Goal: Task Accomplishment & Management: Use online tool/utility

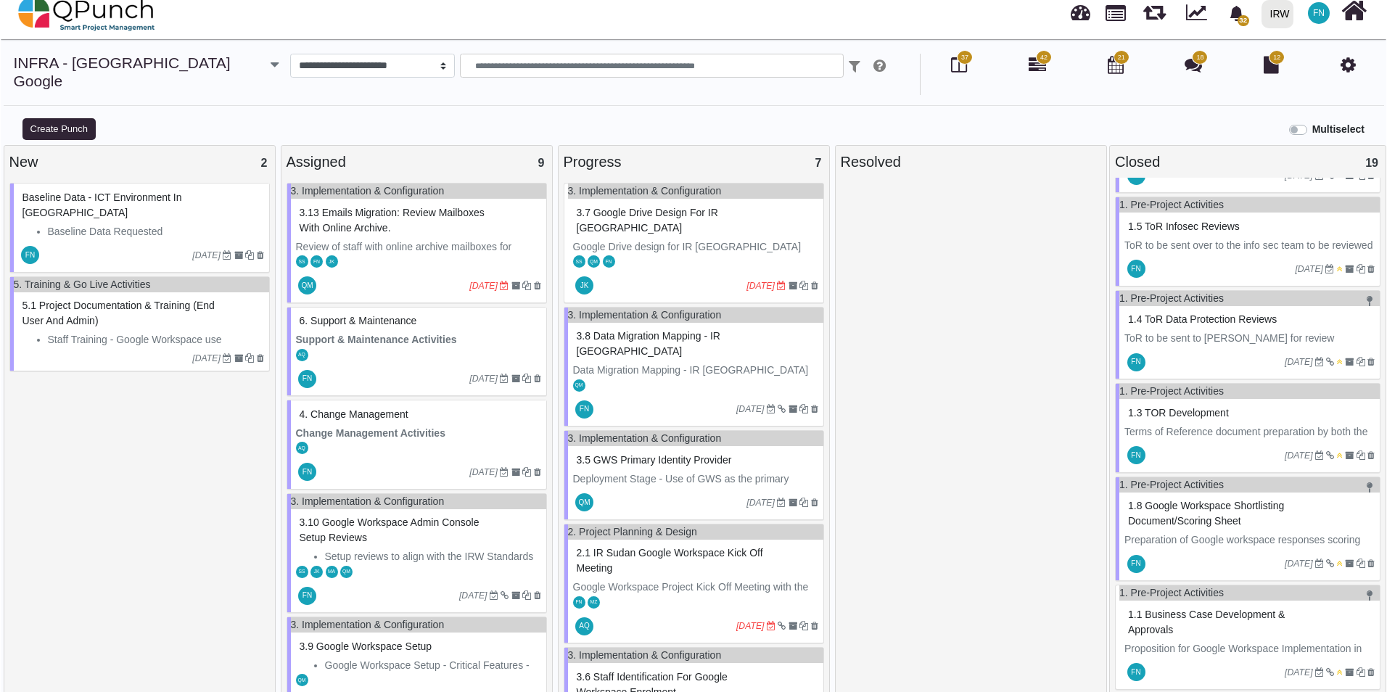
scroll to position [14, 0]
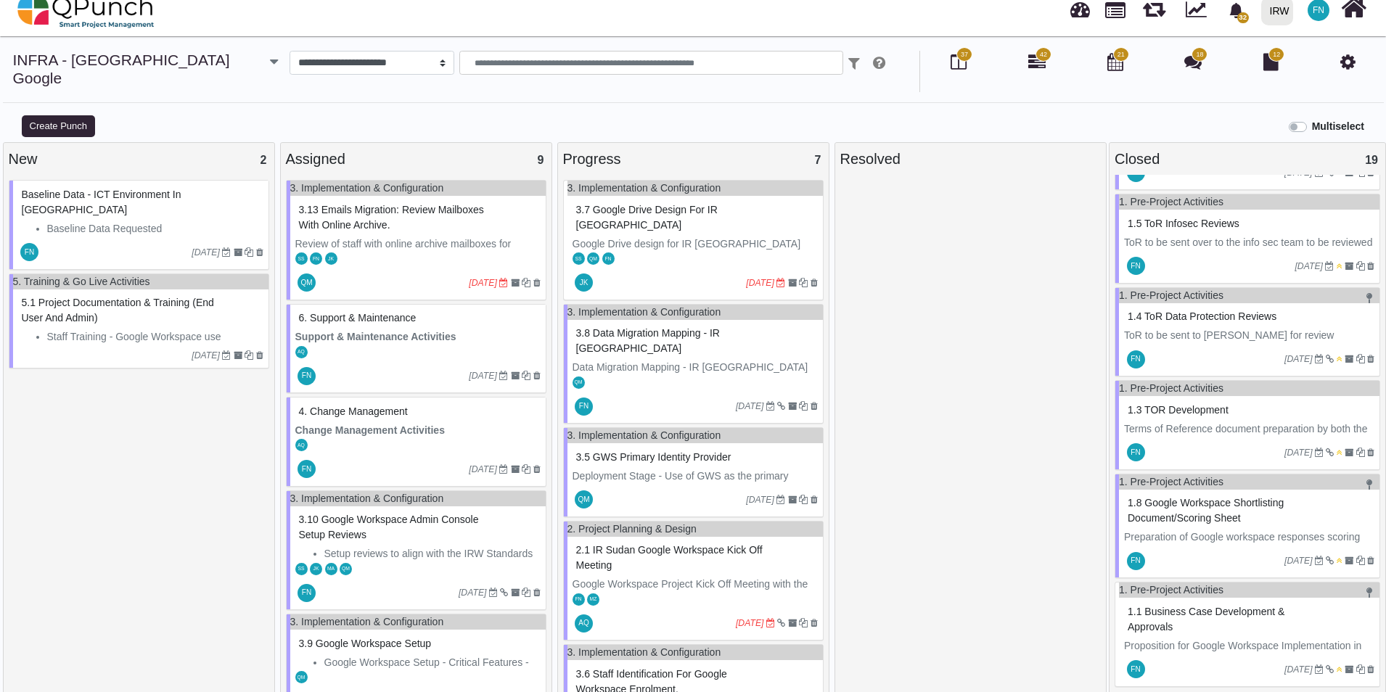
click at [1164, 606] on span "1.1 Business Case Development & Approvals" at bounding box center [1205, 619] width 157 height 27
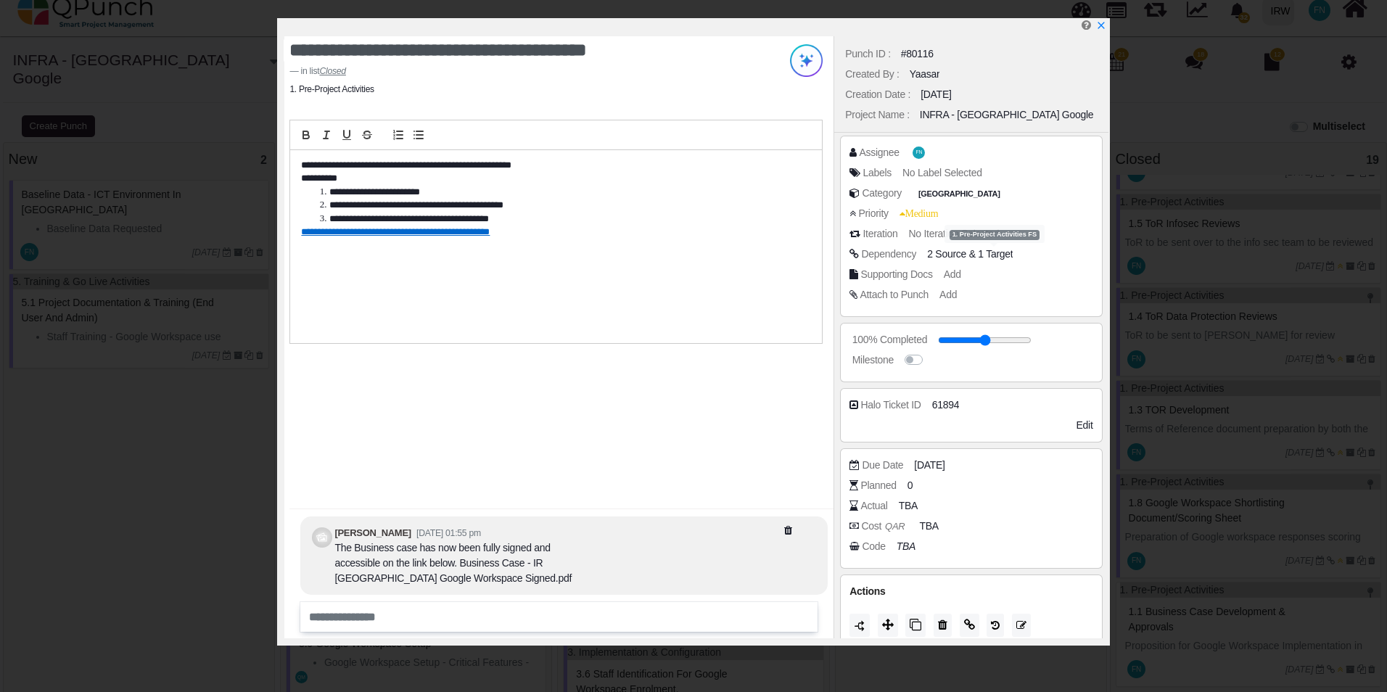
click at [980, 256] on span "1 Target" at bounding box center [995, 254] width 35 height 12
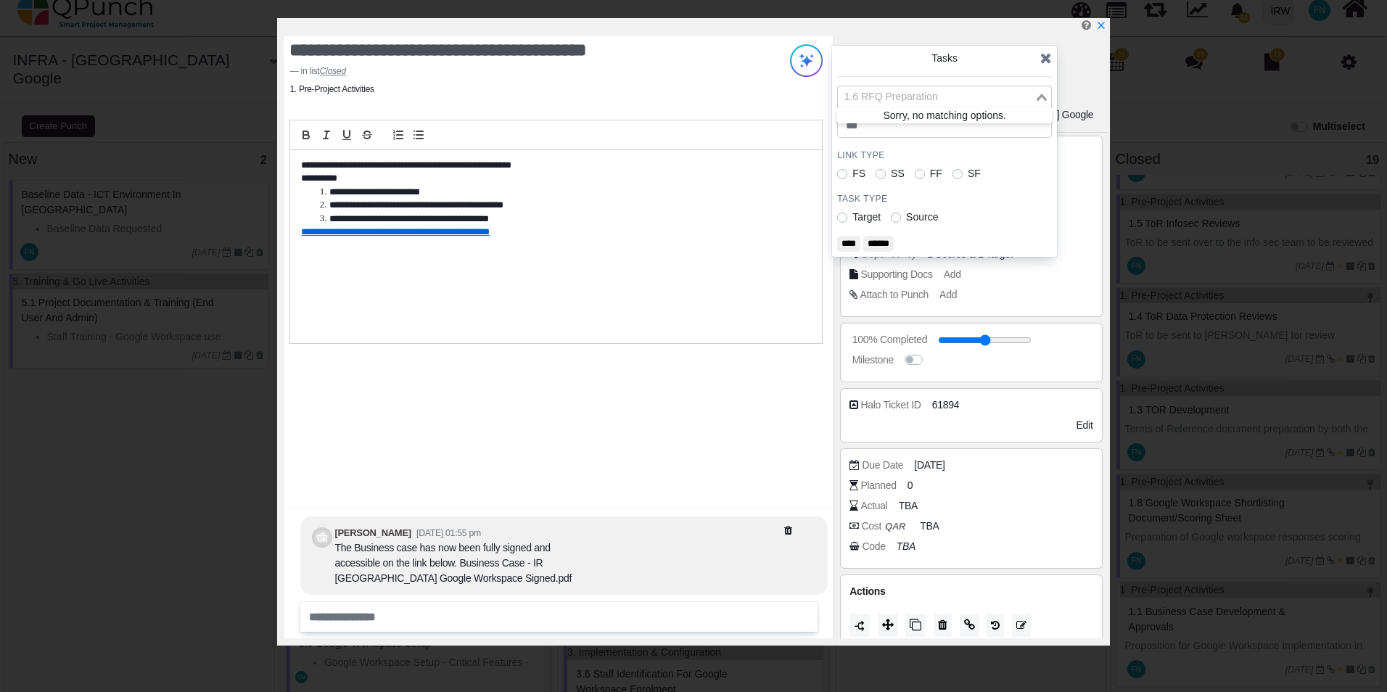
click at [1006, 96] on input "Search for option" at bounding box center [936, 97] width 194 height 16
click at [1033, 96] on input "Search for option" at bounding box center [936, 97] width 194 height 16
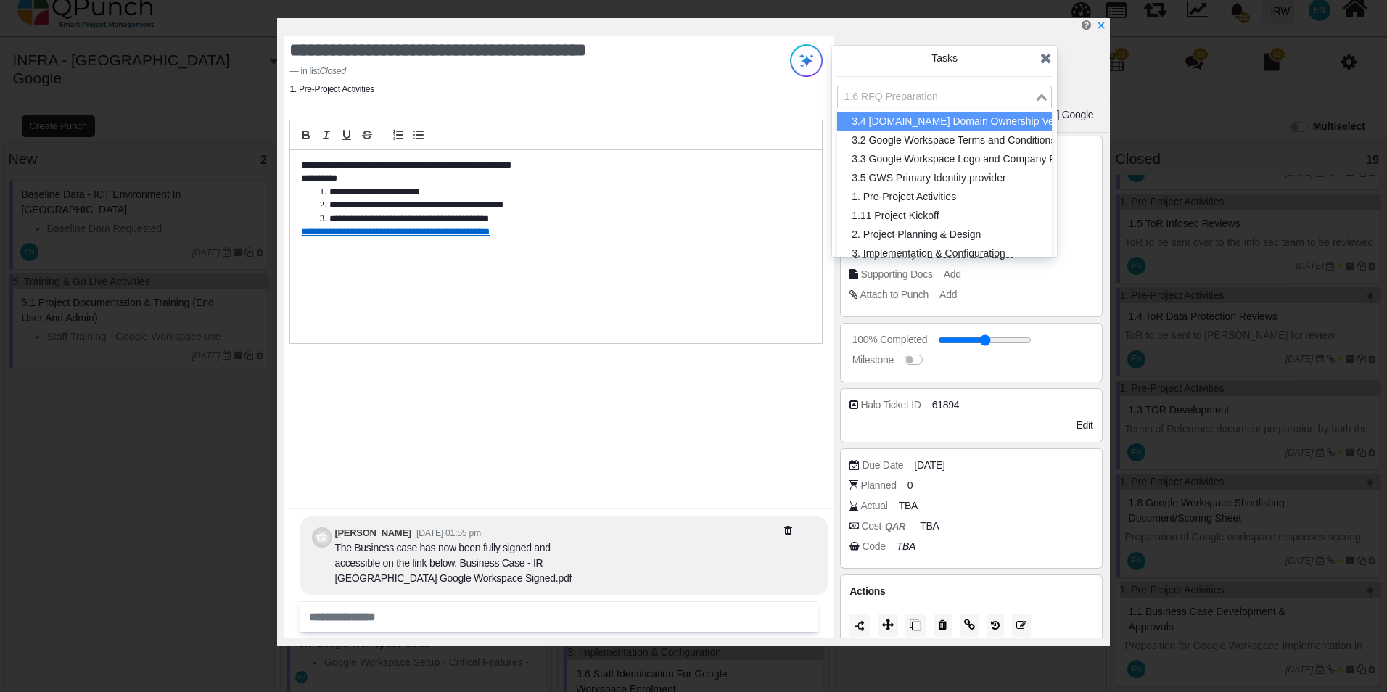
scroll to position [508, 0]
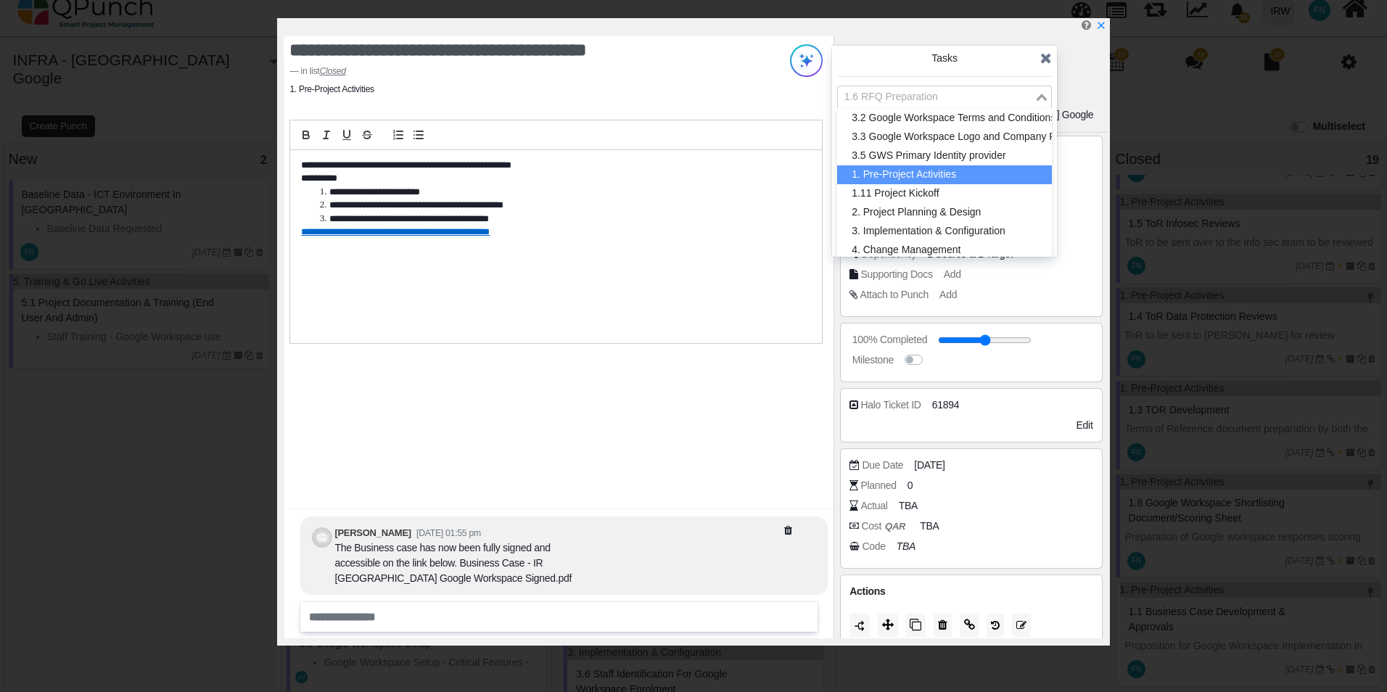
click at [944, 174] on li "1. Pre-Project Activities" at bounding box center [944, 174] width 215 height 19
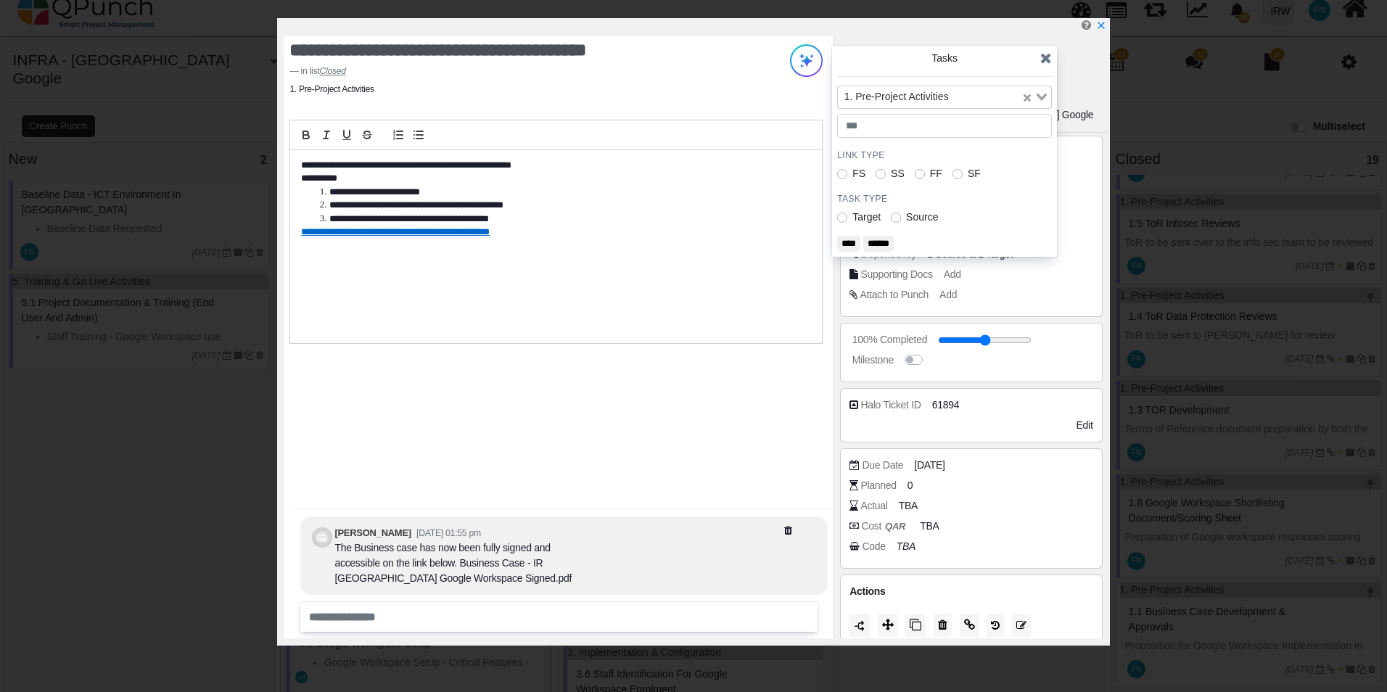
click at [843, 240] on input "****" at bounding box center [848, 244] width 23 height 16
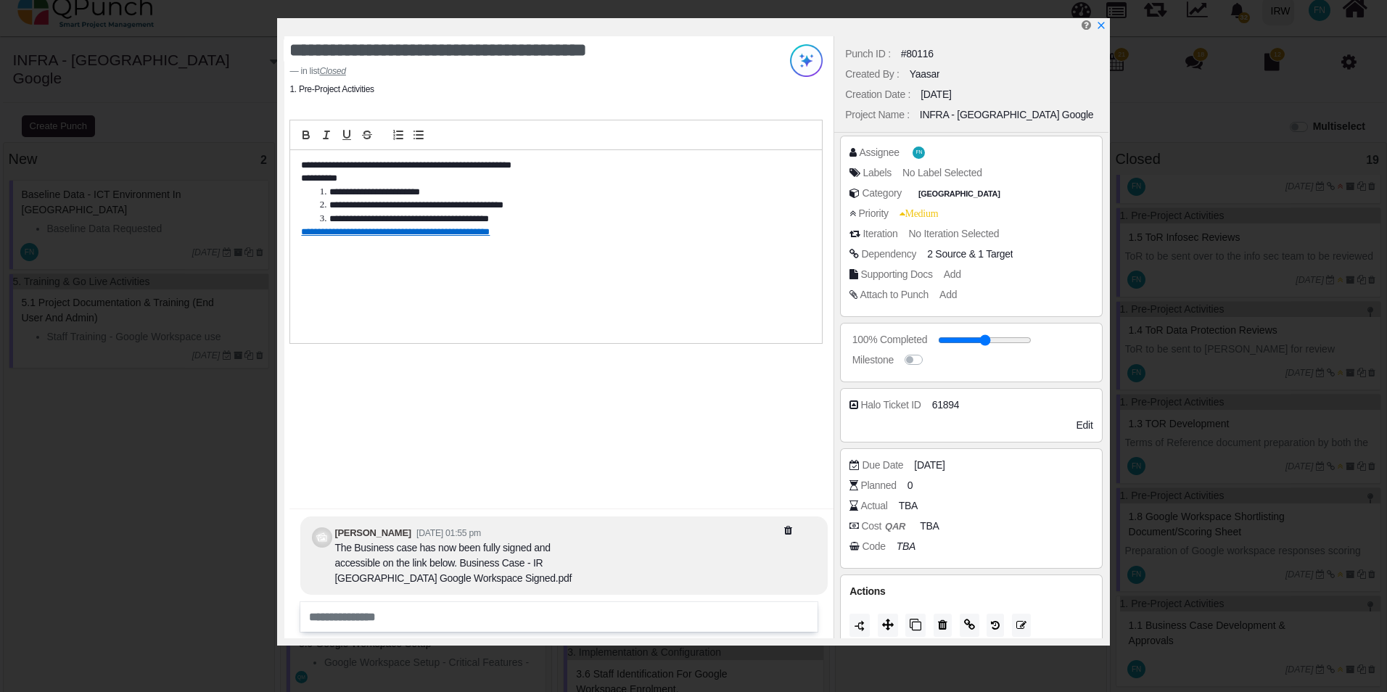
scroll to position [1537, 0]
click at [1097, 27] on icon "x" at bounding box center [1101, 26] width 12 height 12
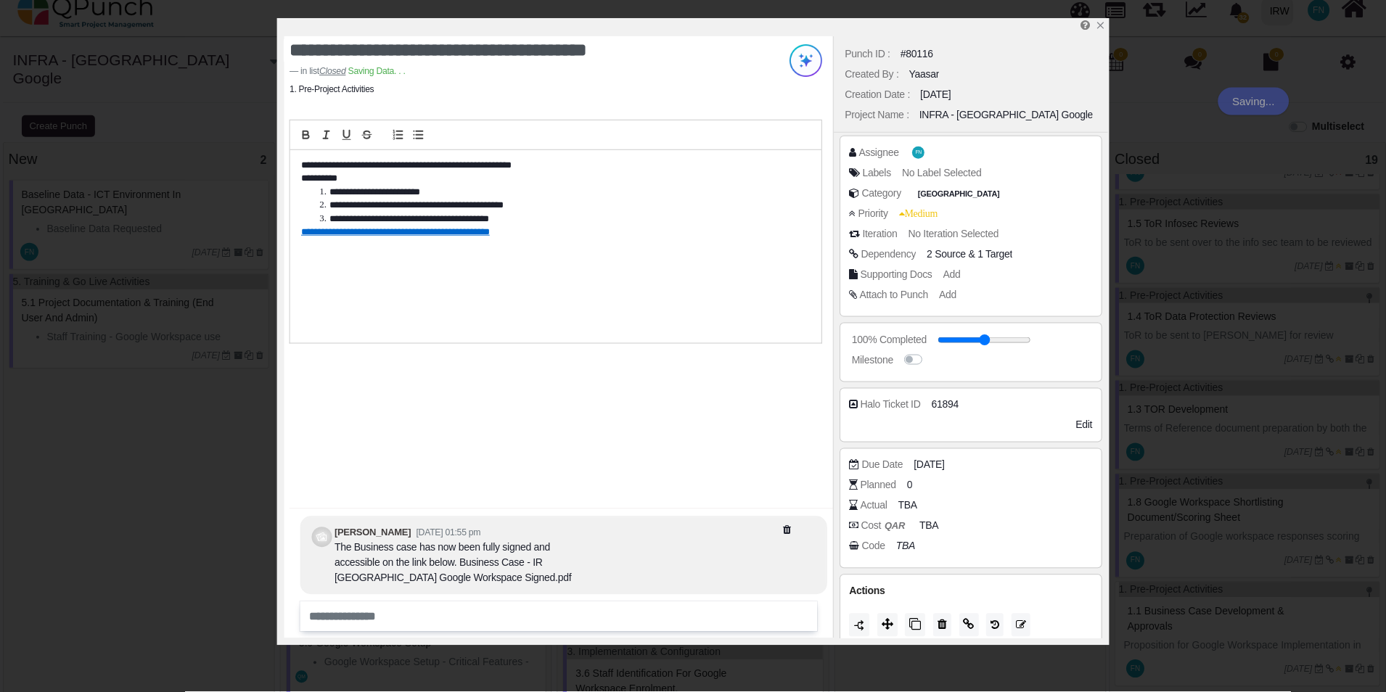
scroll to position [1550, 0]
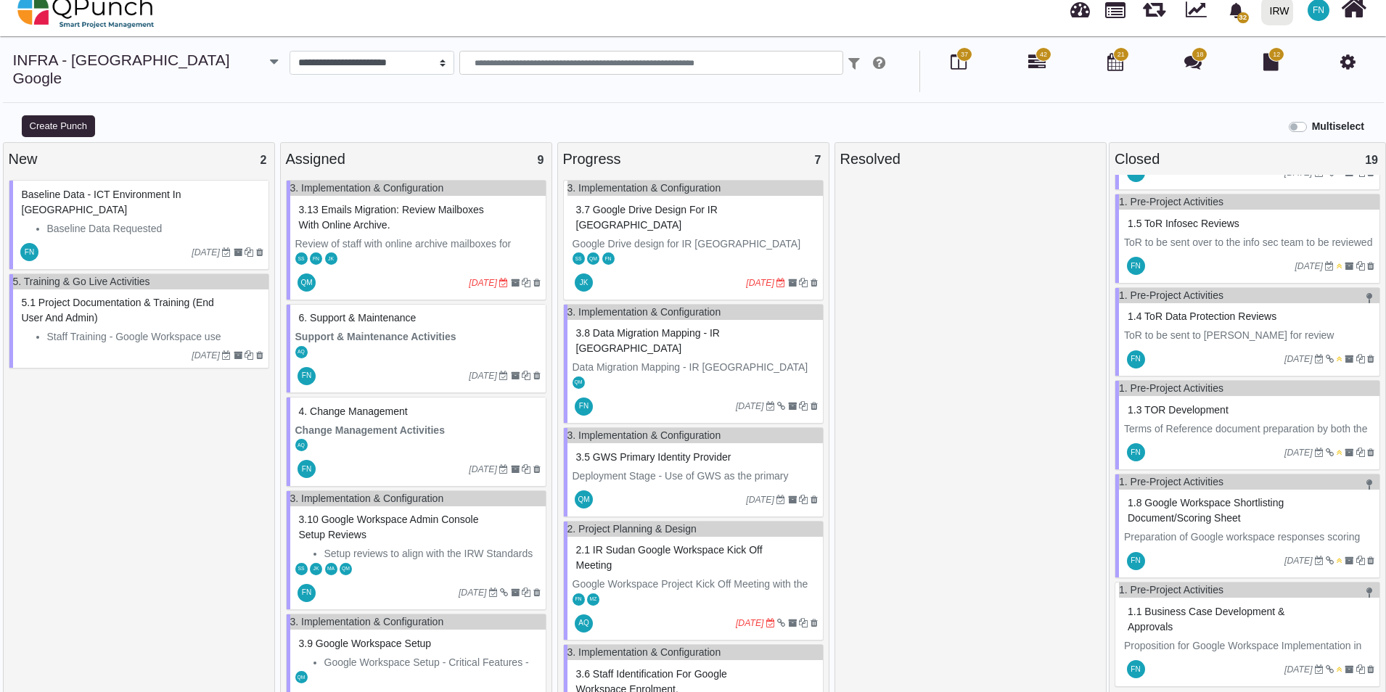
click at [1163, 606] on span "1.1 Business Case Development & Approvals" at bounding box center [1205, 619] width 157 height 27
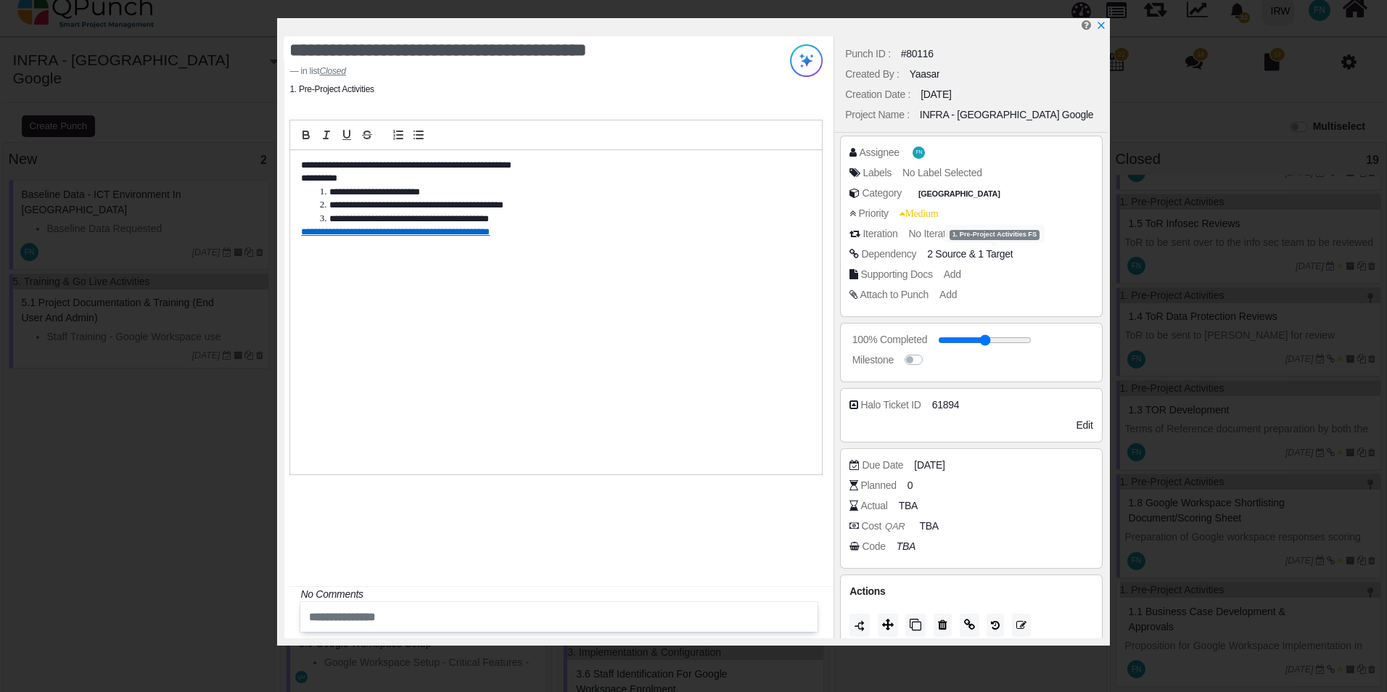
click at [991, 258] on span "1 Target" at bounding box center [995, 254] width 35 height 12
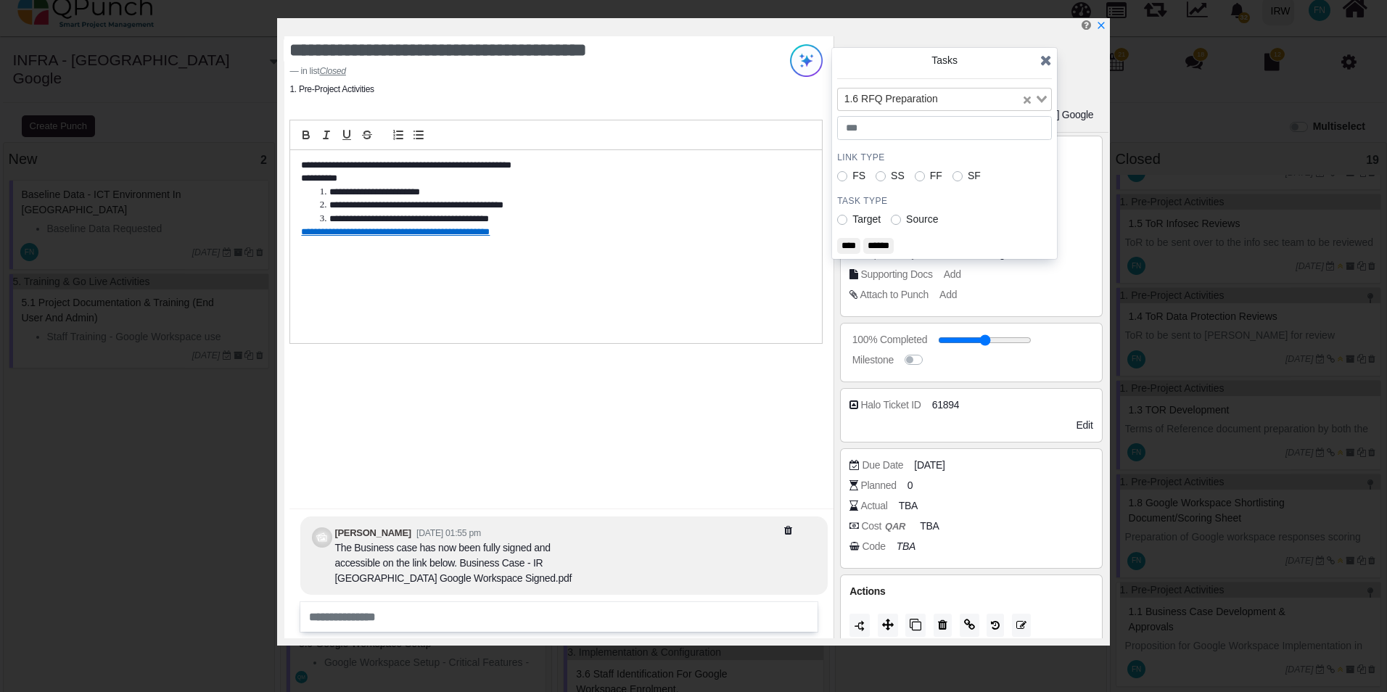
click at [1047, 57] on icon at bounding box center [1046, 60] width 12 height 15
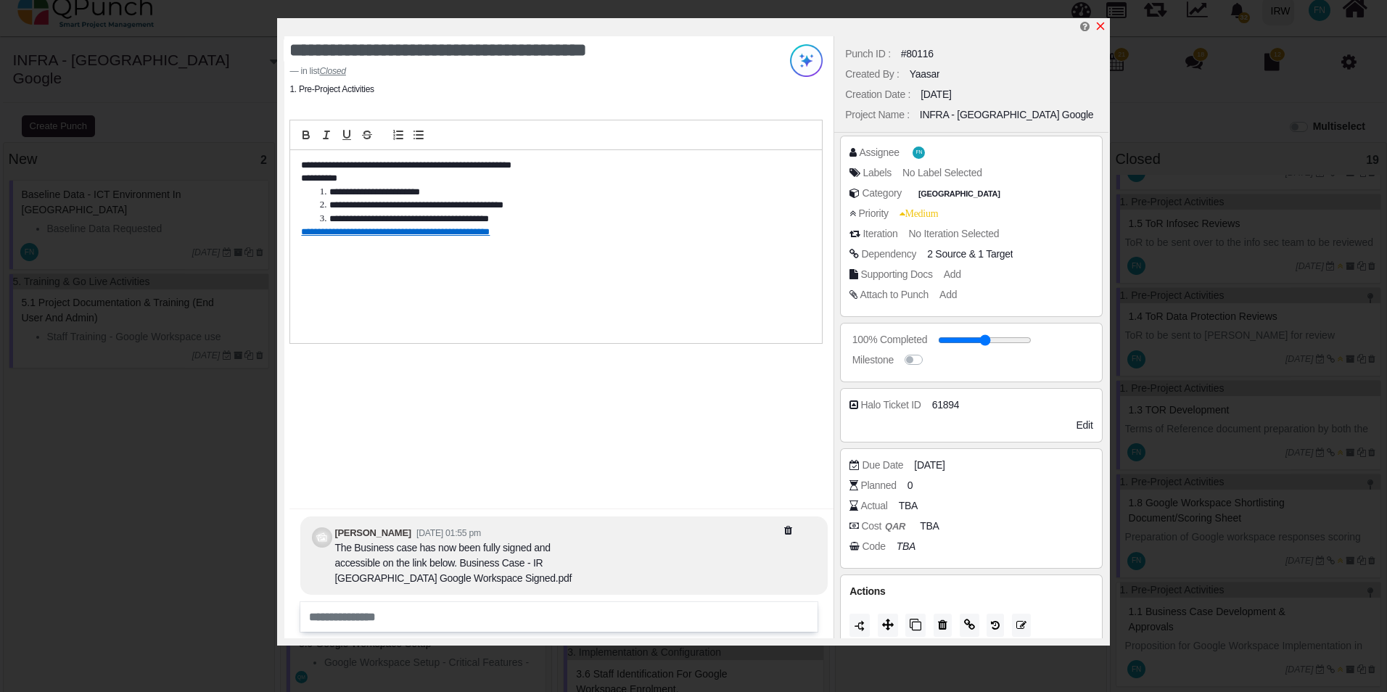
click at [1099, 24] on icon "x" at bounding box center [1101, 26] width 12 height 12
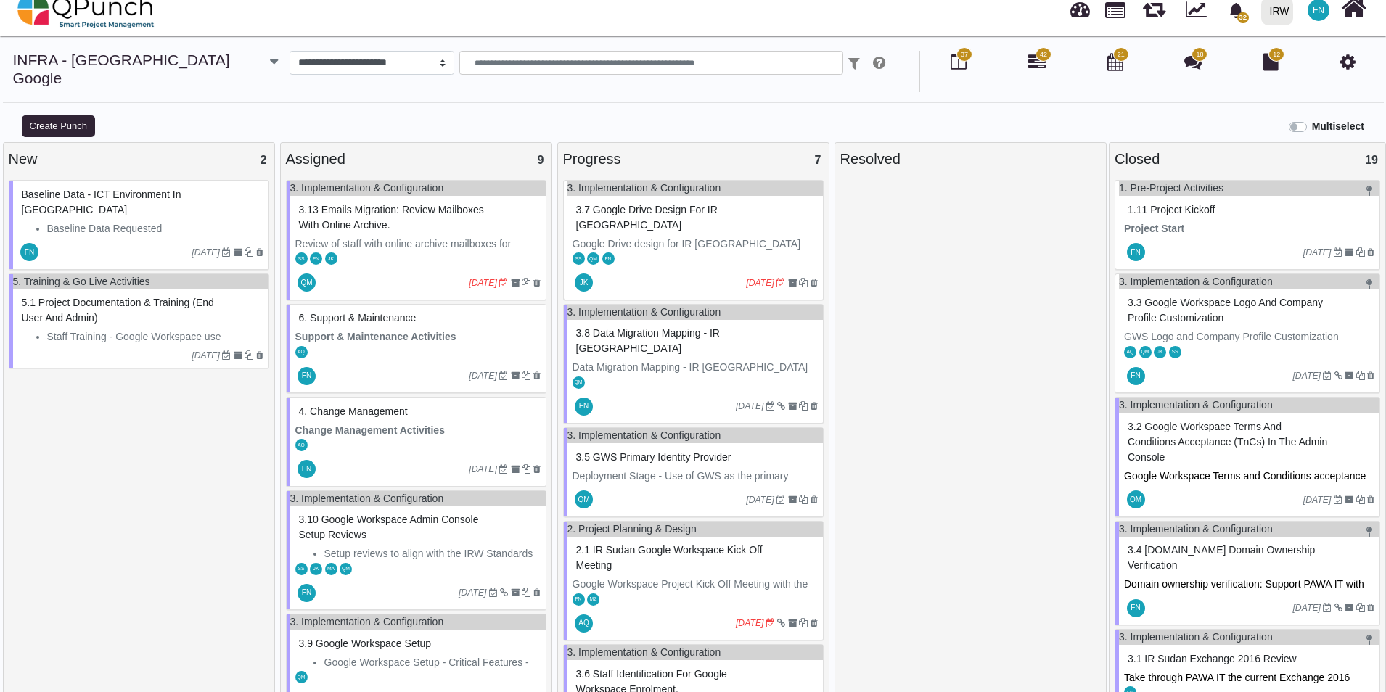
scroll to position [14, 0]
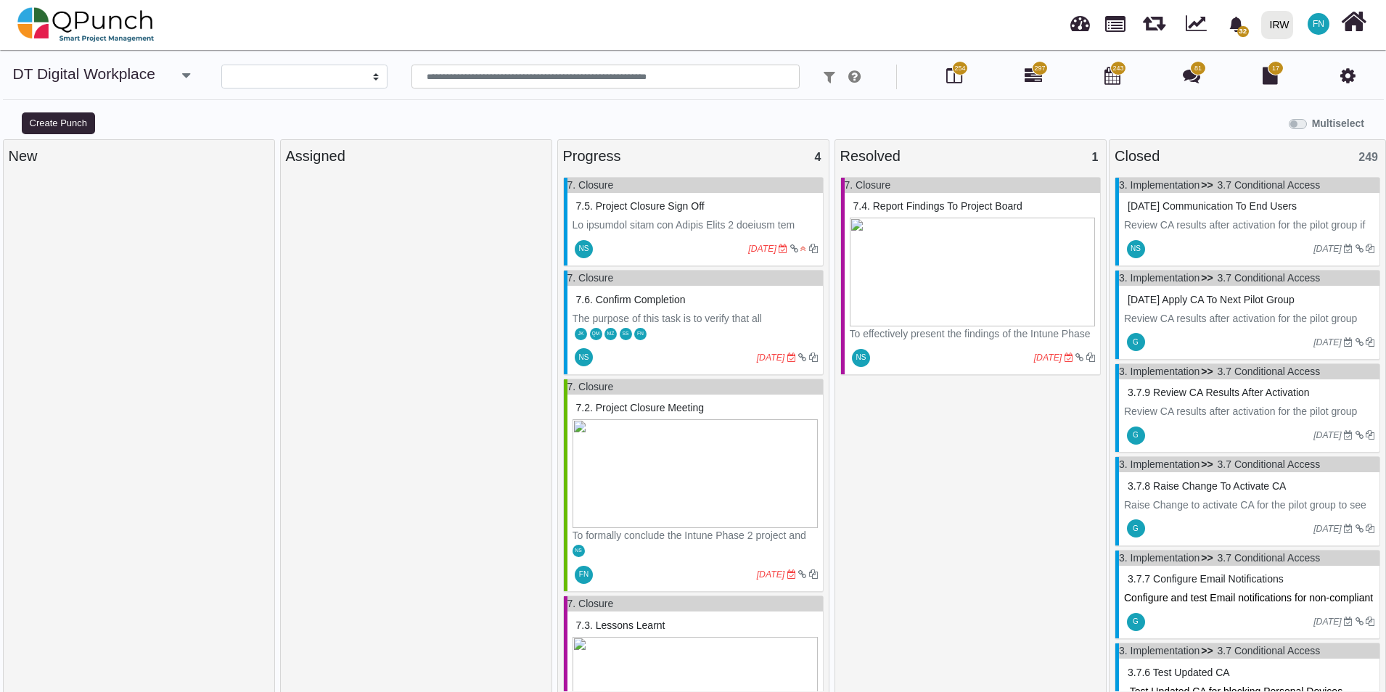
select select
click at [1029, 78] on icon at bounding box center [1032, 75] width 17 height 17
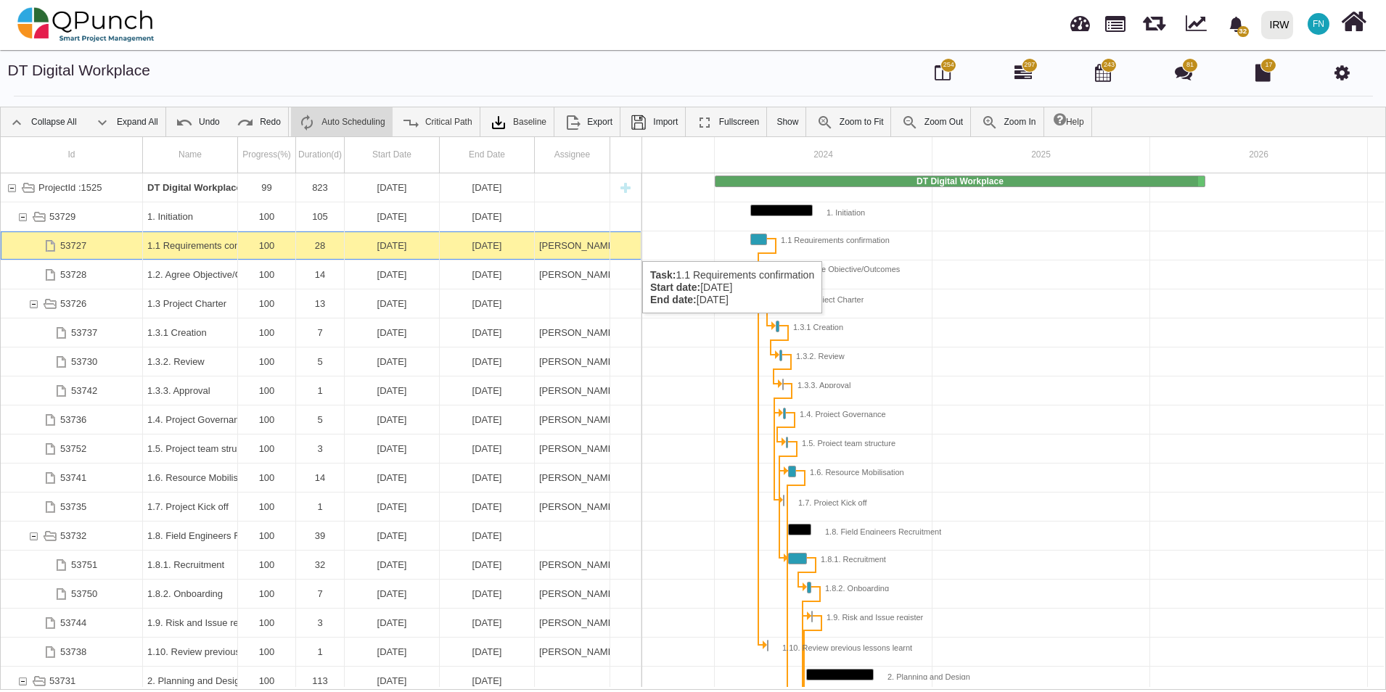
click at [197, 247] on div "1.1 Requirements confirmation" at bounding box center [190, 245] width 86 height 28
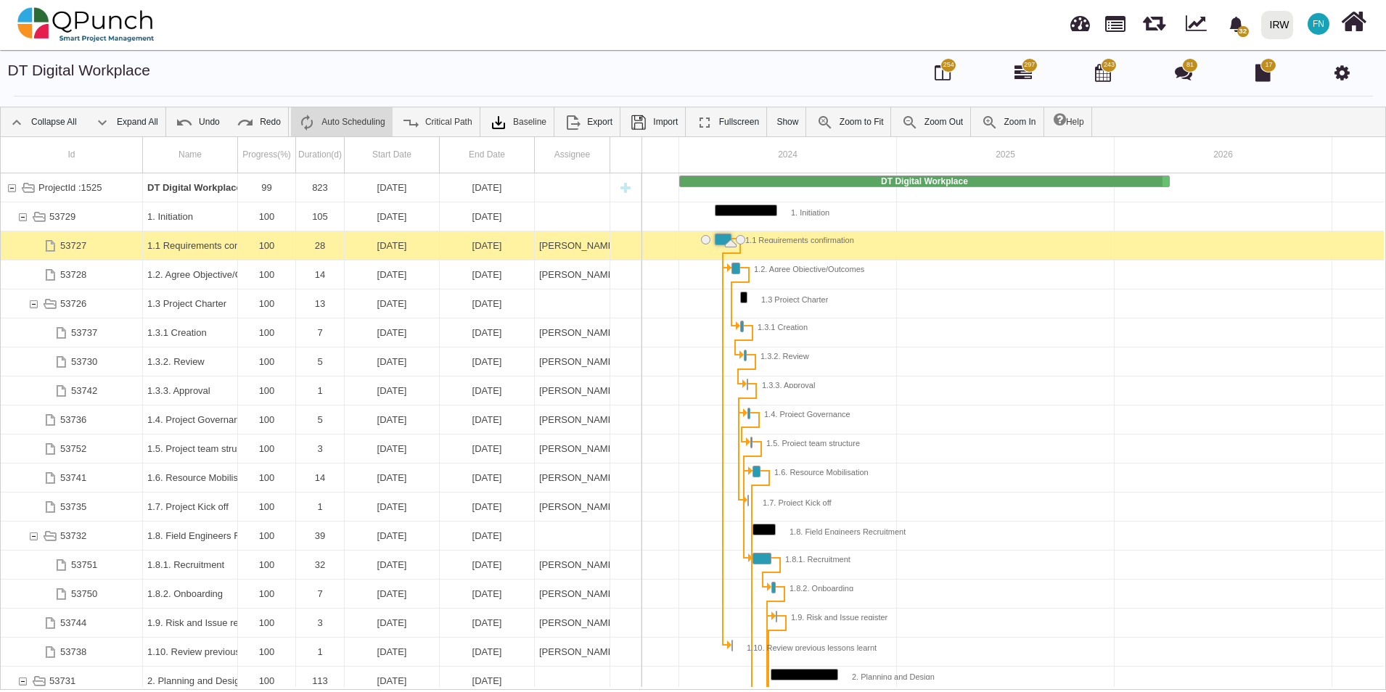
click at [197, 247] on div "1.1 Requirements confirmation" at bounding box center [190, 245] width 86 height 28
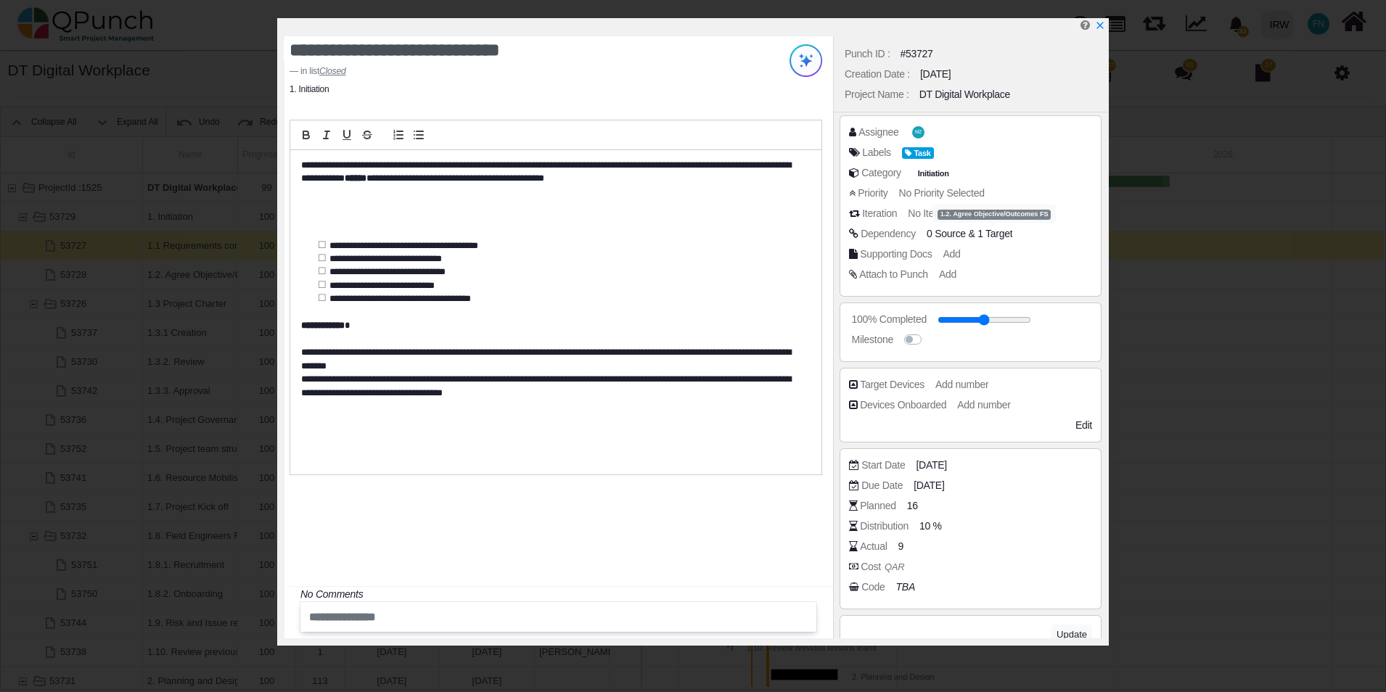
click at [993, 235] on span "1 Target" at bounding box center [994, 234] width 35 height 12
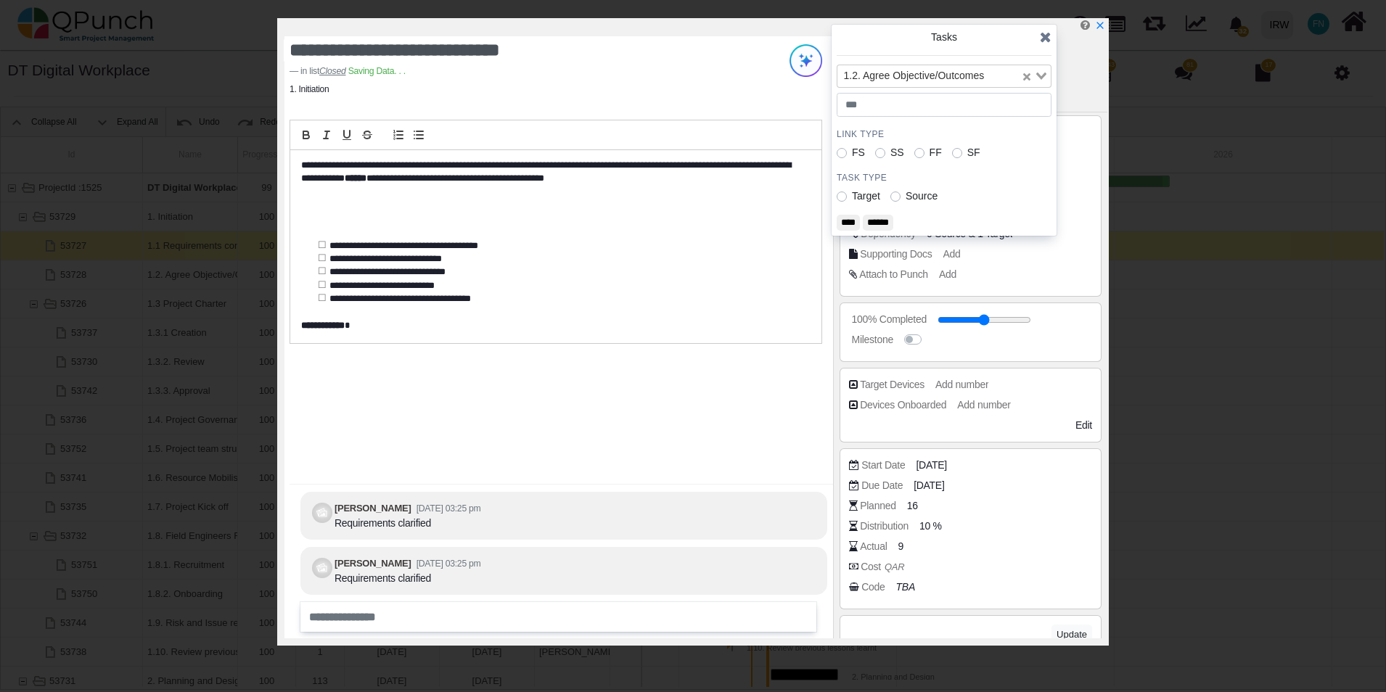
click at [1040, 41] on icon at bounding box center [1046, 37] width 12 height 15
click at [1047, 38] on icon at bounding box center [1046, 37] width 12 height 15
click at [1104, 25] on icon "x" at bounding box center [1099, 26] width 12 height 12
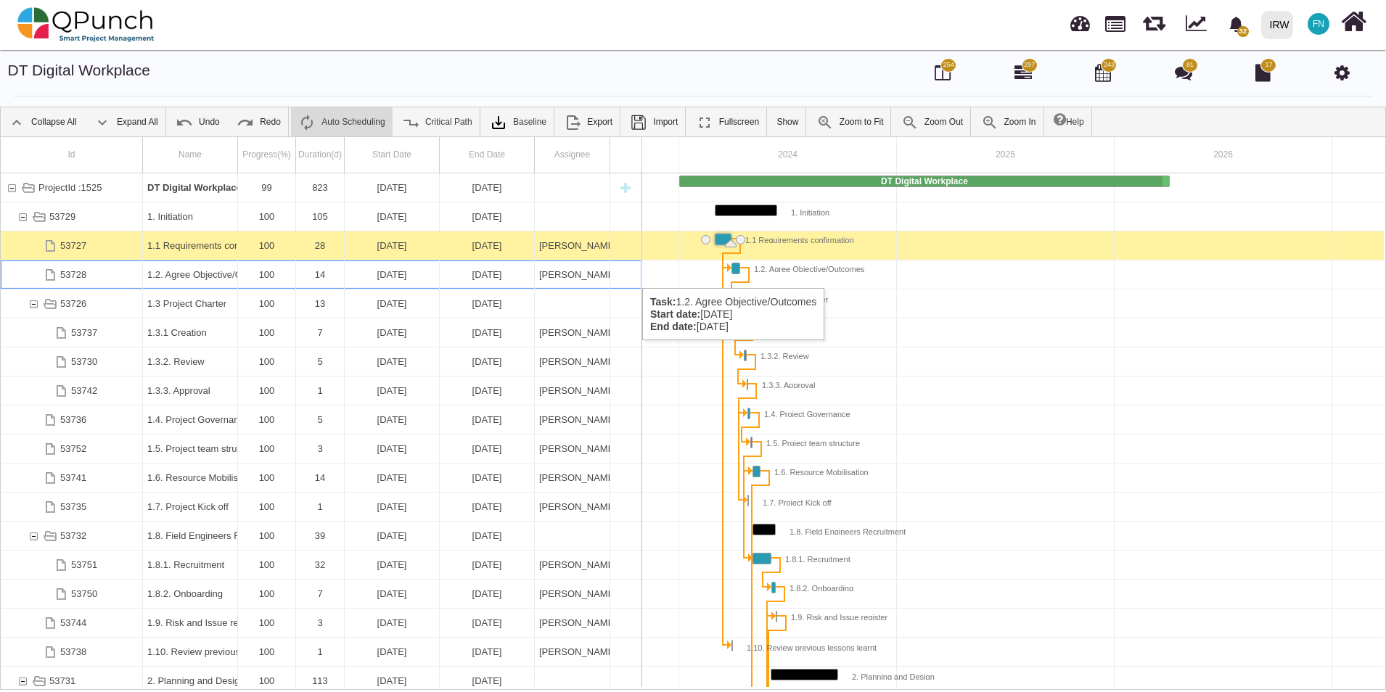
click at [193, 273] on div "1.2. Agree Objective/Outcomes" at bounding box center [190, 274] width 86 height 28
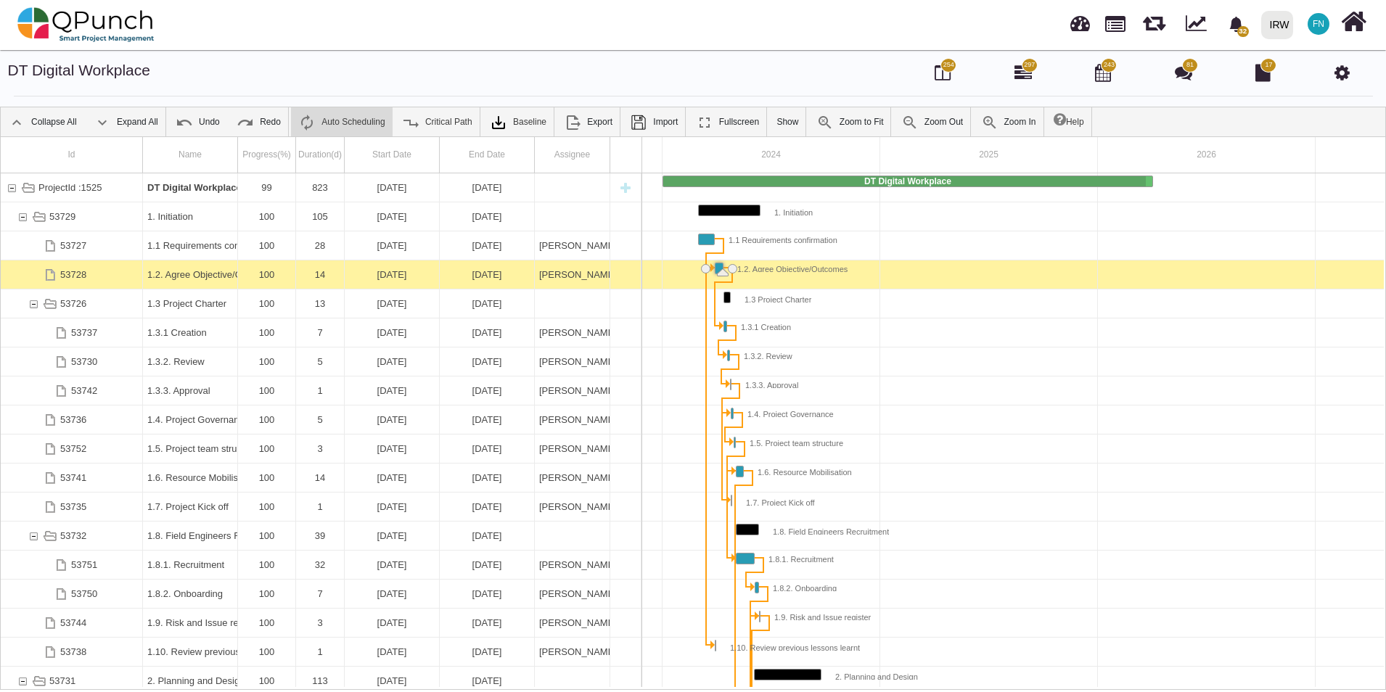
click at [193, 273] on div "1.2. Agree Objective/Outcomes" at bounding box center [190, 274] width 86 height 28
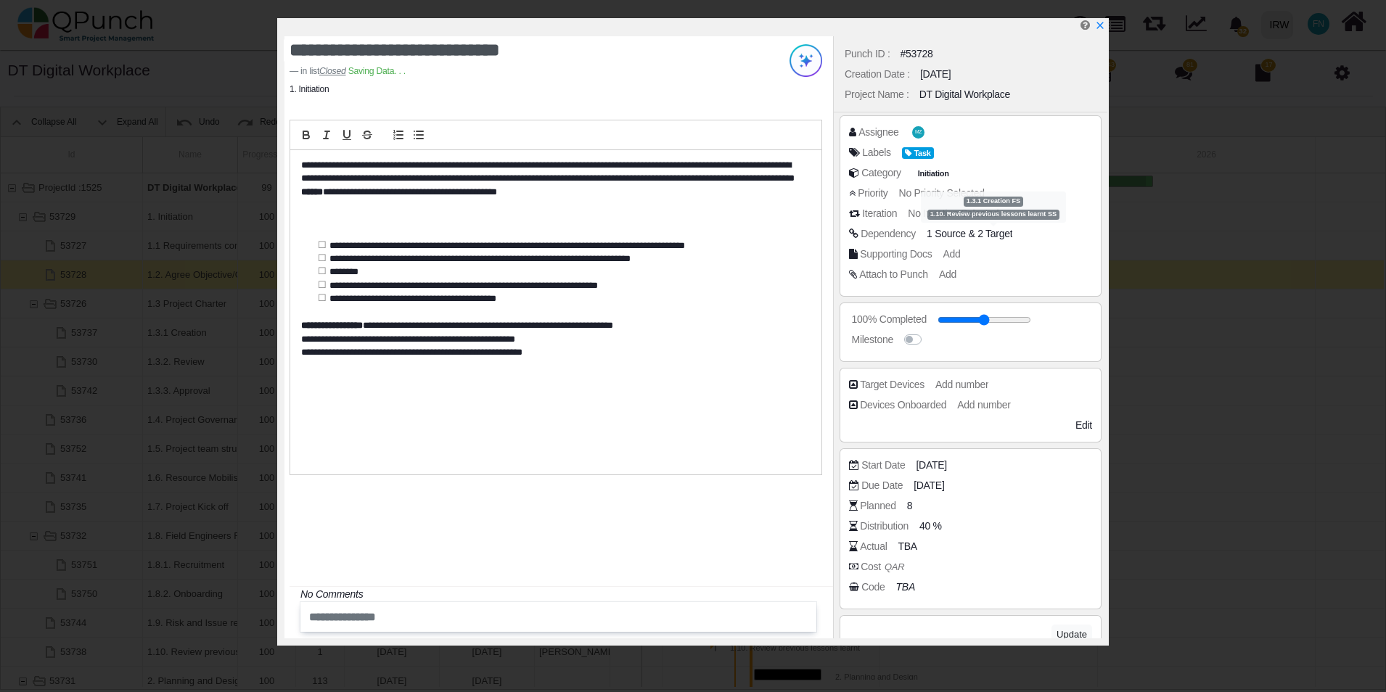
click at [992, 234] on span "2 Target" at bounding box center [994, 234] width 35 height 12
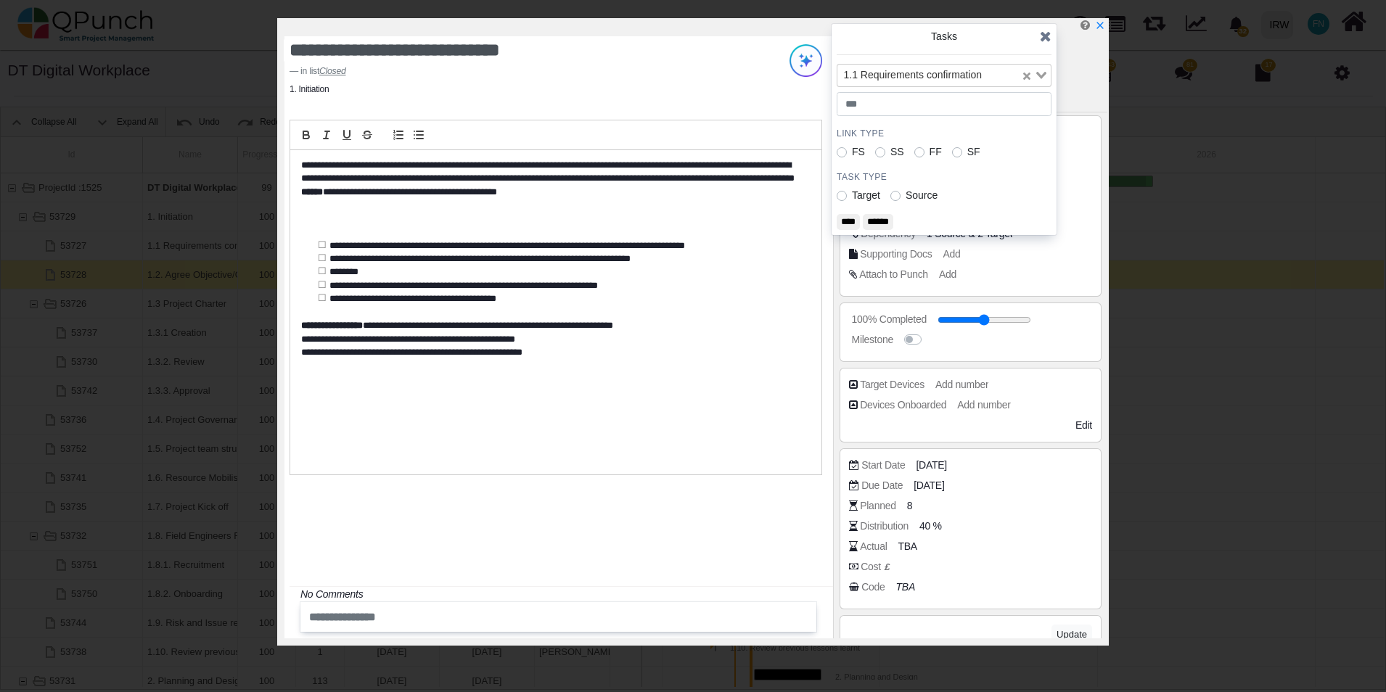
click at [594, 22] on div at bounding box center [695, 27] width 823 height 18
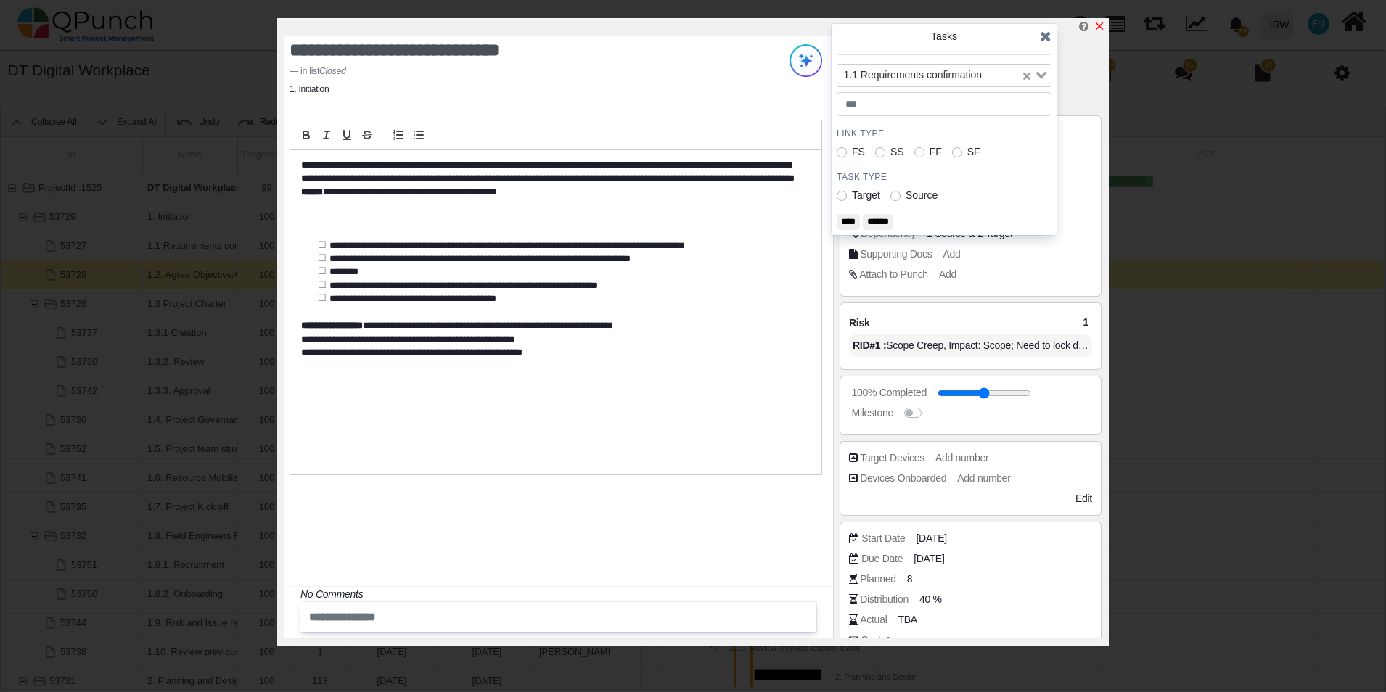
click at [1098, 25] on icon "x" at bounding box center [1099, 26] width 12 height 12
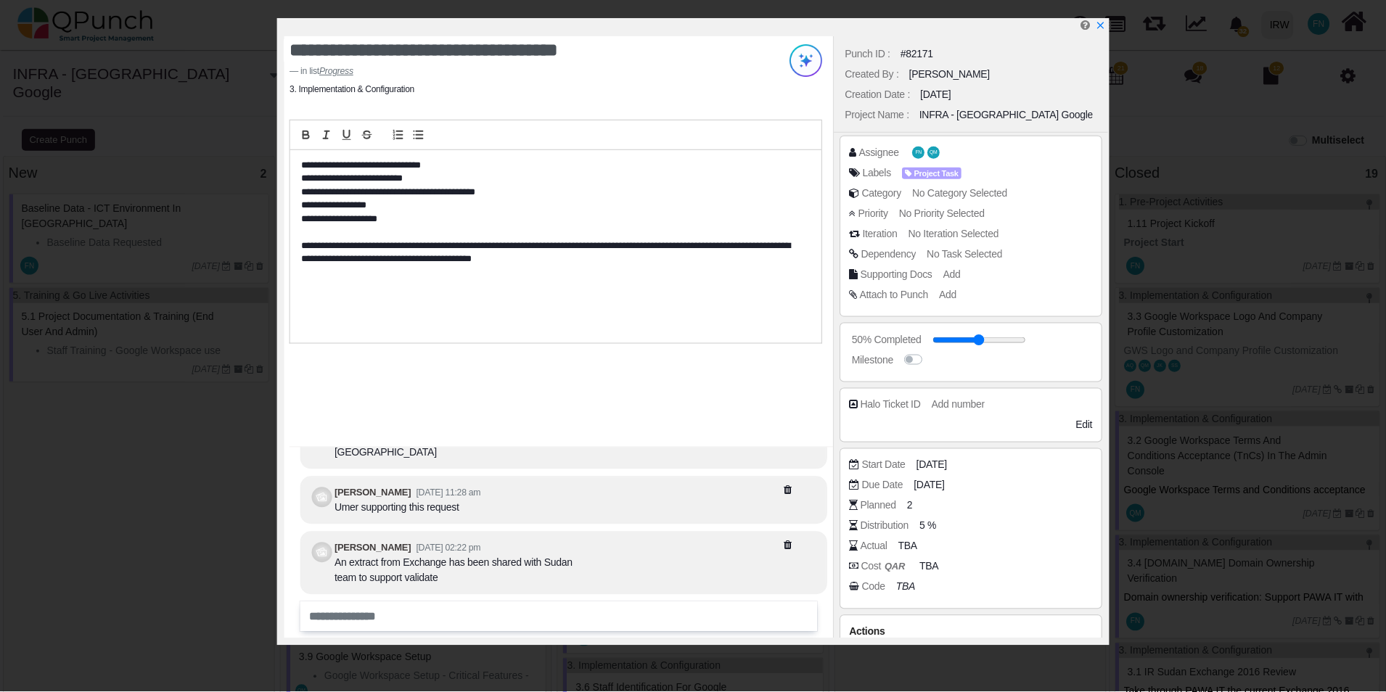
scroll to position [1, 0]
click at [1104, 25] on icon "x" at bounding box center [1101, 26] width 12 height 12
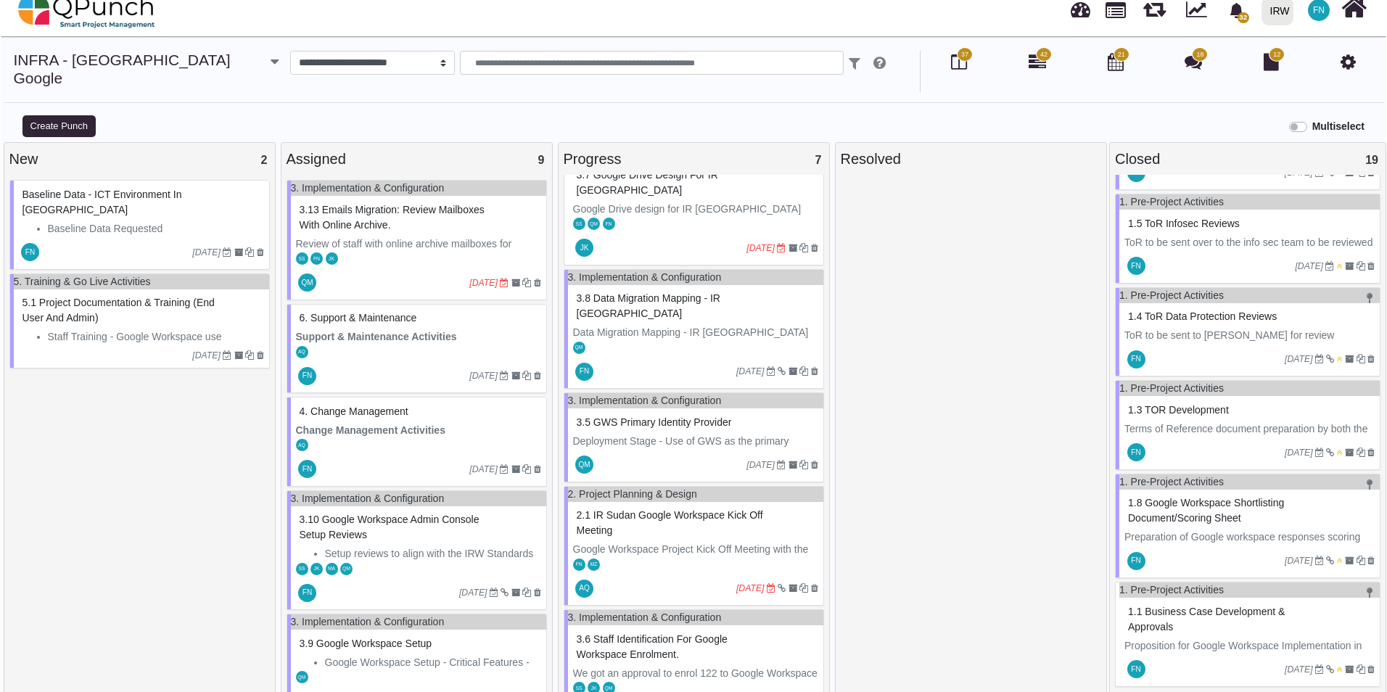
scroll to position [31, 0]
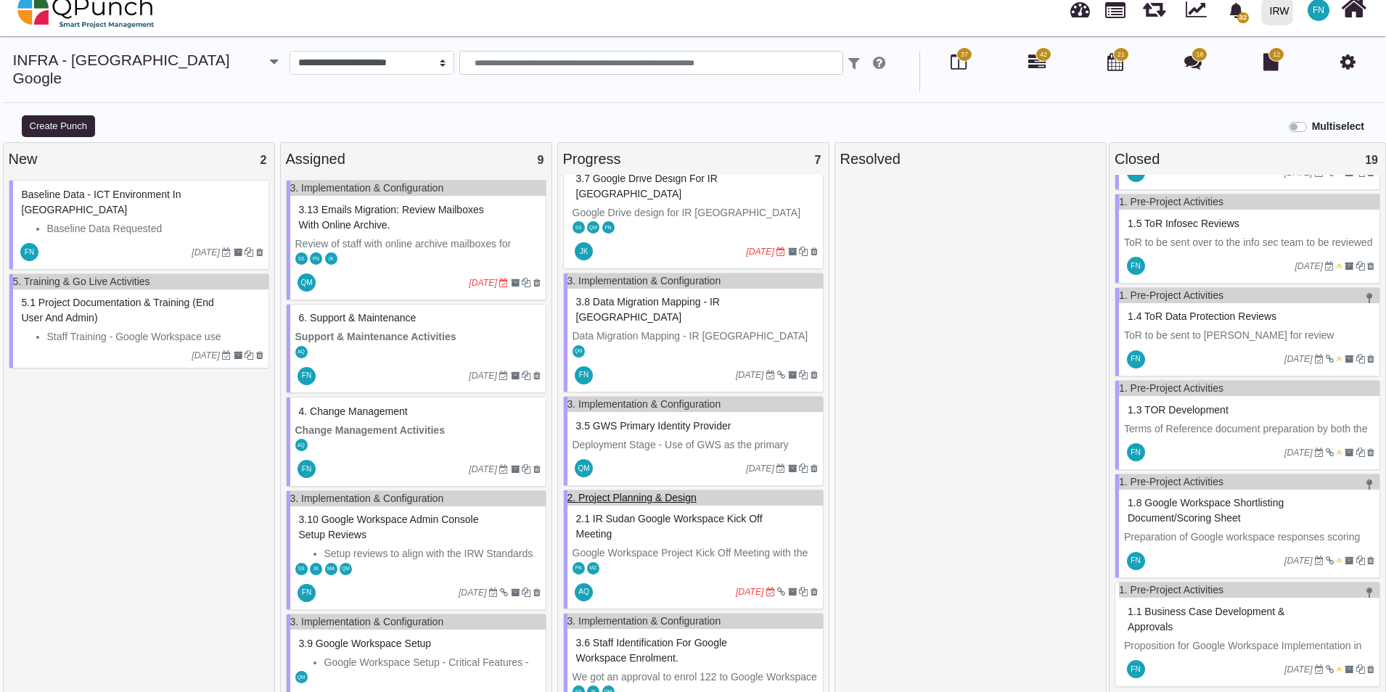
click at [643, 492] on link "2. Project Planning & Design" at bounding box center [631, 498] width 129 height 12
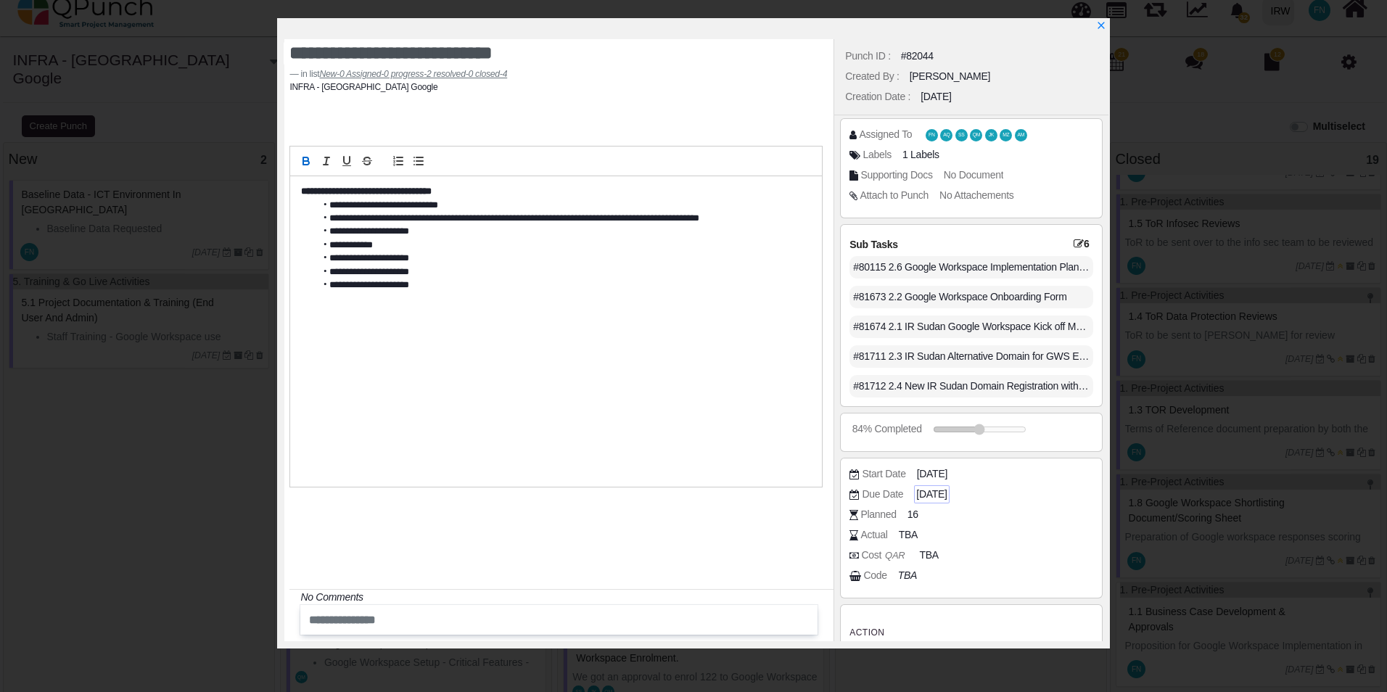
click at [947, 495] on span "2025-09-23" at bounding box center [931, 494] width 30 height 15
click at [1105, 28] on icon "x" at bounding box center [1101, 26] width 12 height 12
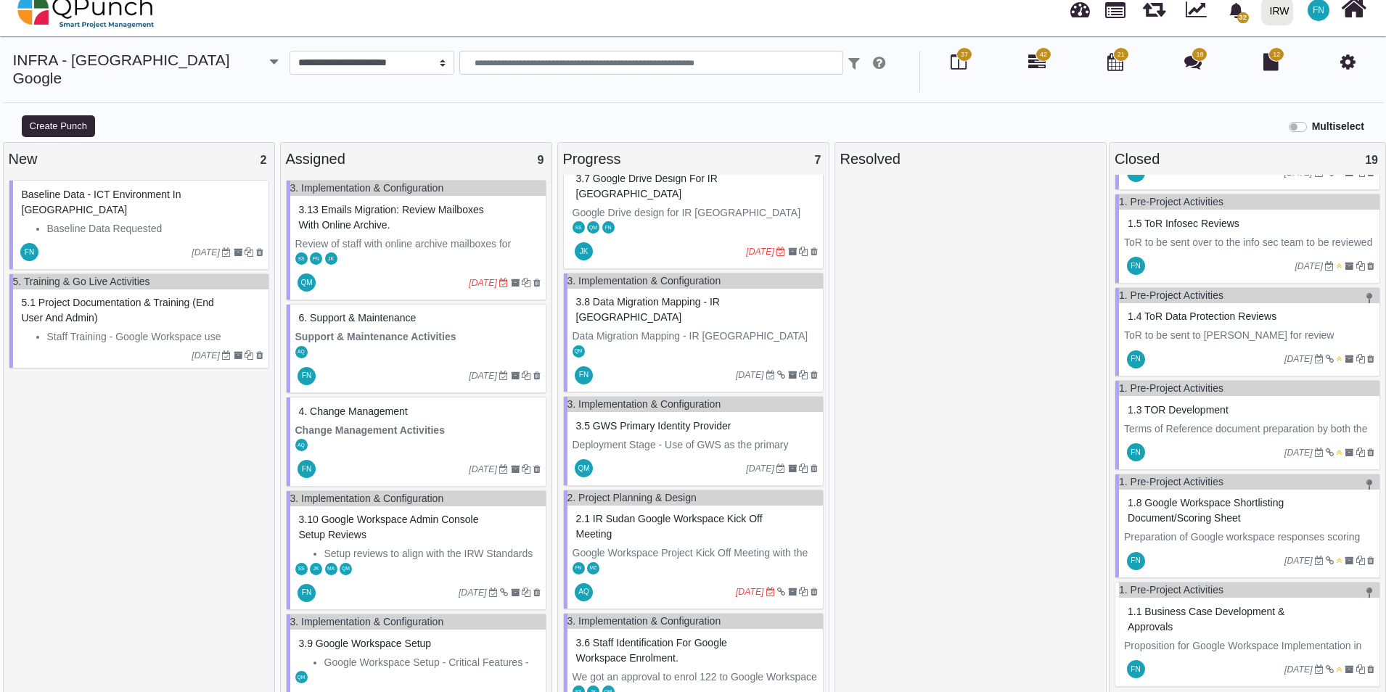
click at [692, 513] on span "2.1 IR Sudan Google Workspace Kick off Meeting" at bounding box center [669, 526] width 186 height 27
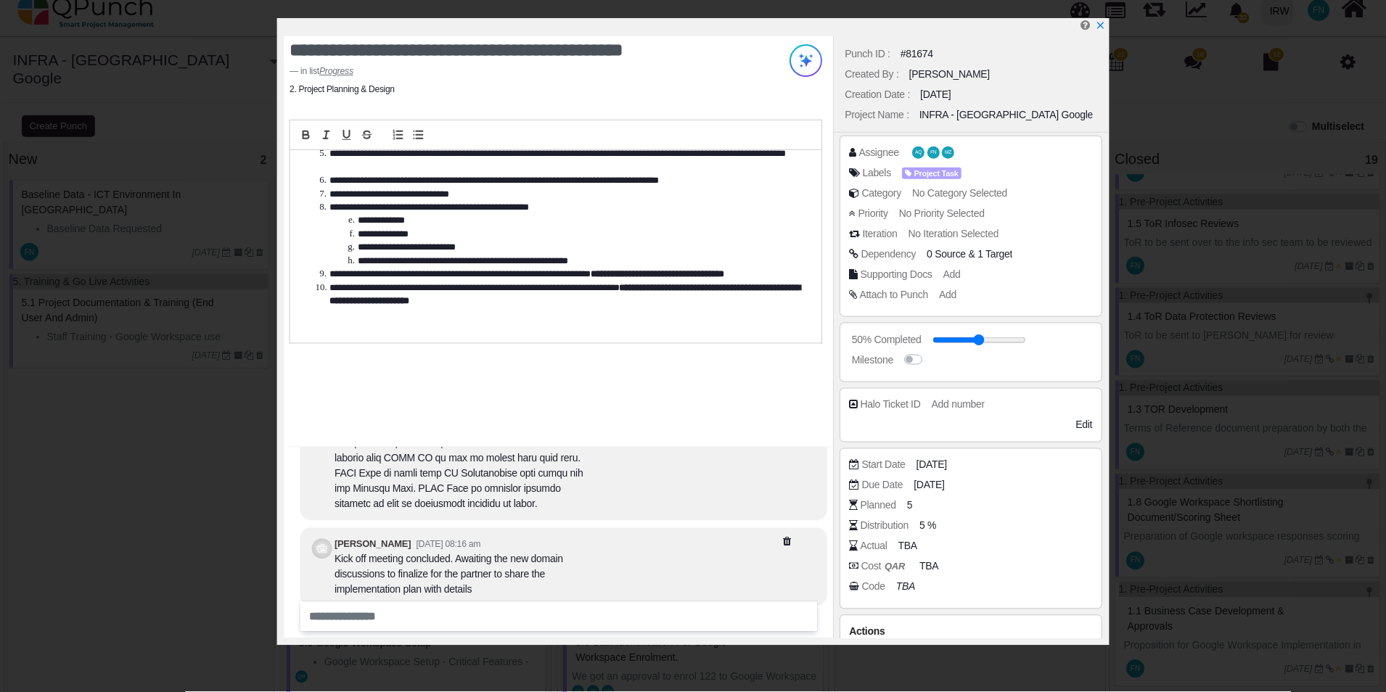
scroll to position [-145, 0]
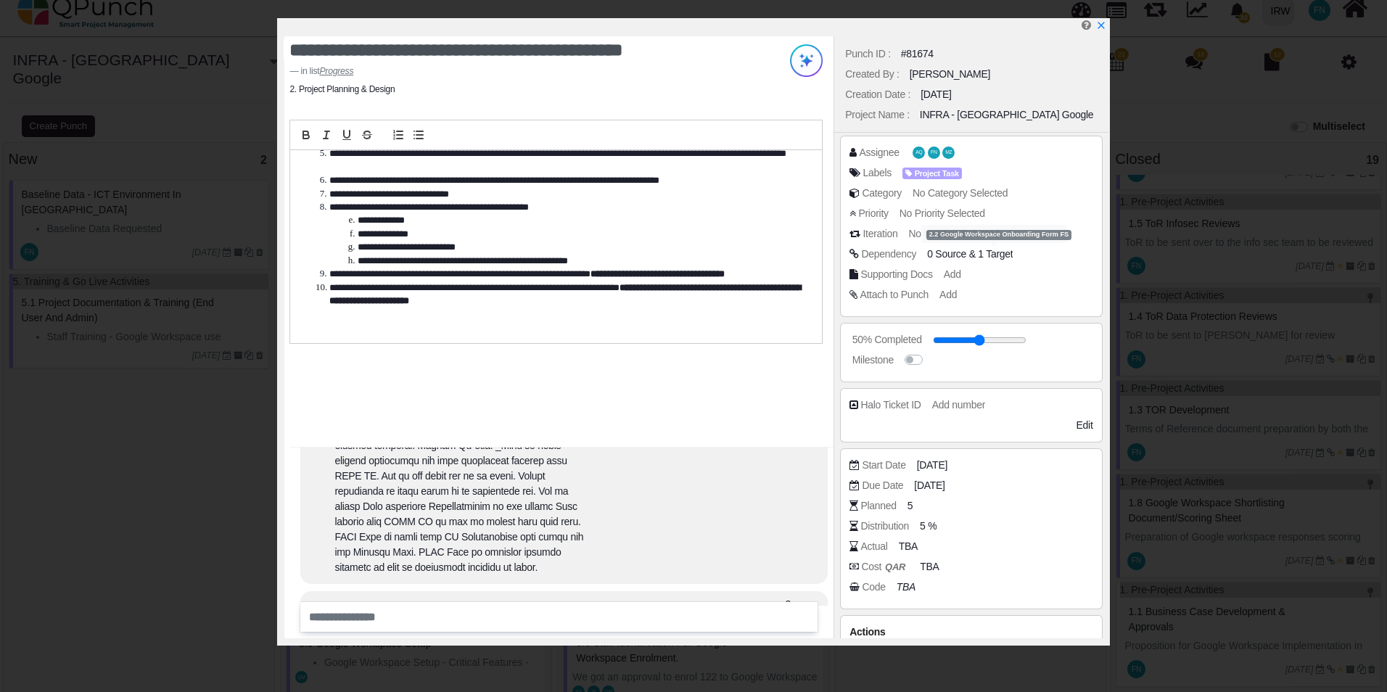
click at [1003, 255] on span "1 Target" at bounding box center [995, 254] width 35 height 12
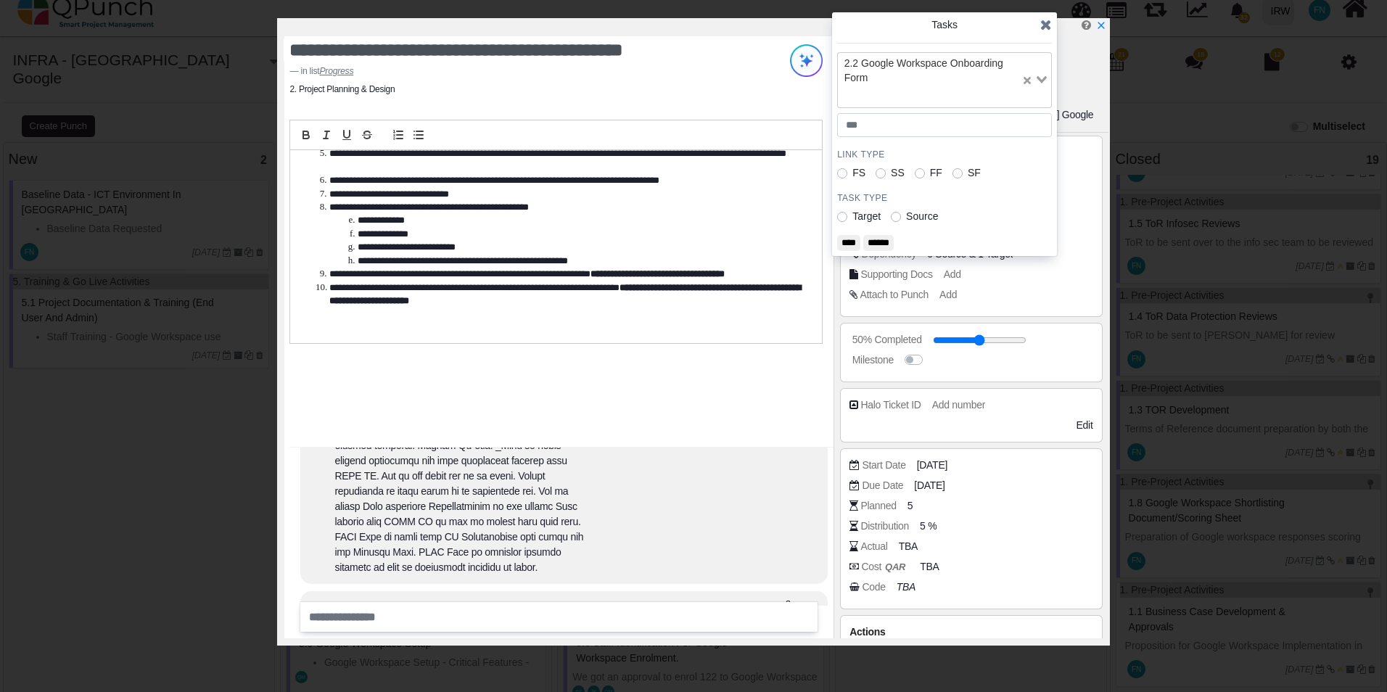
click at [1047, 29] on icon at bounding box center [1046, 24] width 12 height 15
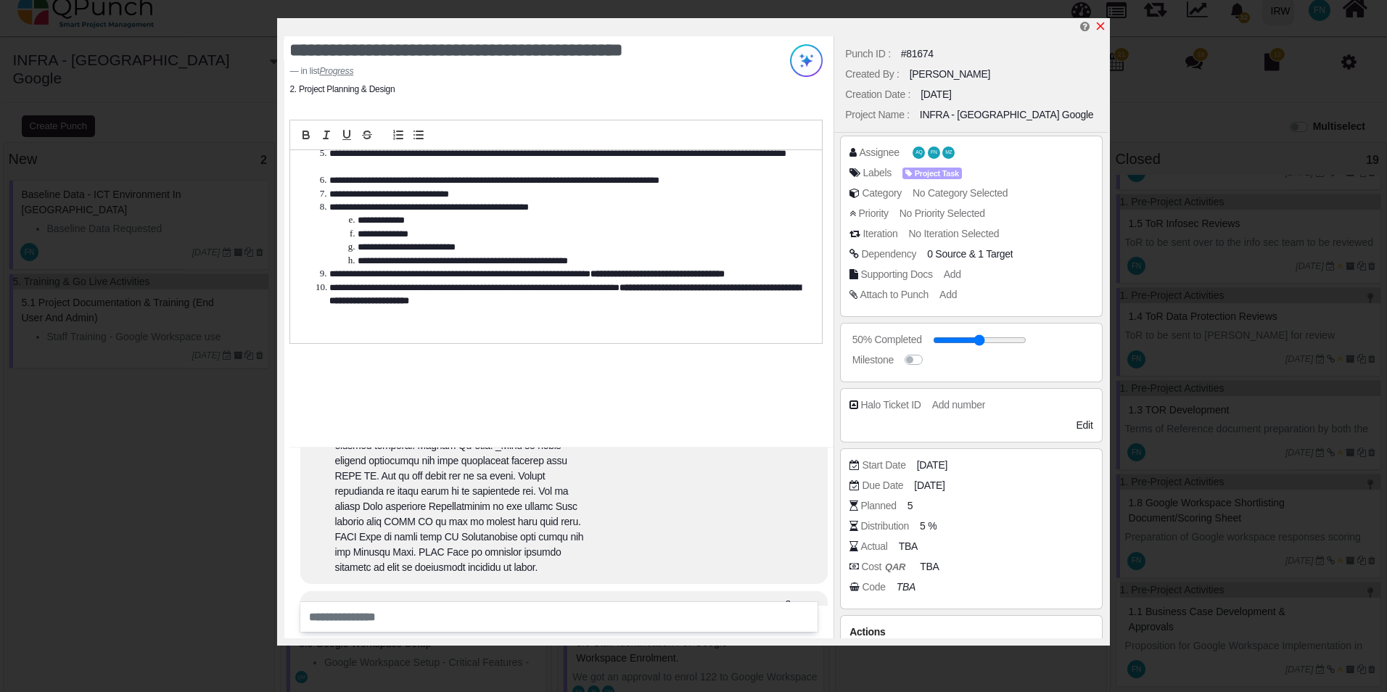
click at [1098, 25] on icon "x" at bounding box center [1100, 26] width 8 height 8
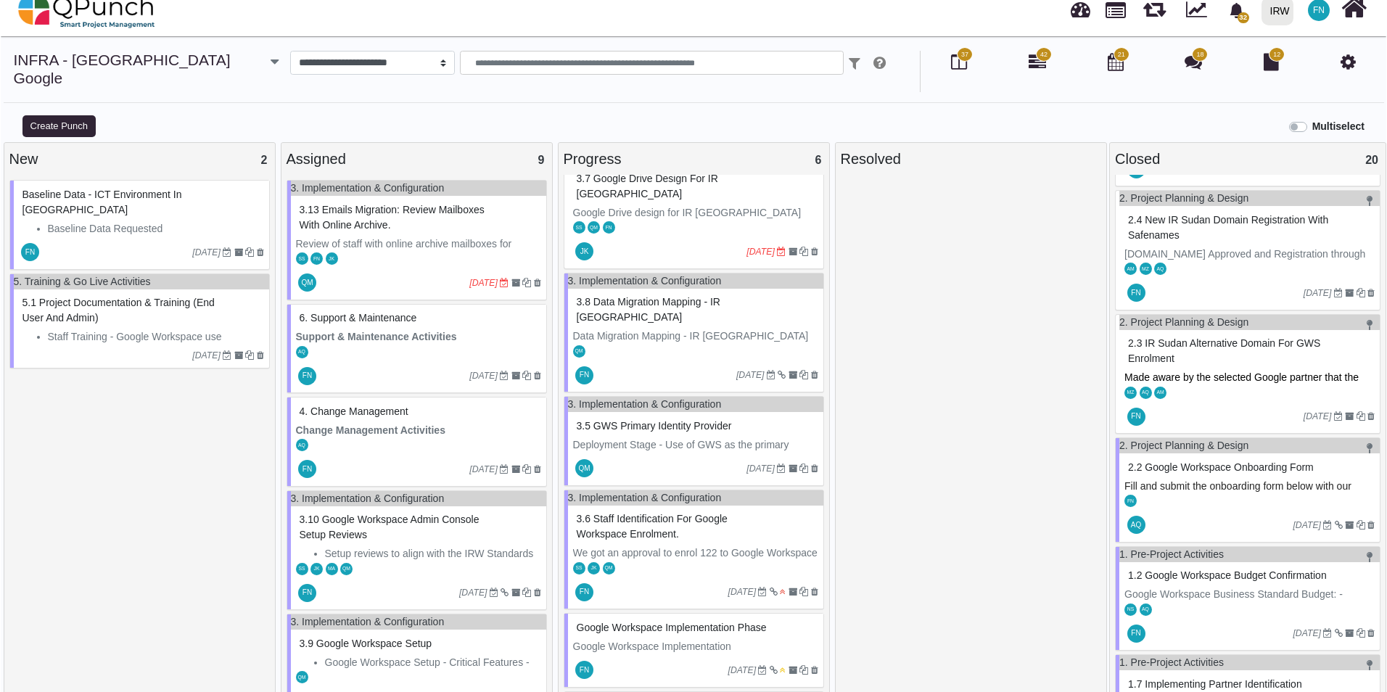
scroll to position [680, 0]
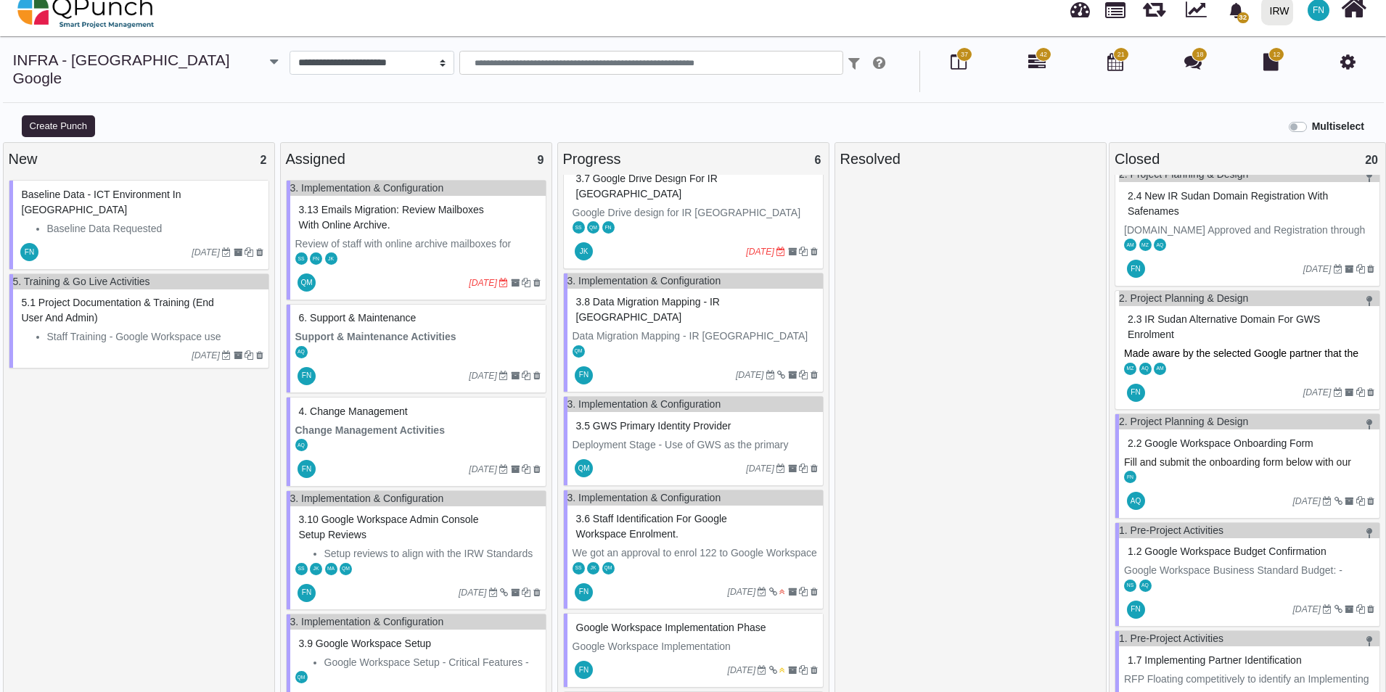
click at [1227, 437] on span "2.2 Google Workspace Onboarding Form" at bounding box center [1220, 443] width 186 height 12
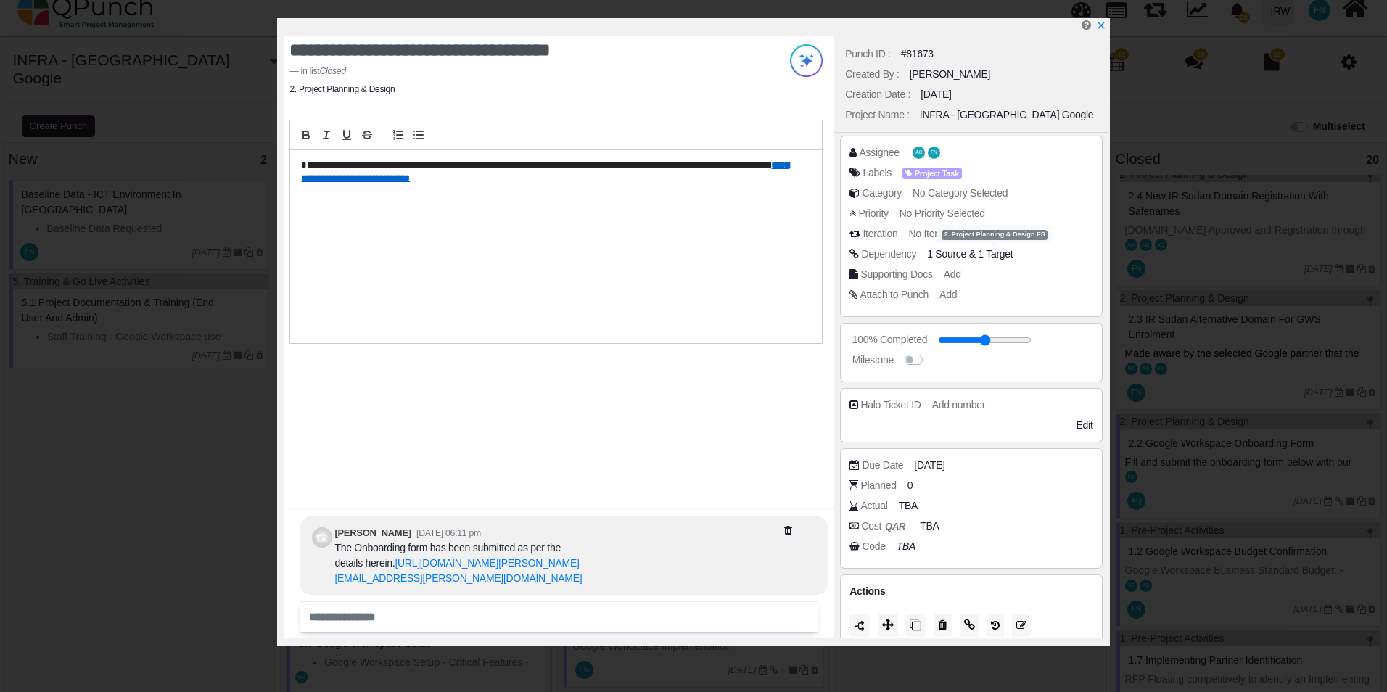
click at [987, 252] on span "1 Target" at bounding box center [995, 254] width 35 height 12
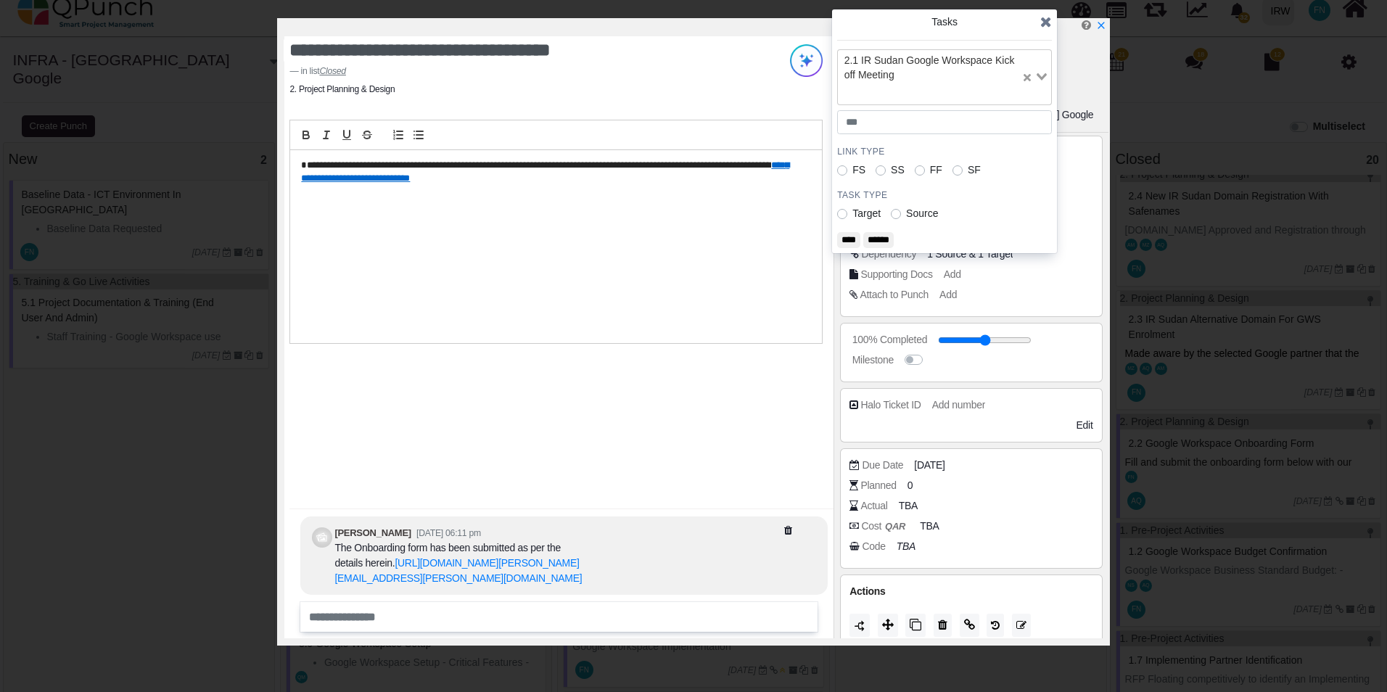
click at [1045, 21] on icon at bounding box center [1046, 22] width 12 height 15
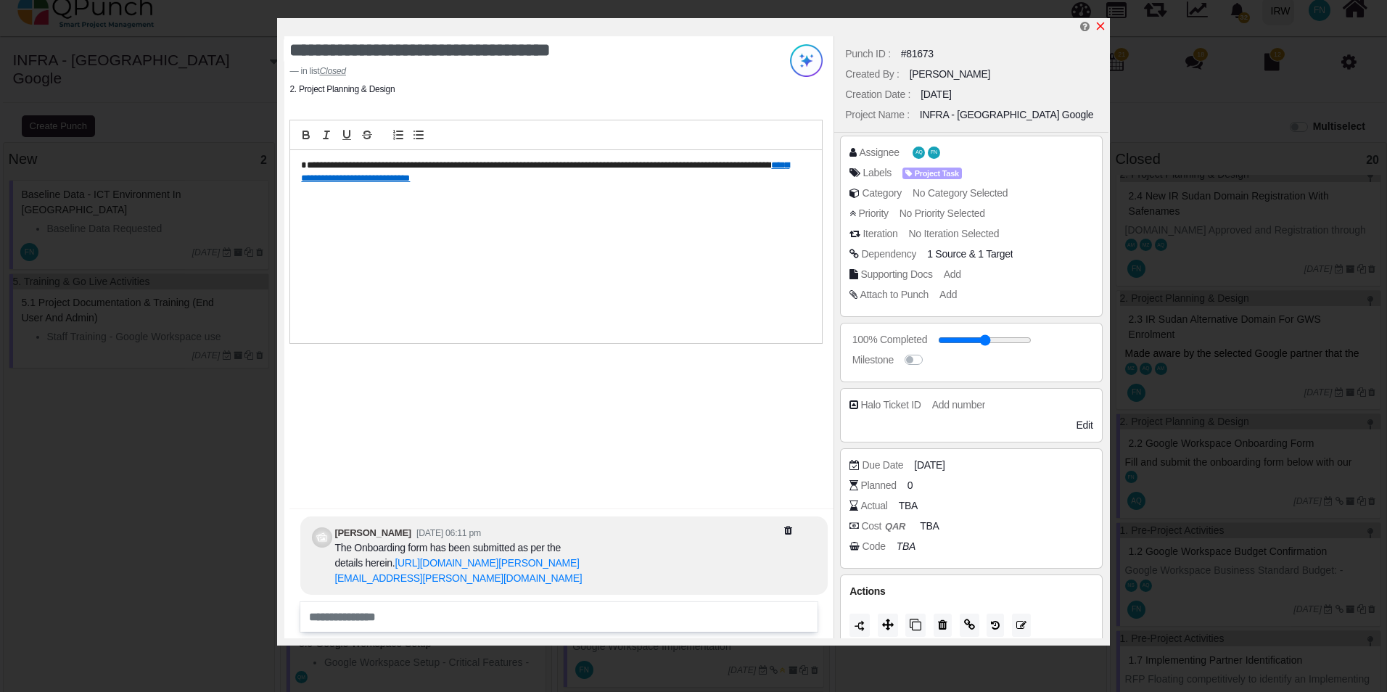
click at [1099, 24] on icon "x" at bounding box center [1101, 26] width 12 height 12
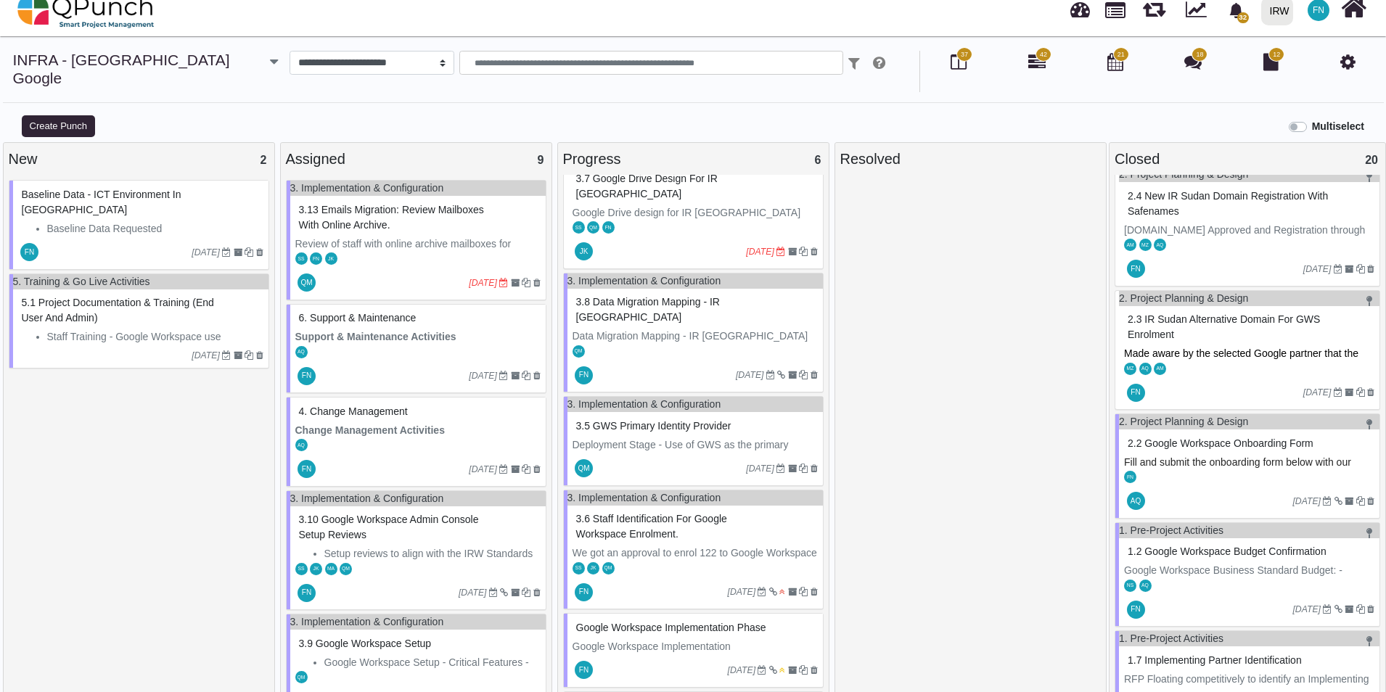
click at [1164, 313] on span "2.3 IR Sudan Alternative Domain for GWS Enrolment" at bounding box center [1223, 326] width 192 height 27
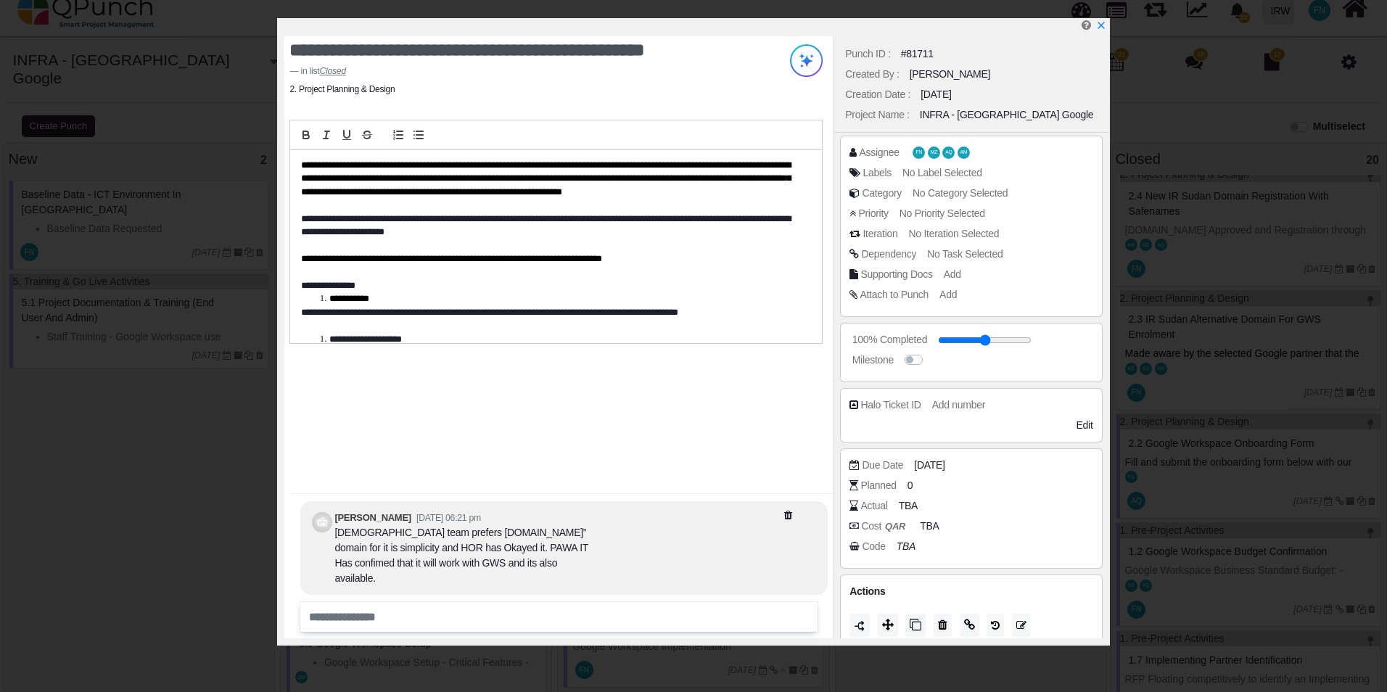
click at [982, 252] on span "No Task Selected" at bounding box center [964, 254] width 75 height 12
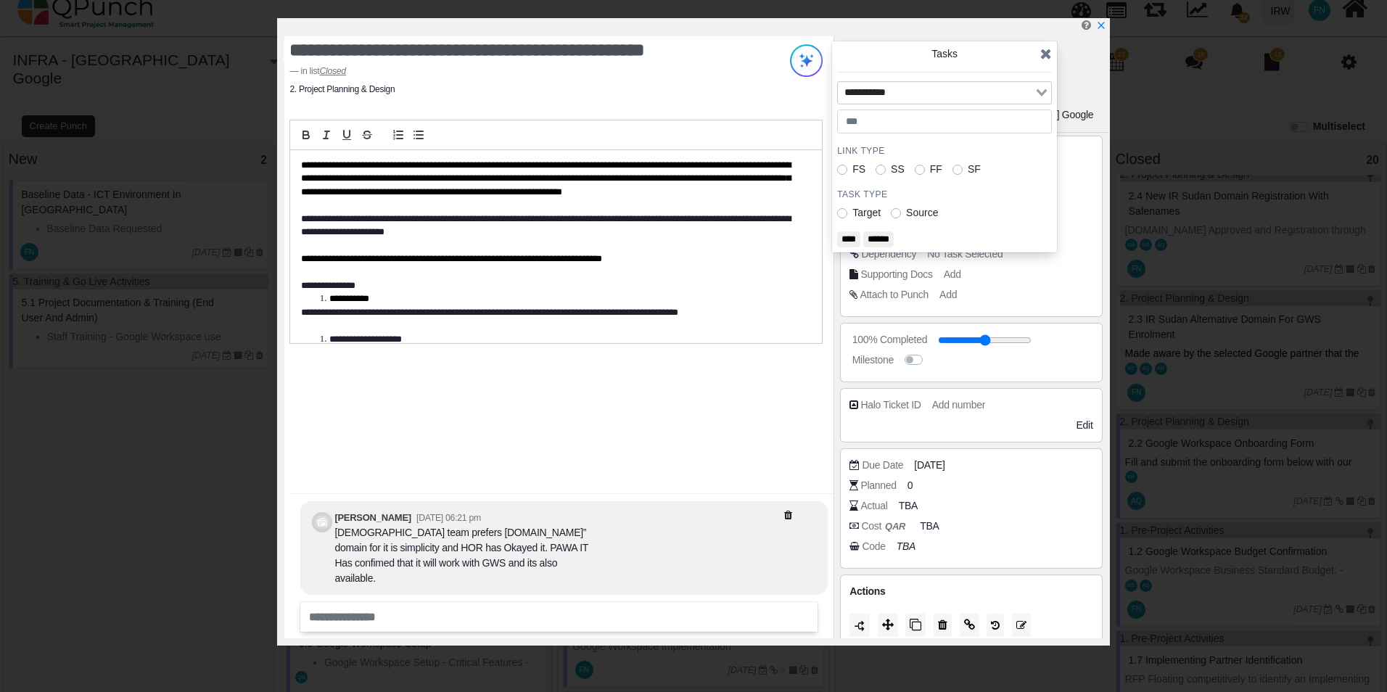
click at [1041, 91] on icon "Search for option" at bounding box center [1042, 92] width 10 height 7
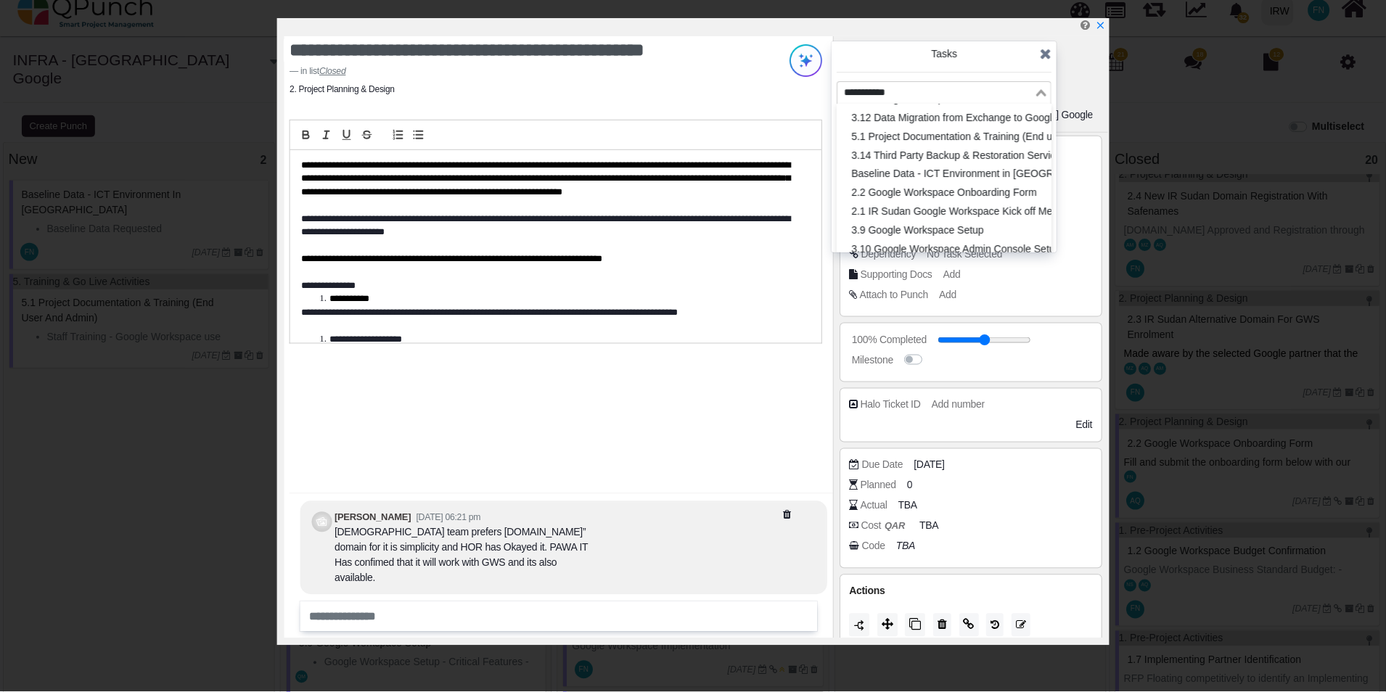
scroll to position [290, 0]
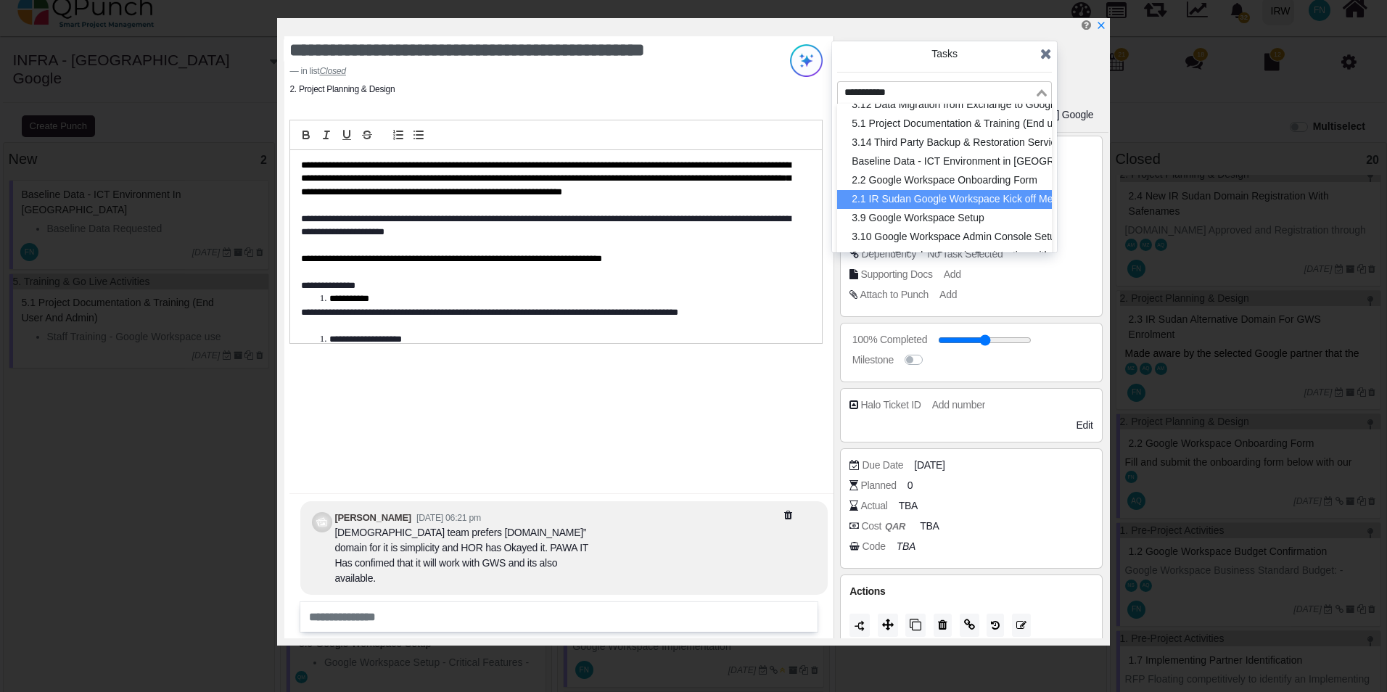
click at [980, 202] on li "2.1 IR Sudan Google Workspace Kick off Meeting" at bounding box center [944, 199] width 215 height 19
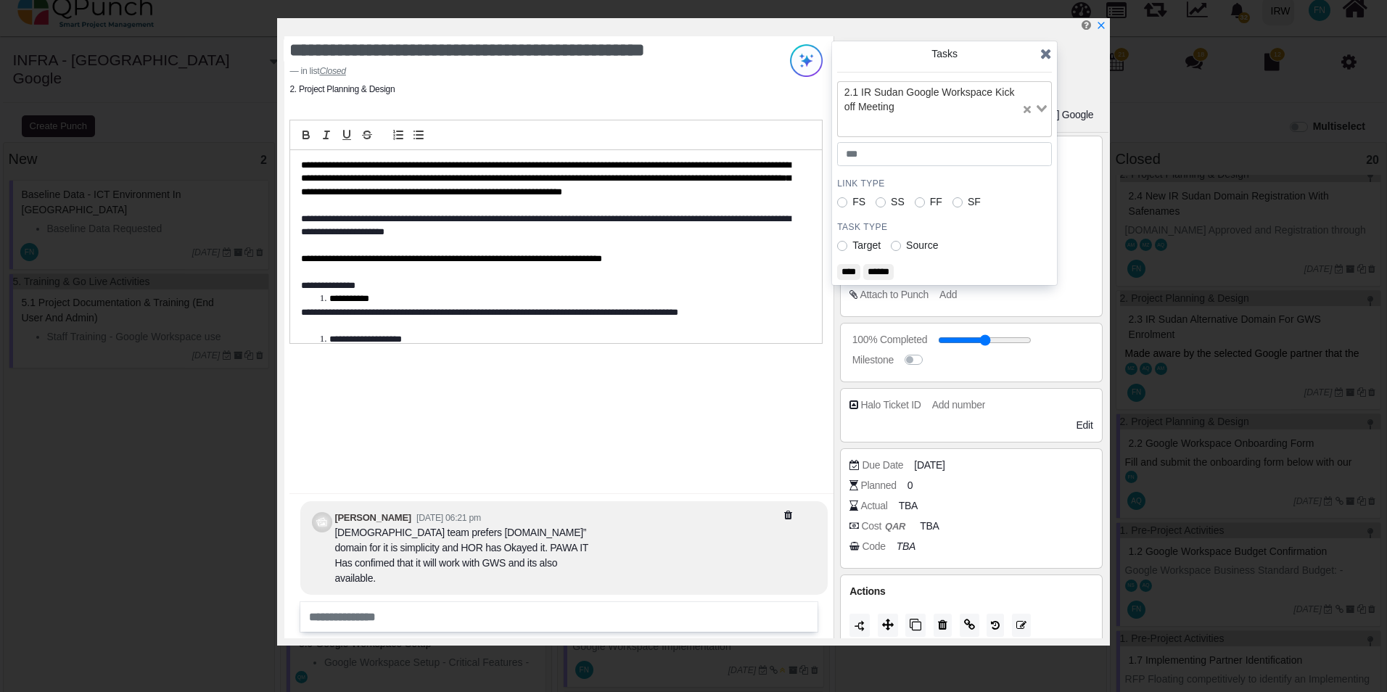
click at [850, 271] on input "****" at bounding box center [848, 272] width 23 height 16
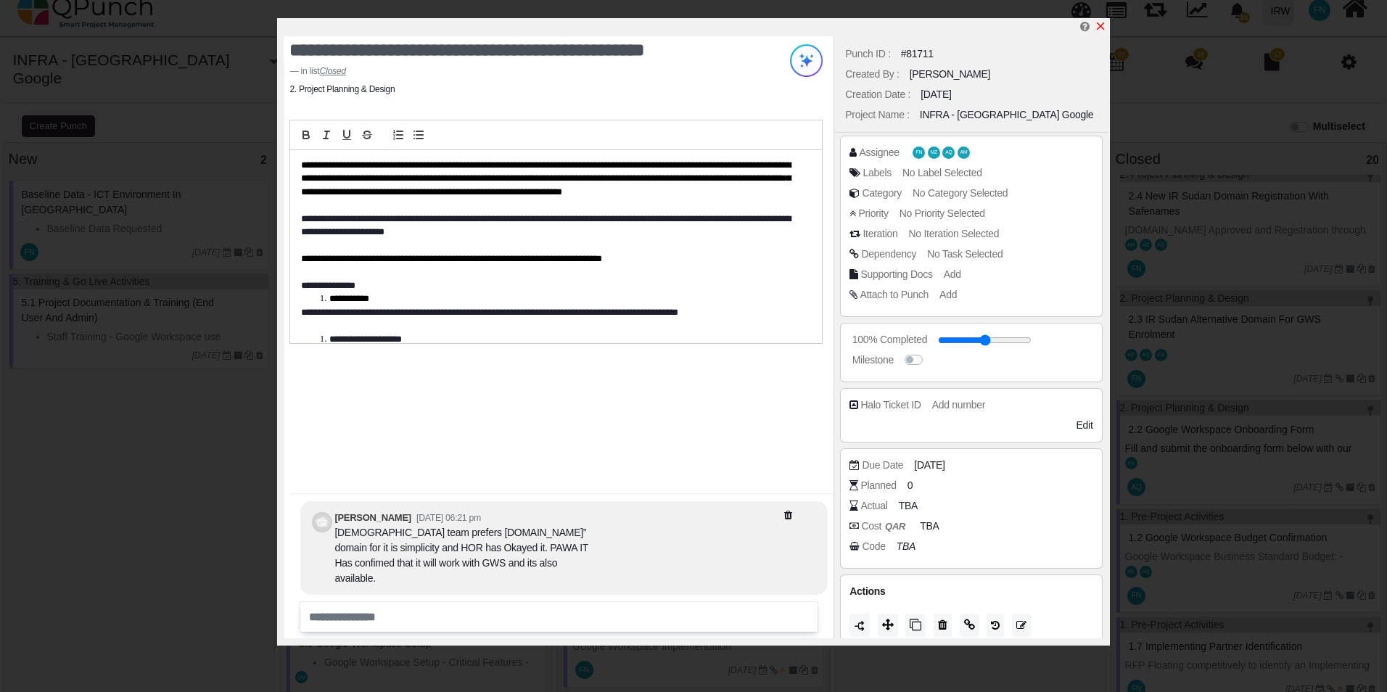
click at [1102, 25] on icon "x" at bounding box center [1100, 26] width 8 height 8
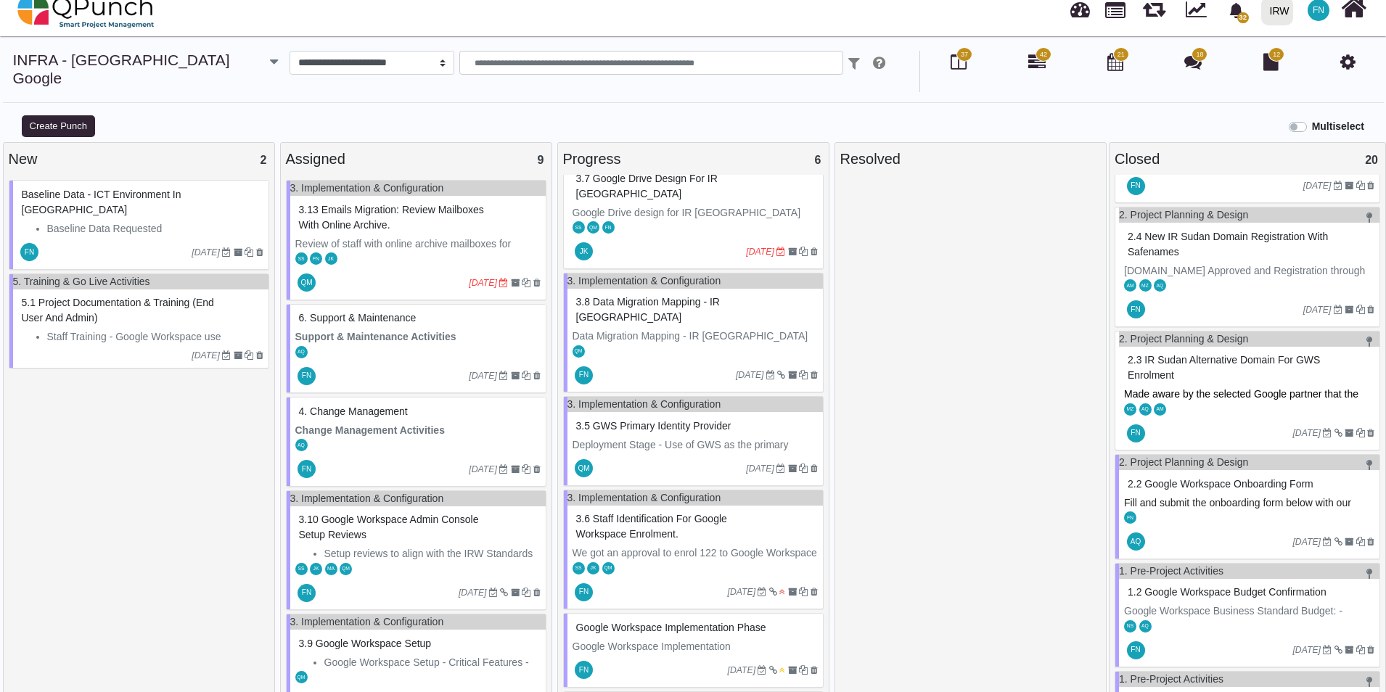
scroll to position [607, 0]
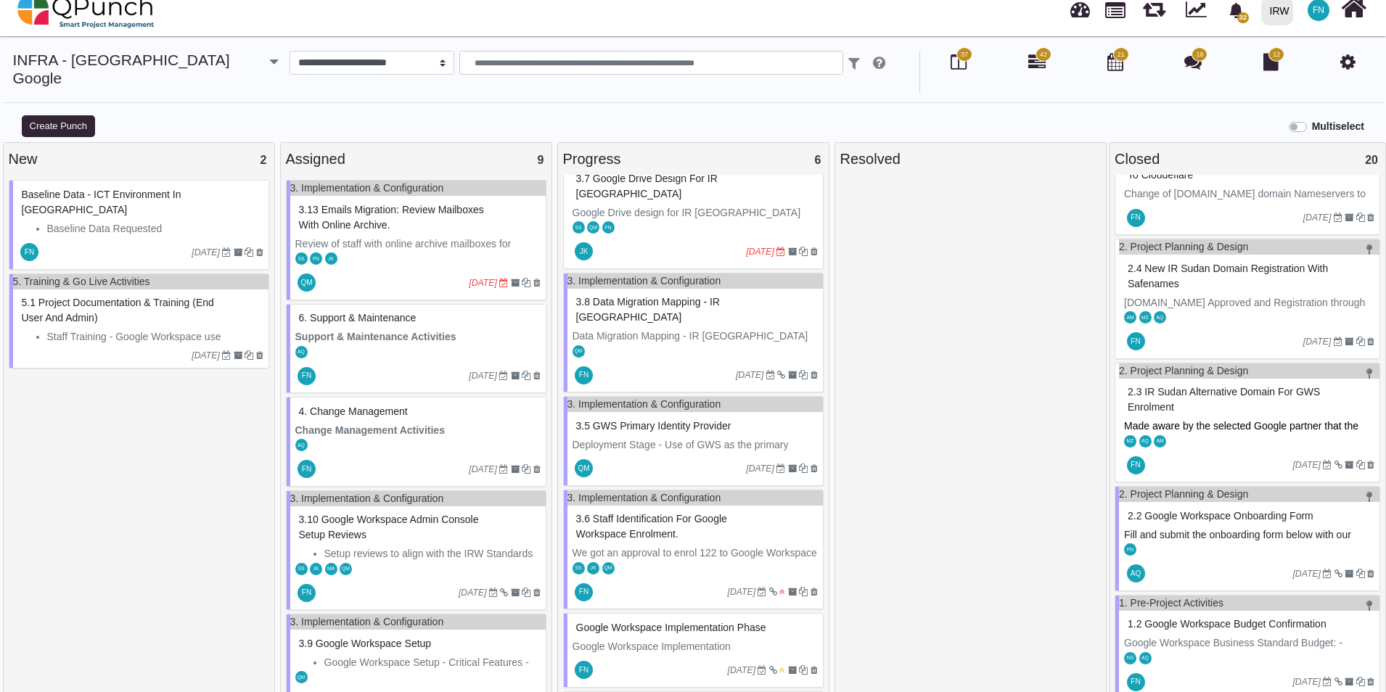
click at [1181, 263] on span "2.4 New IR Sudan Domain Registration with Safenames" at bounding box center [1227, 276] width 200 height 27
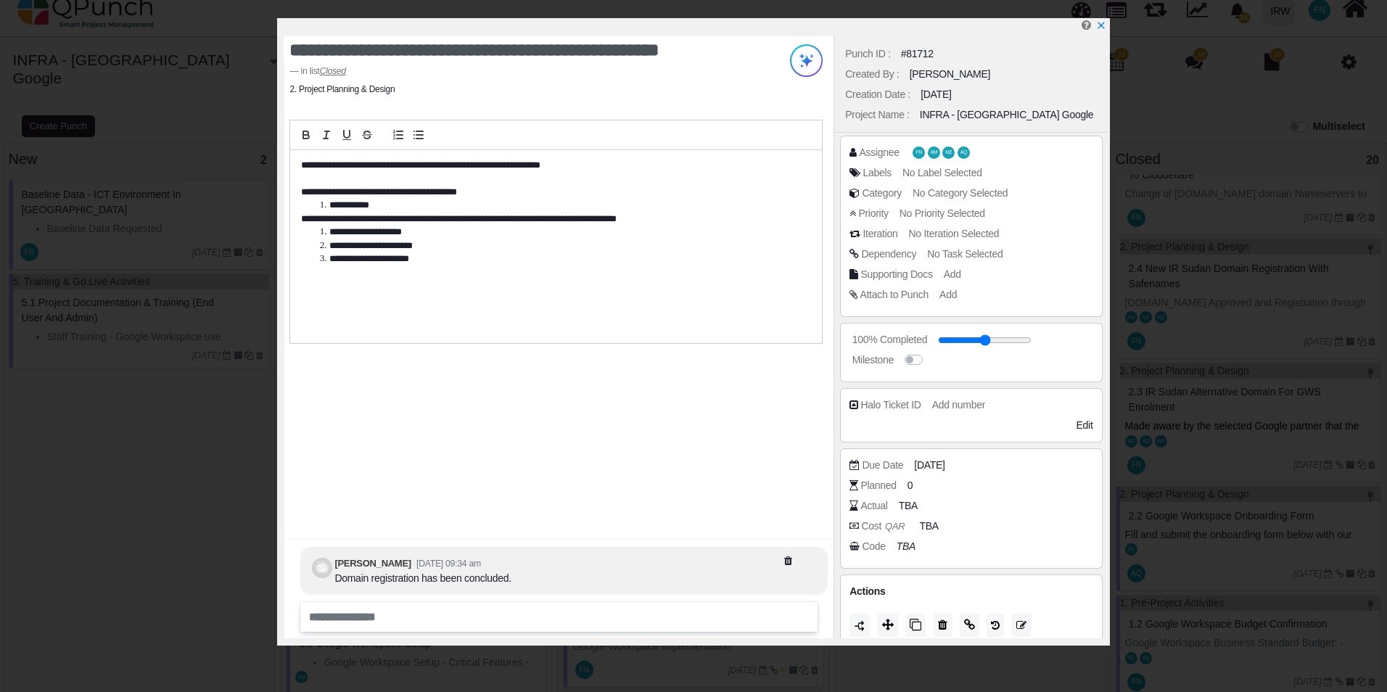
click at [978, 254] on span "No Task Selected" at bounding box center [964, 254] width 75 height 12
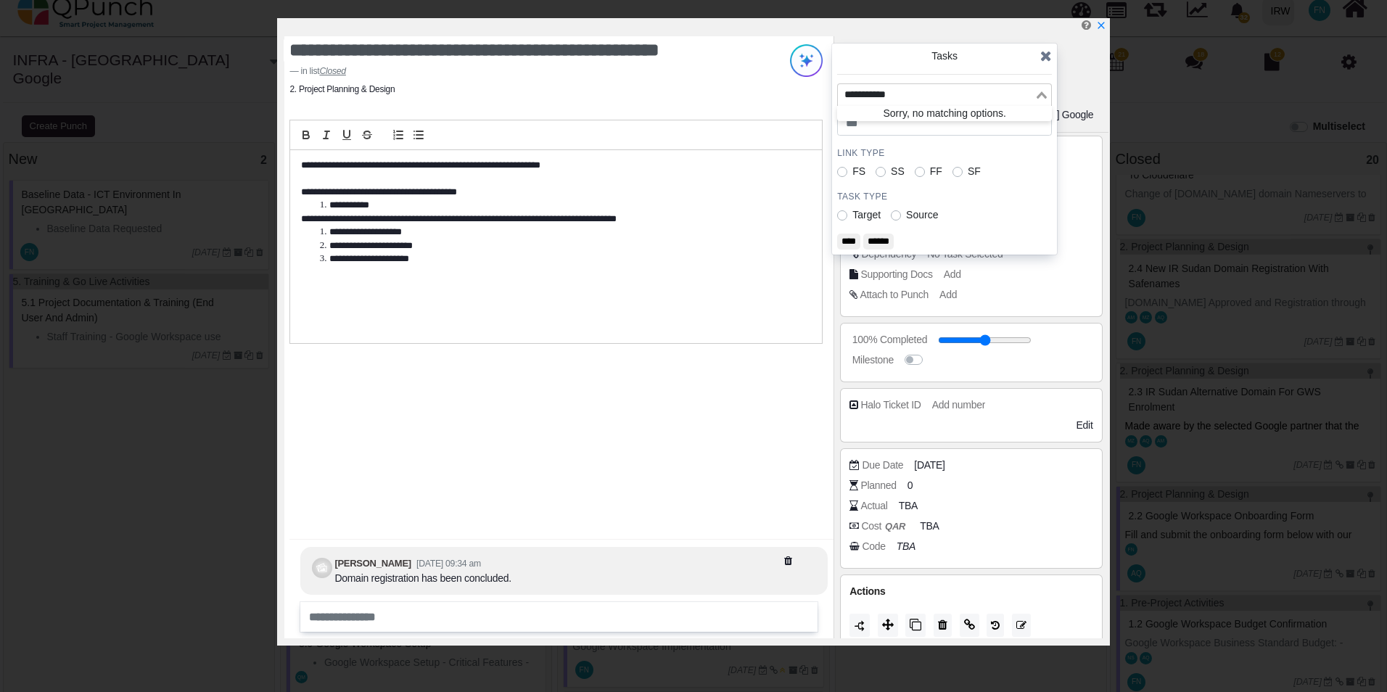
click at [1044, 90] on div "Loading..." at bounding box center [1042, 93] width 17 height 19
click at [1042, 99] on div "Loading..." at bounding box center [1042, 93] width 17 height 19
click at [1042, 56] on icon at bounding box center [1046, 56] width 12 height 15
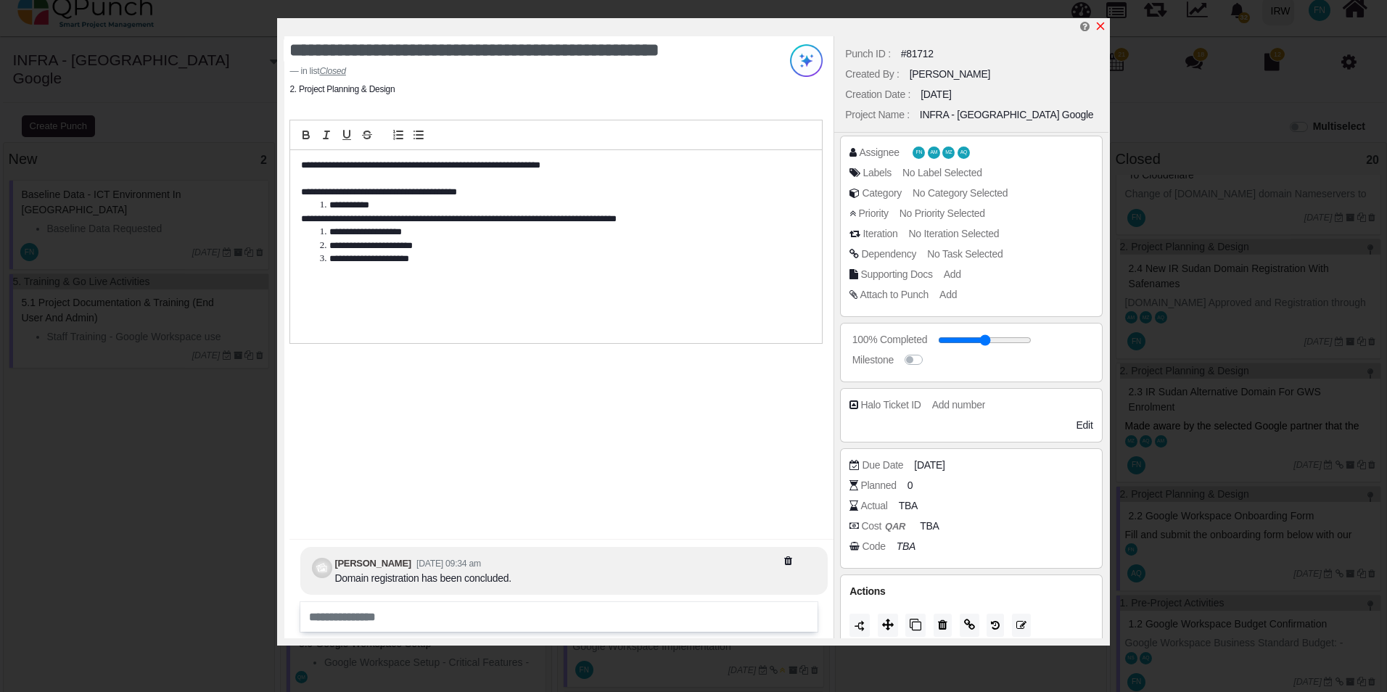
click at [1101, 22] on icon "x" at bounding box center [1101, 26] width 12 height 12
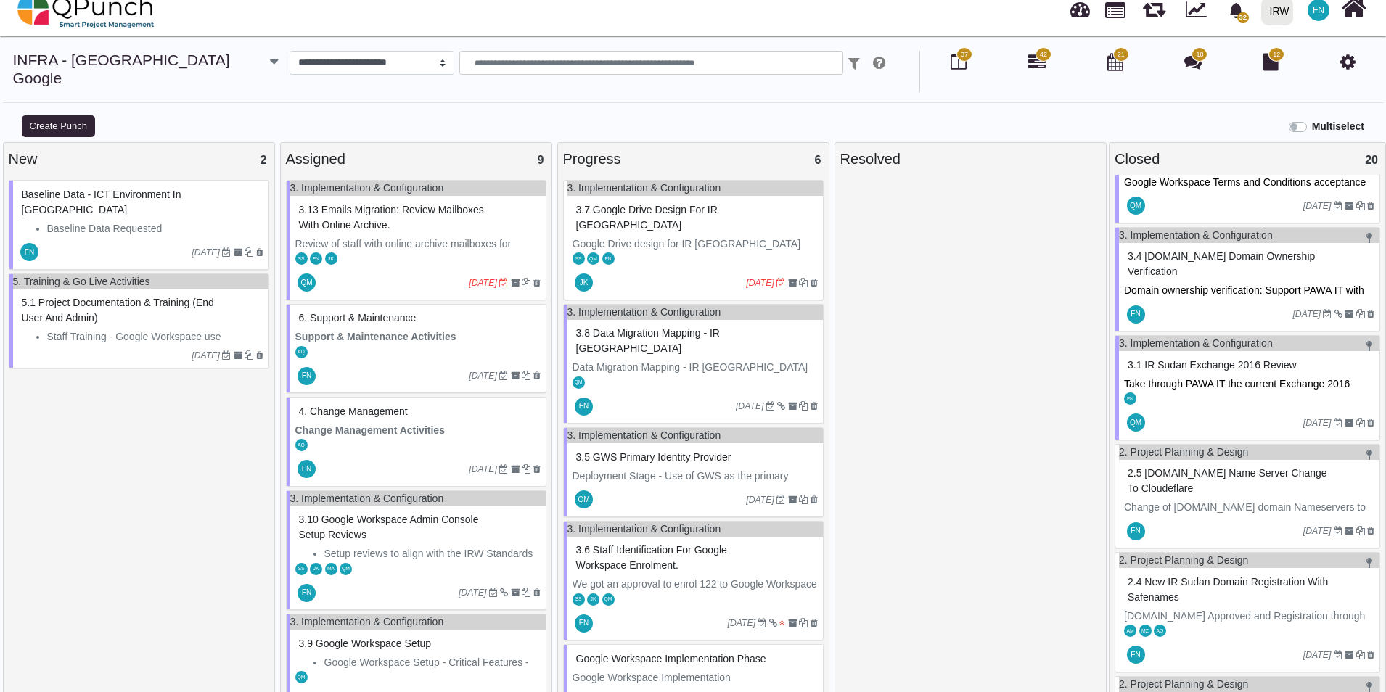
scroll to position [363, 0]
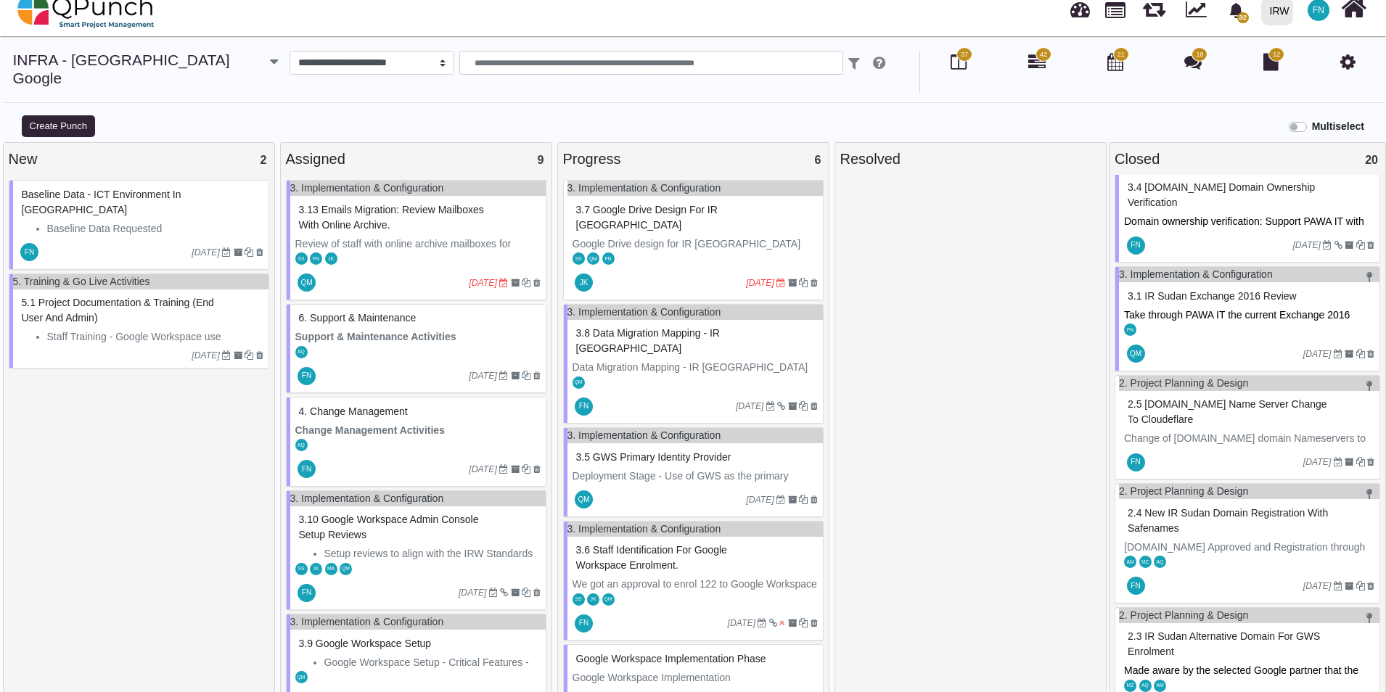
click at [1171, 398] on span "2.5 [DOMAIN_NAME] Name Server Change to Cloudeflare" at bounding box center [1226, 411] width 199 height 27
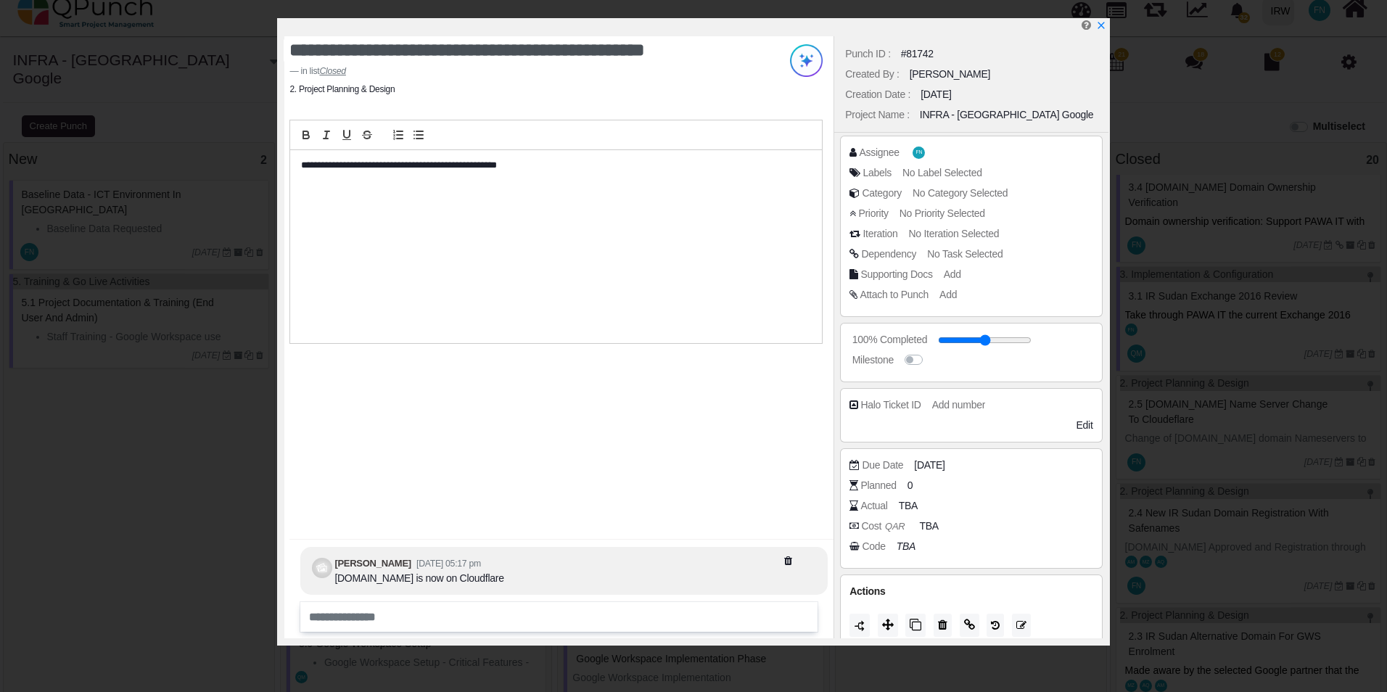
click at [987, 257] on span "No Task Selected" at bounding box center [964, 254] width 75 height 12
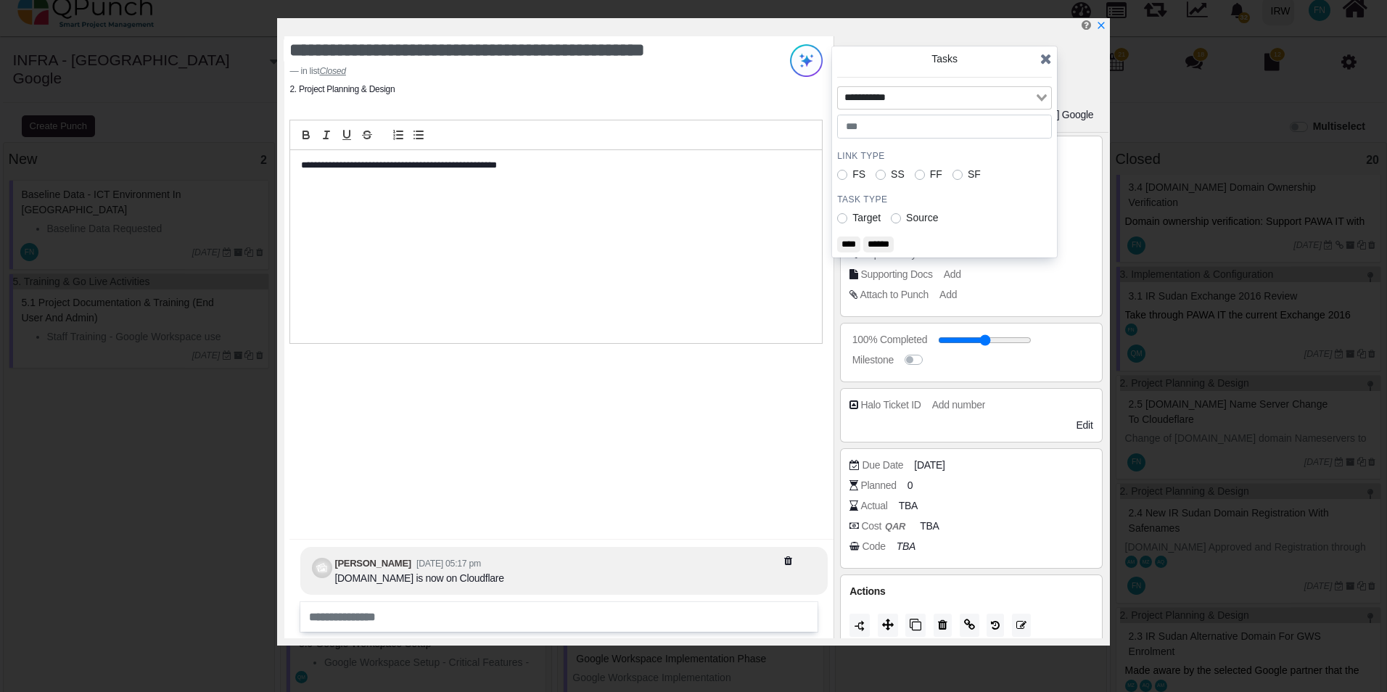
click at [1046, 104] on div "Loading..." at bounding box center [1042, 96] width 17 height 19
click at [1045, 57] on icon at bounding box center [1046, 59] width 12 height 15
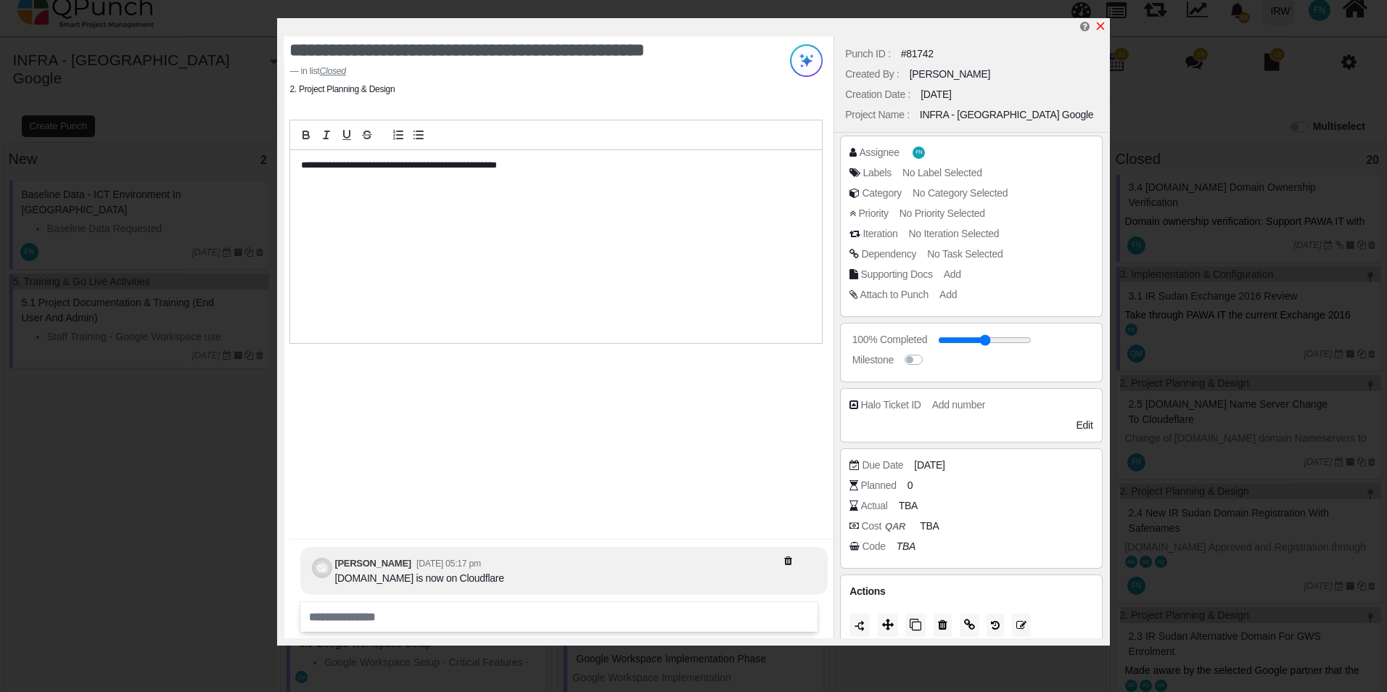
click at [1097, 25] on icon "x" at bounding box center [1101, 26] width 12 height 12
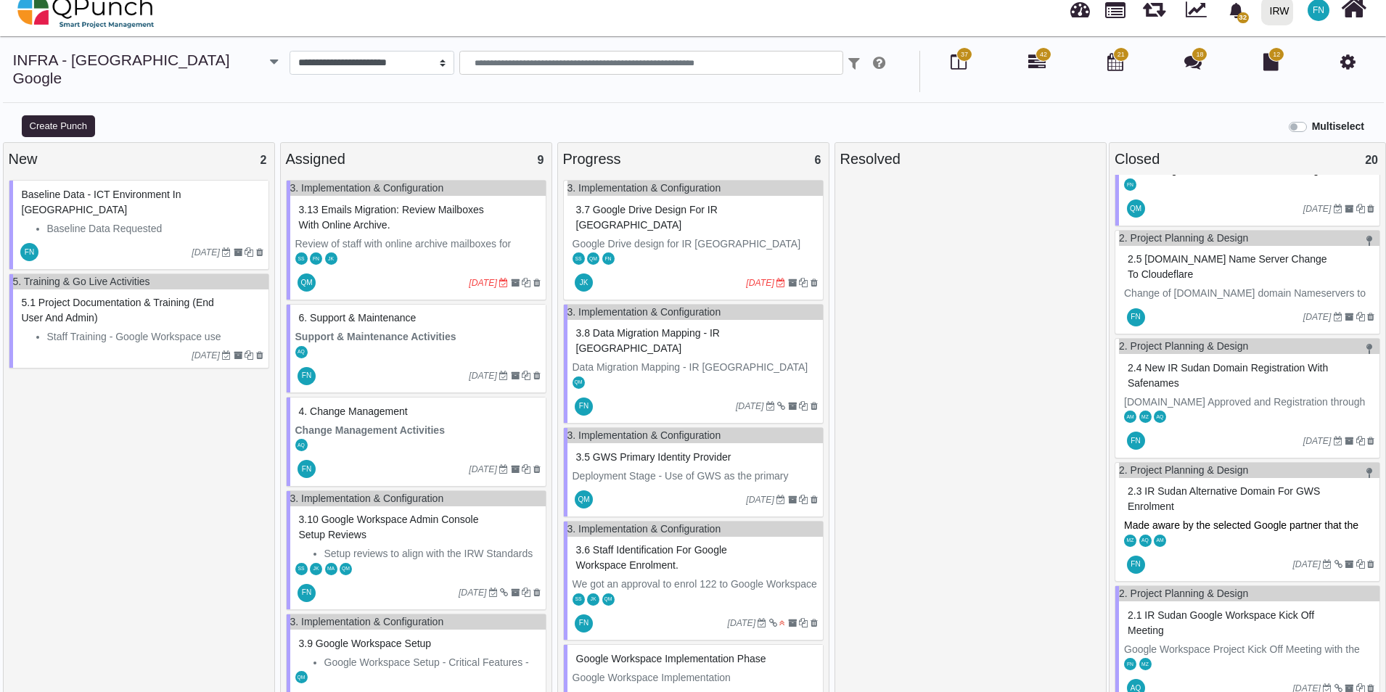
scroll to position [435, 0]
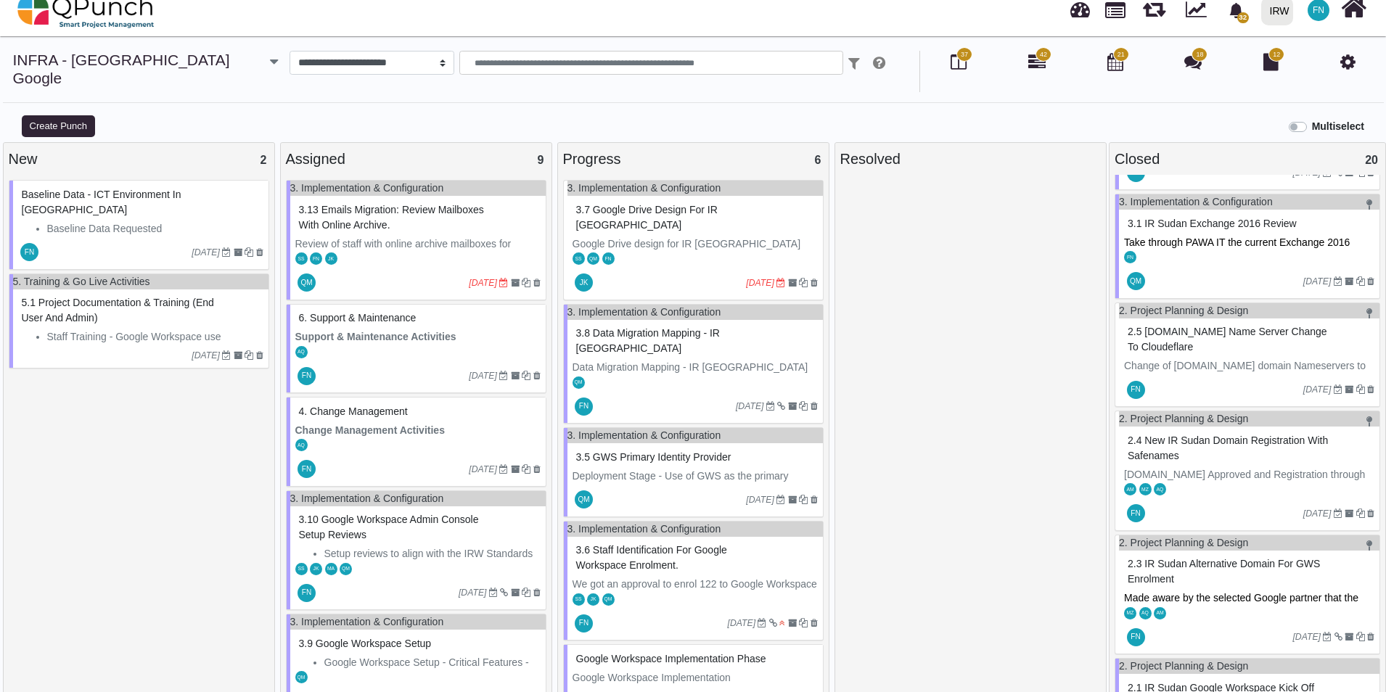
click at [1169, 435] on span "2.4 New IR Sudan Domain Registration with Safenames" at bounding box center [1227, 448] width 200 height 27
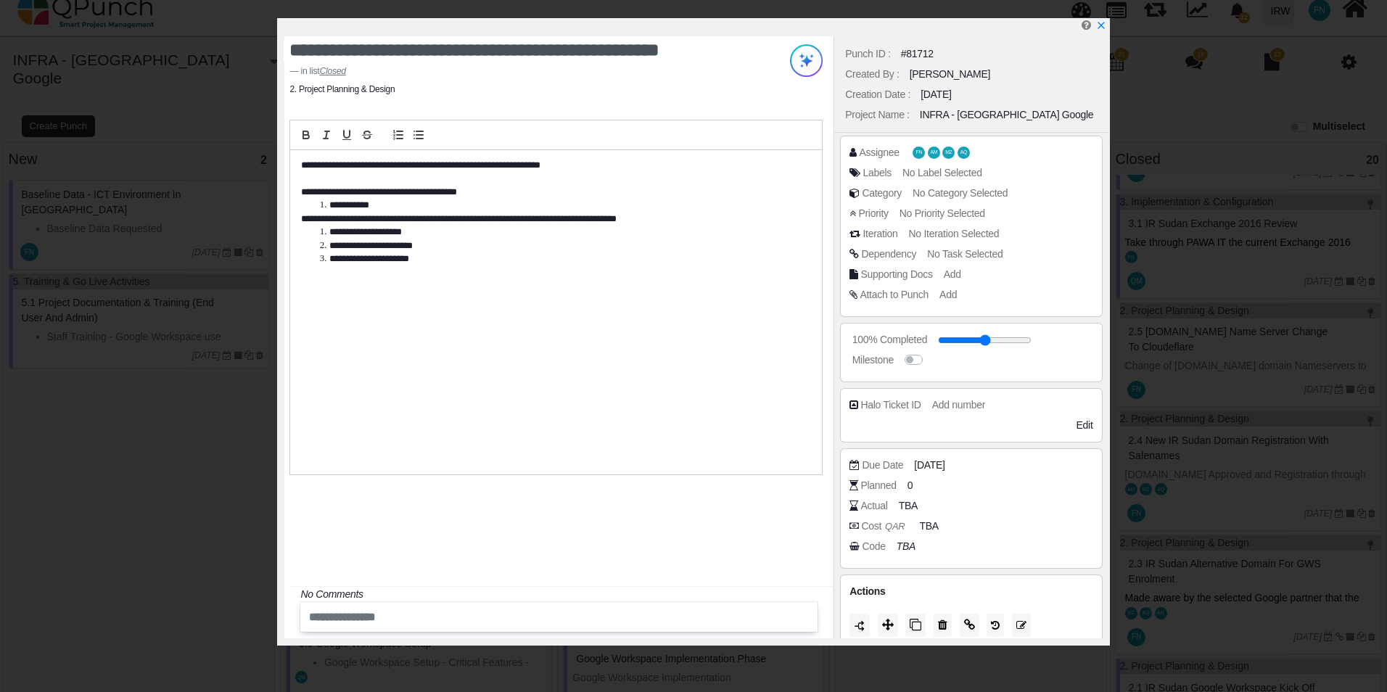
click at [980, 254] on span "No Task Selected" at bounding box center [964, 254] width 75 height 12
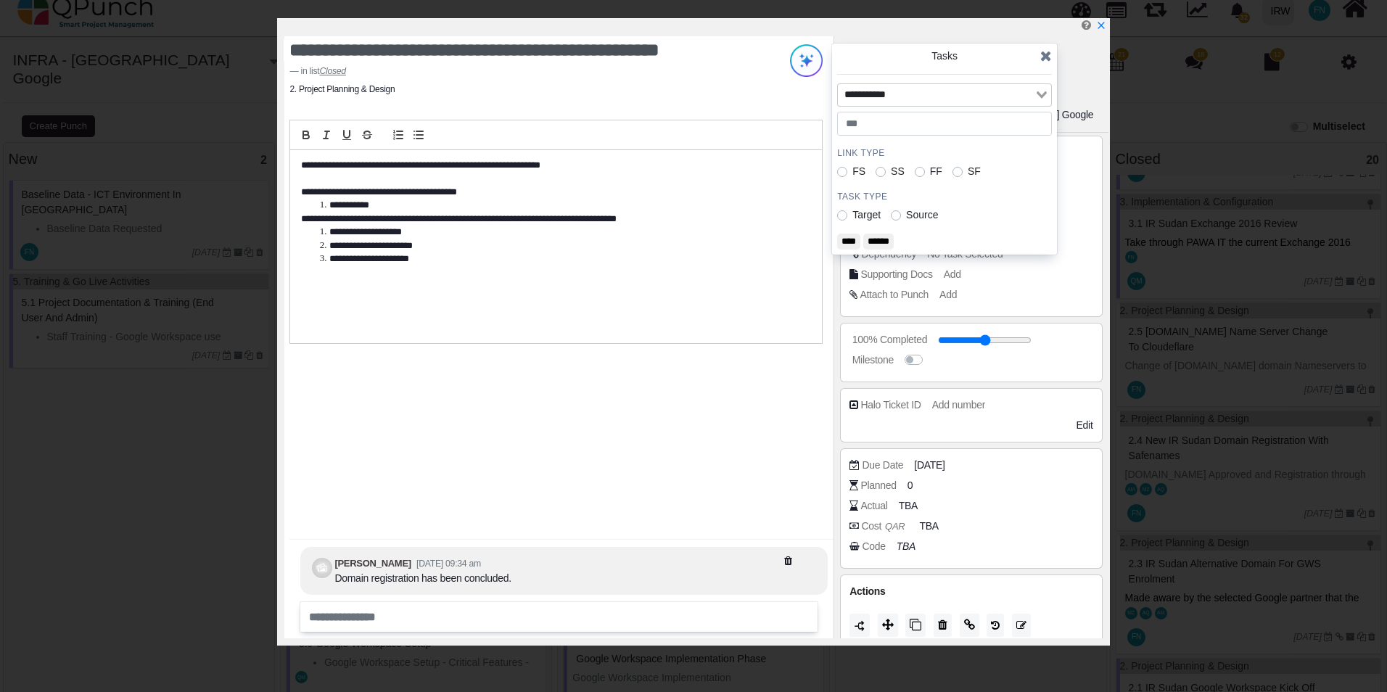
click at [1038, 93] on icon "Search for option" at bounding box center [1042, 94] width 10 height 7
drag, startPoint x: 1039, startPoint y: 93, endPoint x: 1011, endPoint y: 104, distance: 29.6
click at [1037, 94] on div "Loading..." at bounding box center [1042, 93] width 17 height 19
click at [974, 96] on input "Search for option" at bounding box center [936, 95] width 194 height 16
type input "***"
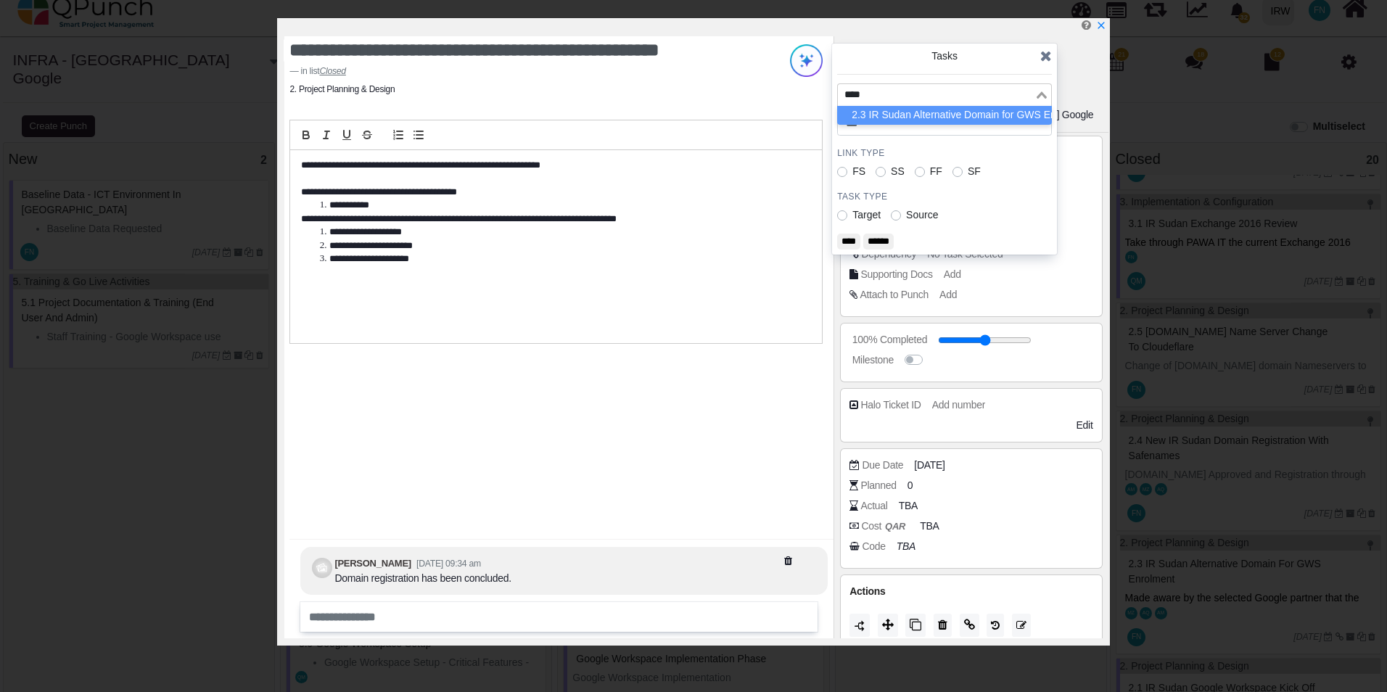
click at [966, 113] on li "2.3 IR Sudan Alternative Domain for GWS Enrolment" at bounding box center [944, 115] width 215 height 19
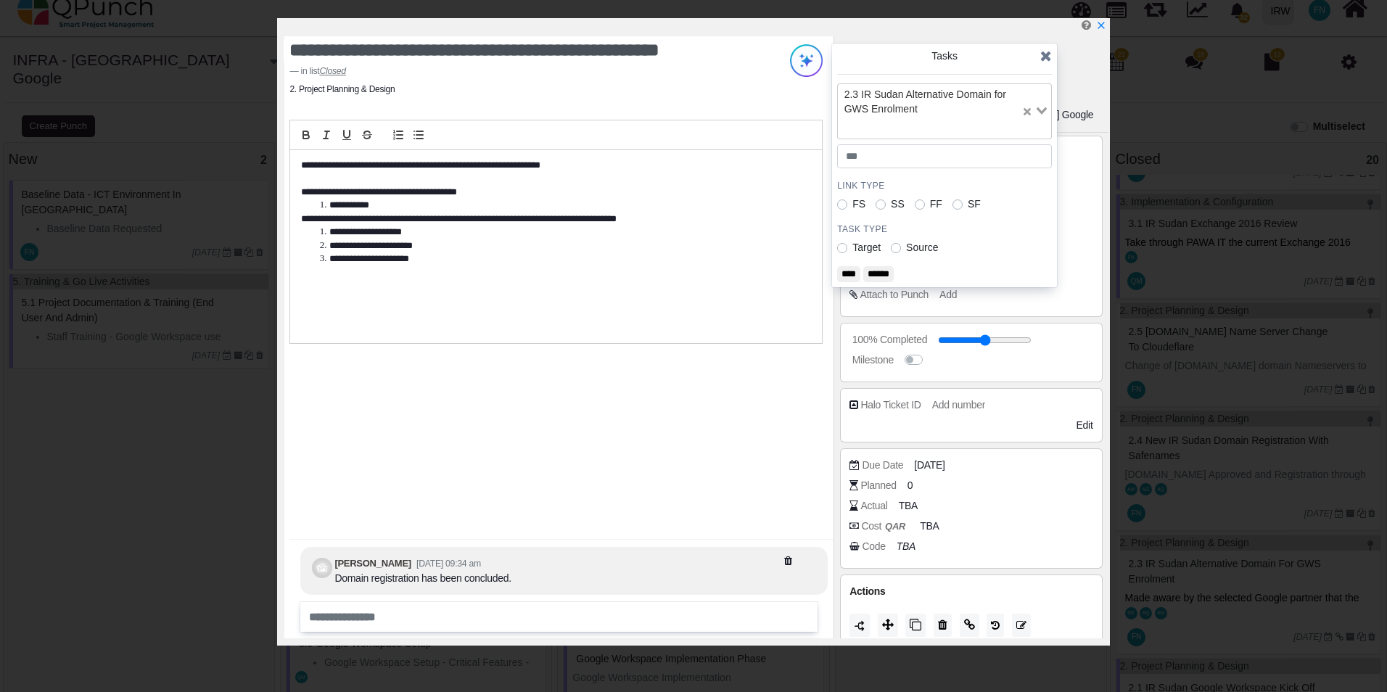
click at [849, 271] on input "****" at bounding box center [848, 274] width 23 height 16
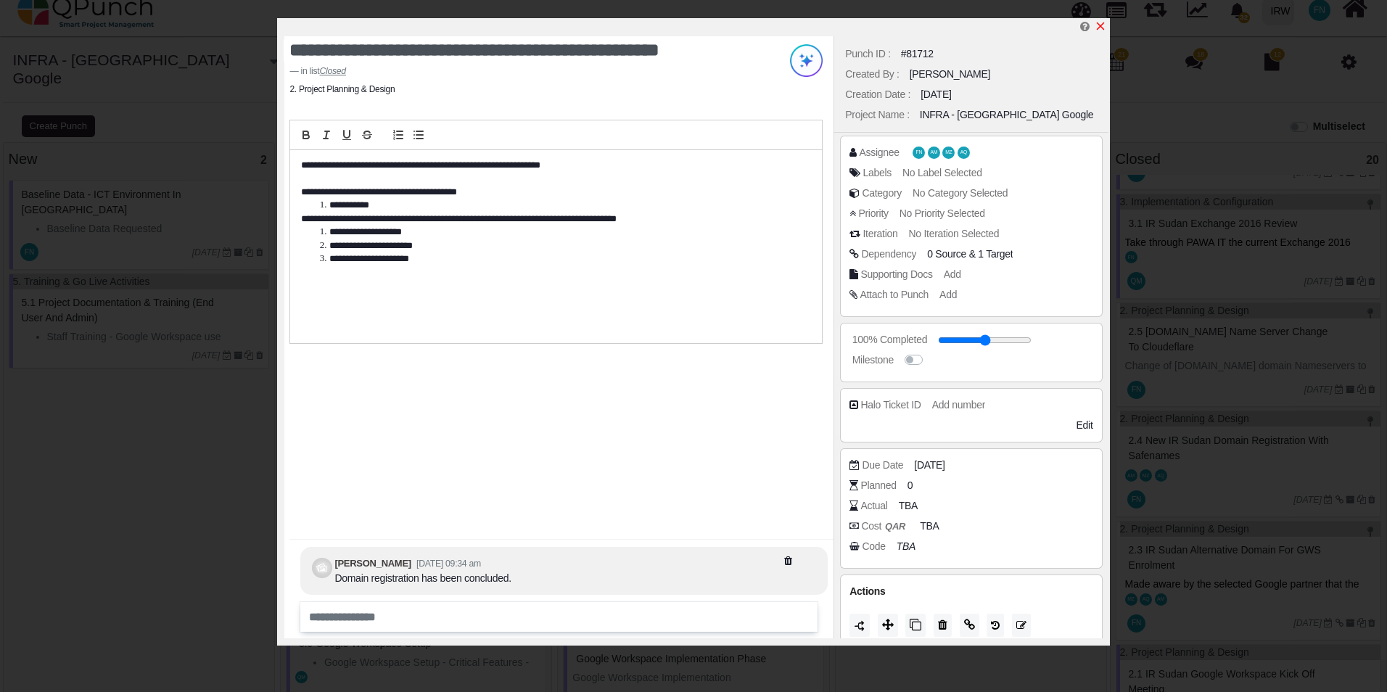
click at [1101, 30] on icon "x" at bounding box center [1101, 26] width 12 height 12
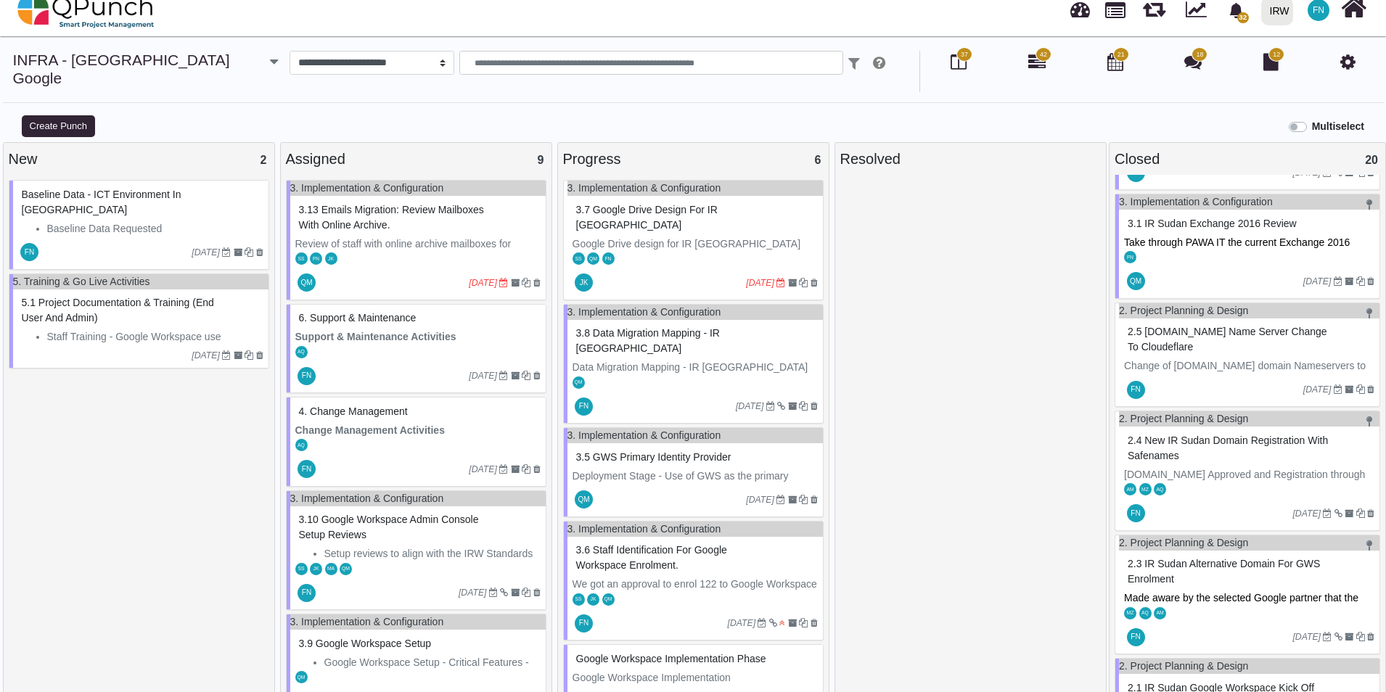
click at [1166, 326] on span "2.5 [DOMAIN_NAME] Name Server Change to Cloudeflare" at bounding box center [1226, 339] width 199 height 27
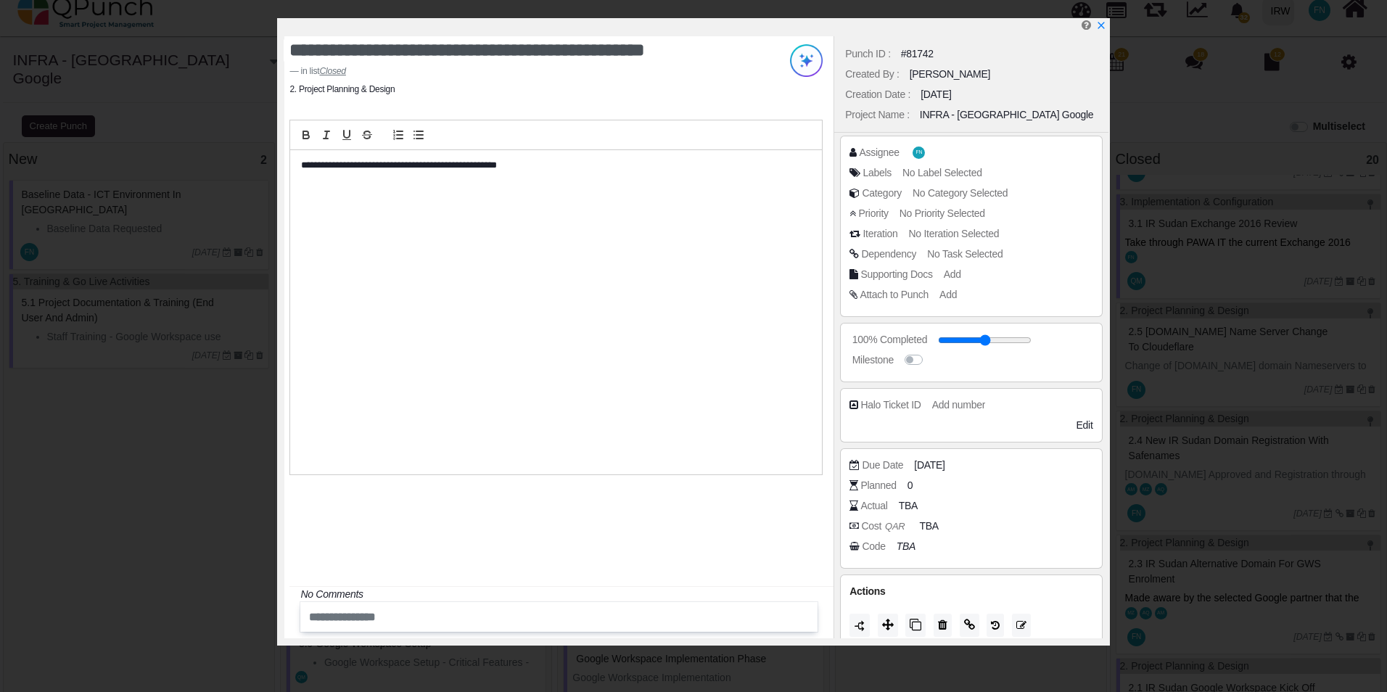
click at [975, 256] on span "No Task Selected" at bounding box center [964, 254] width 75 height 12
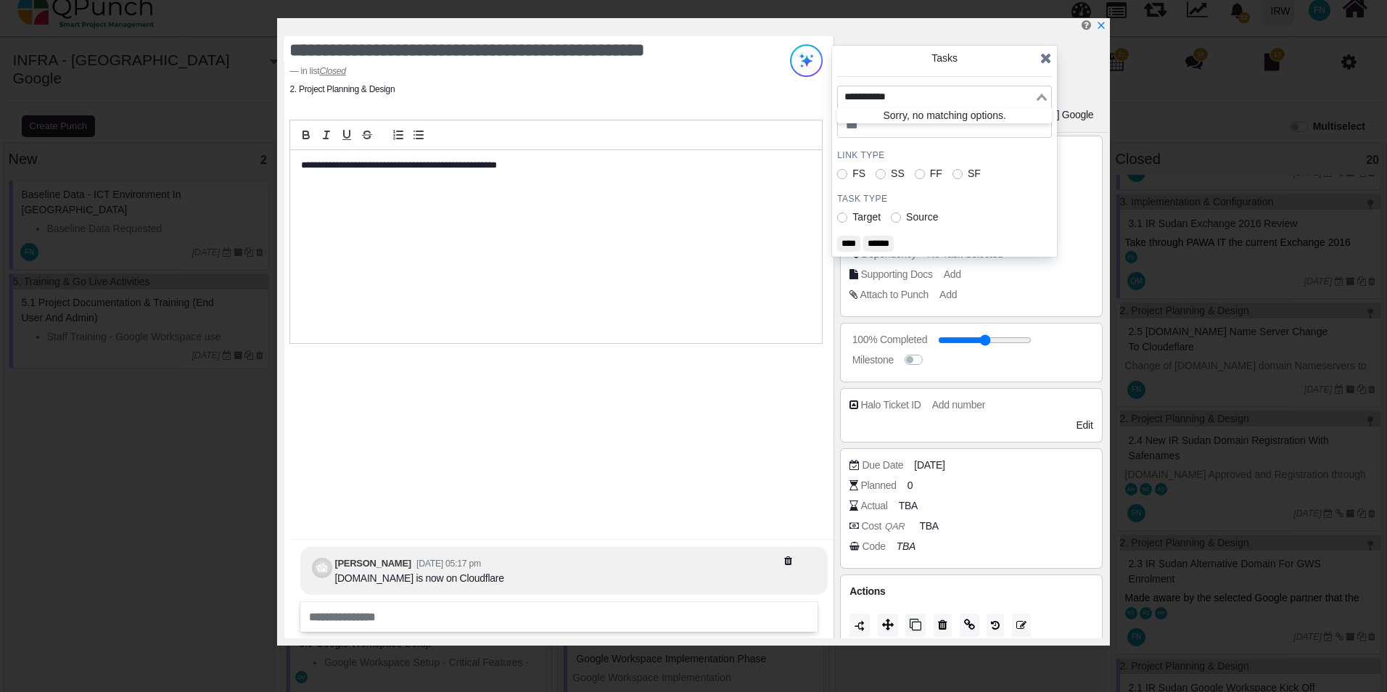
click at [879, 101] on input "Search for option" at bounding box center [936, 97] width 194 height 16
type input "***"
click at [900, 113] on li "2.4 New IR Sudan Domain Registration with Safenames" at bounding box center [944, 117] width 215 height 19
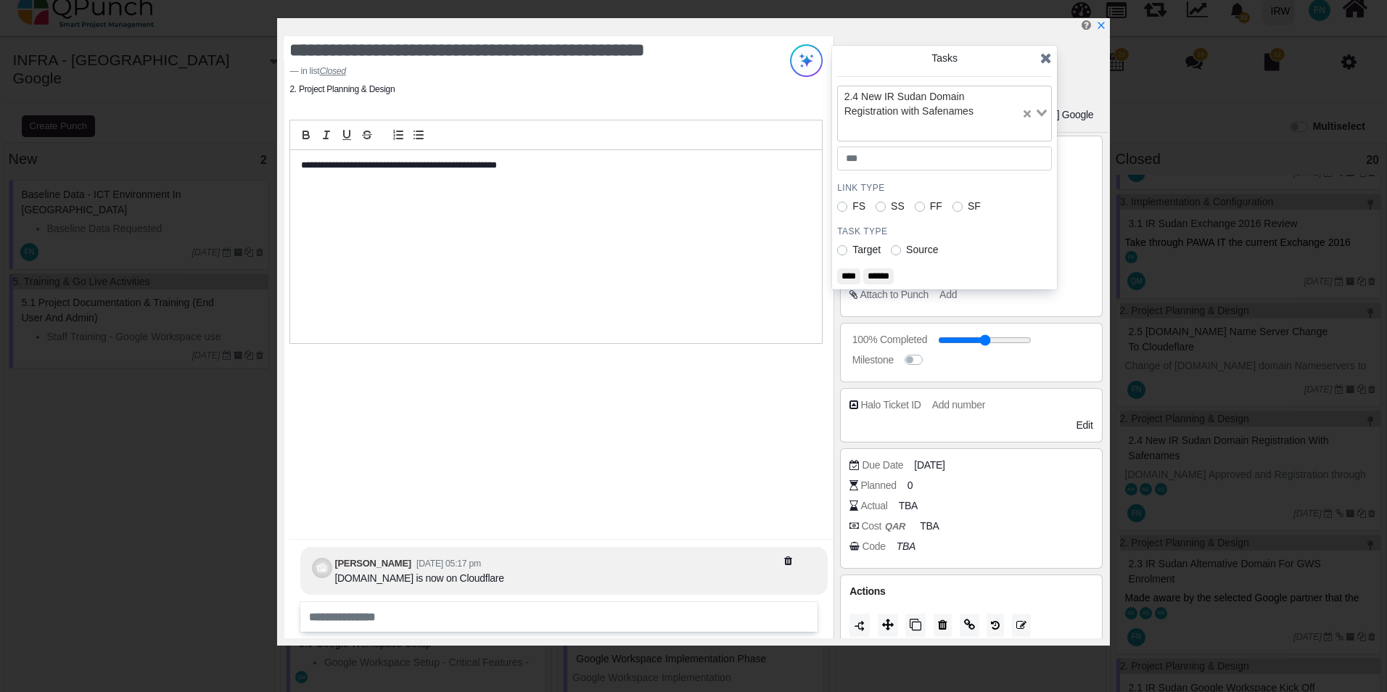
click at [850, 273] on input "****" at bounding box center [848, 276] width 23 height 16
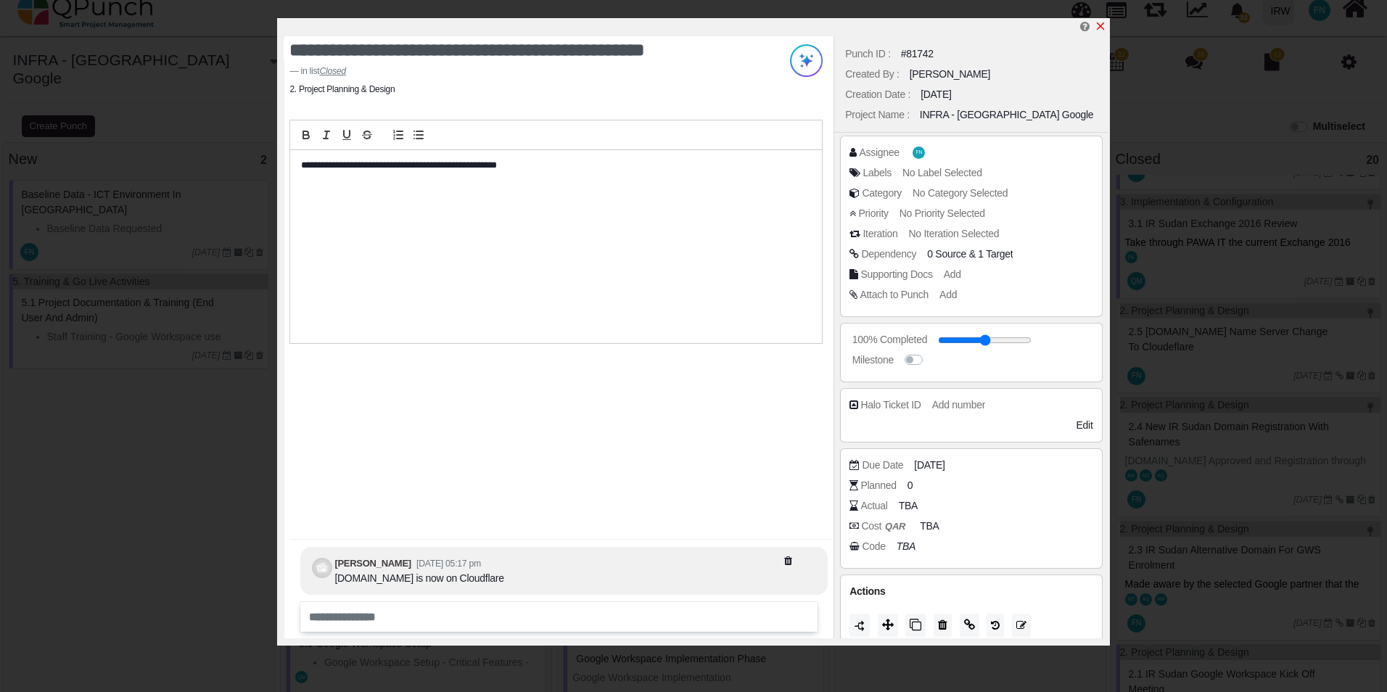
click at [1103, 28] on icon "x" at bounding box center [1101, 26] width 12 height 12
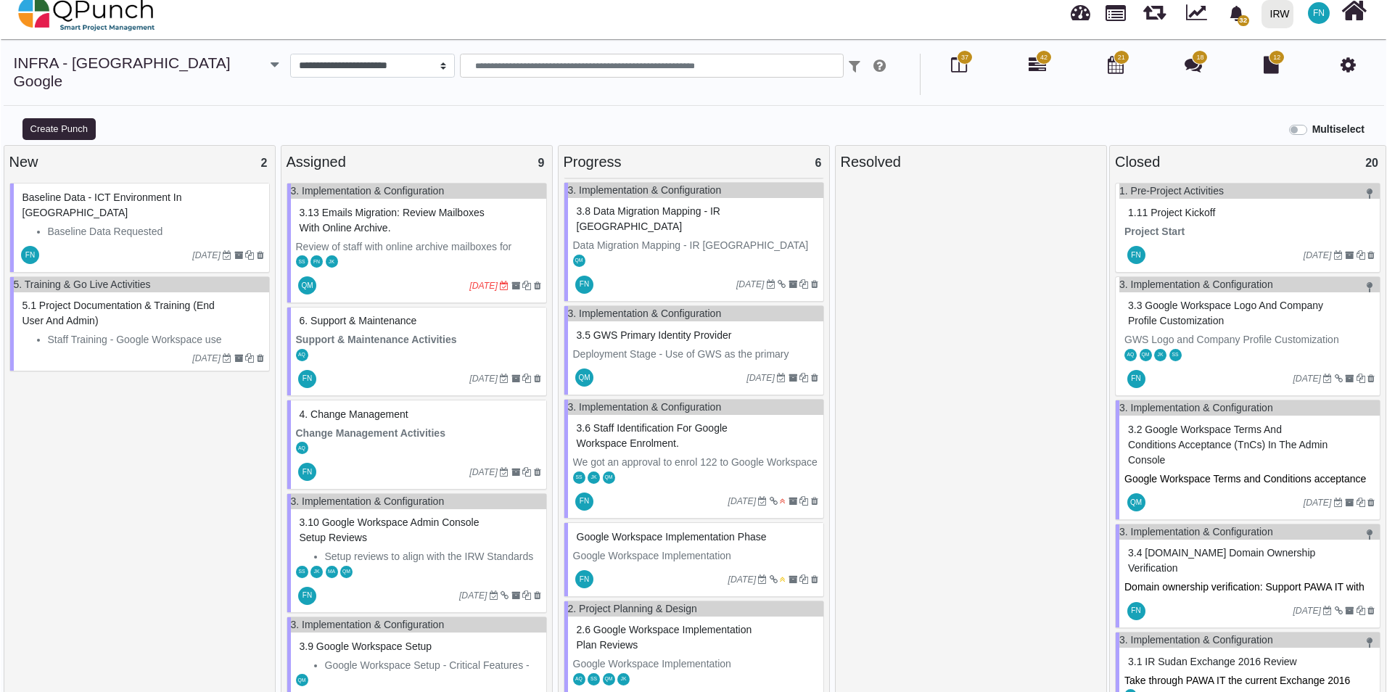
scroll to position [14, 0]
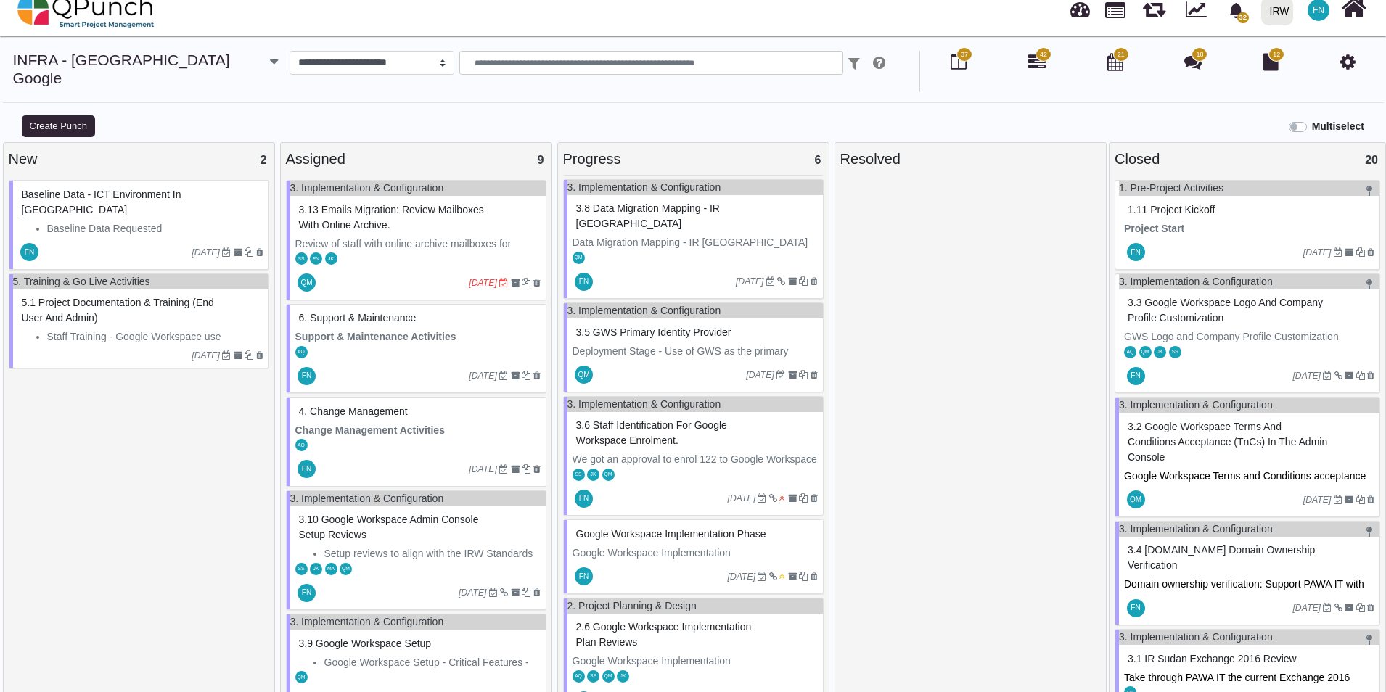
click at [620, 621] on span "2.6 Google Workspace Implementation Plan Reviews" at bounding box center [664, 634] width 176 height 27
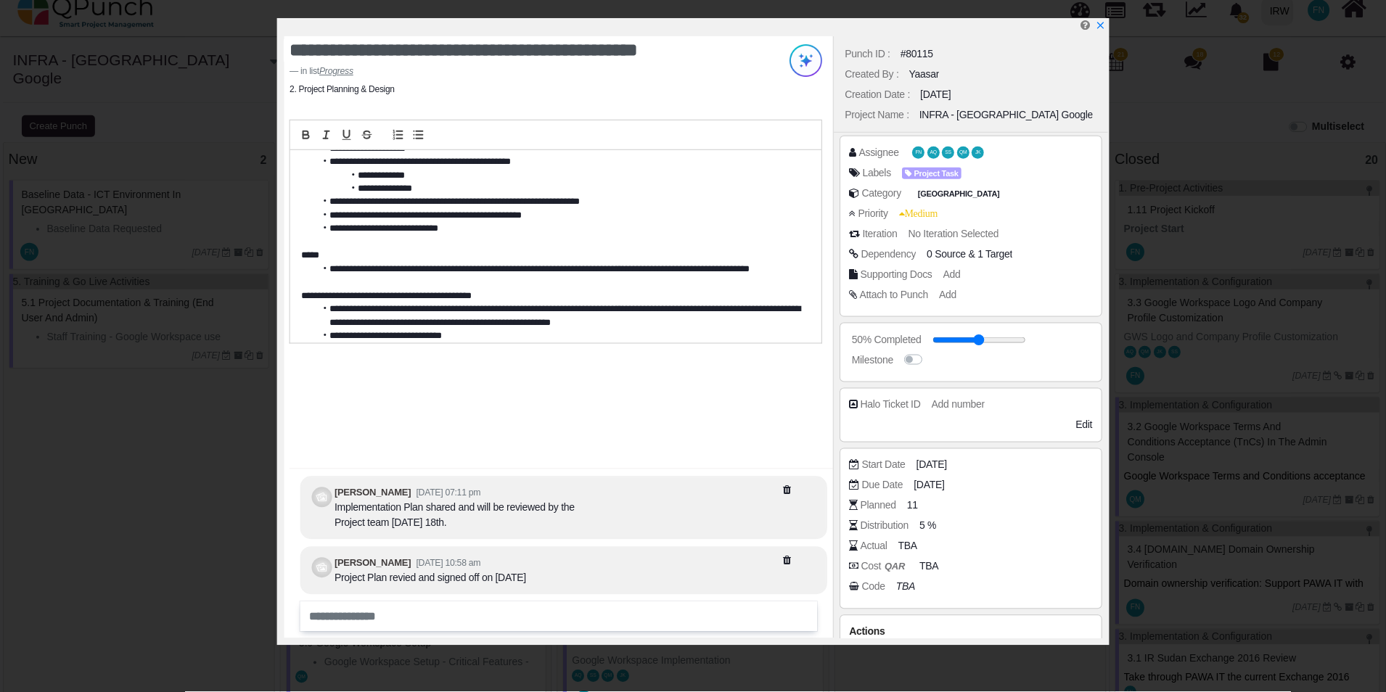
scroll to position [239, 0]
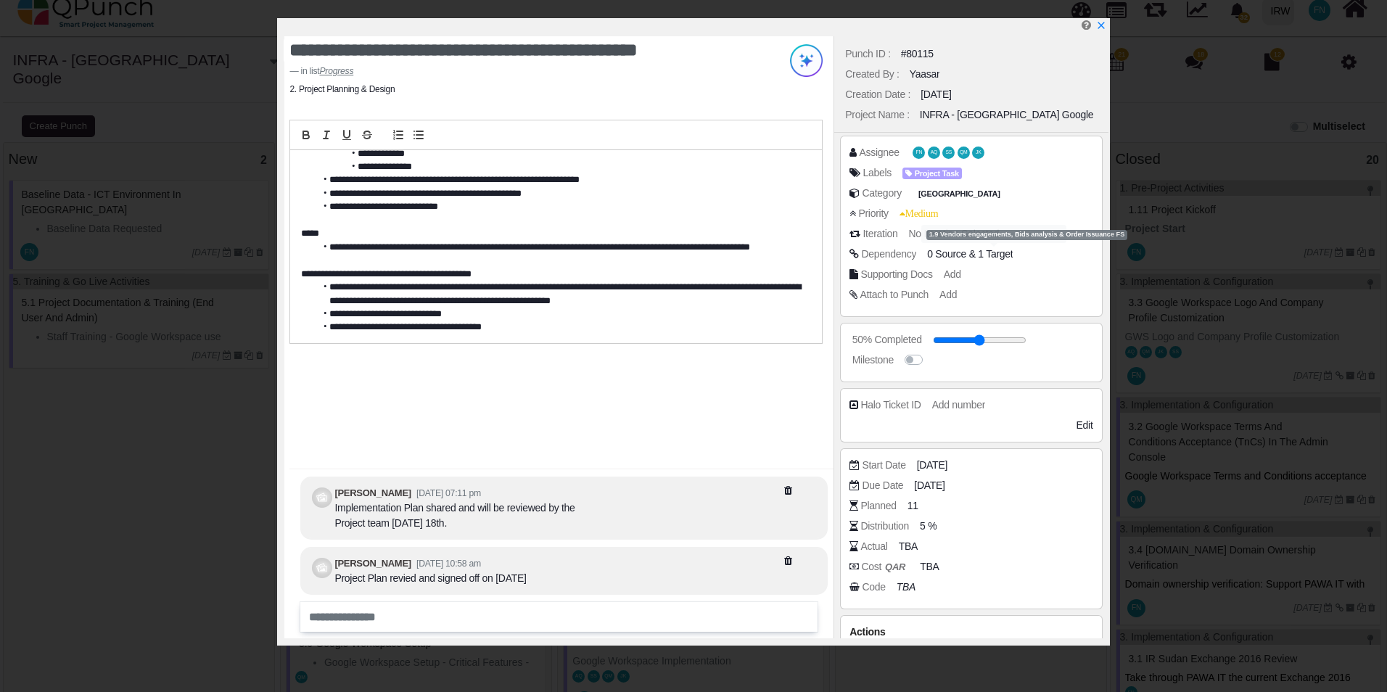
click at [994, 253] on span "1 Target" at bounding box center [995, 254] width 35 height 12
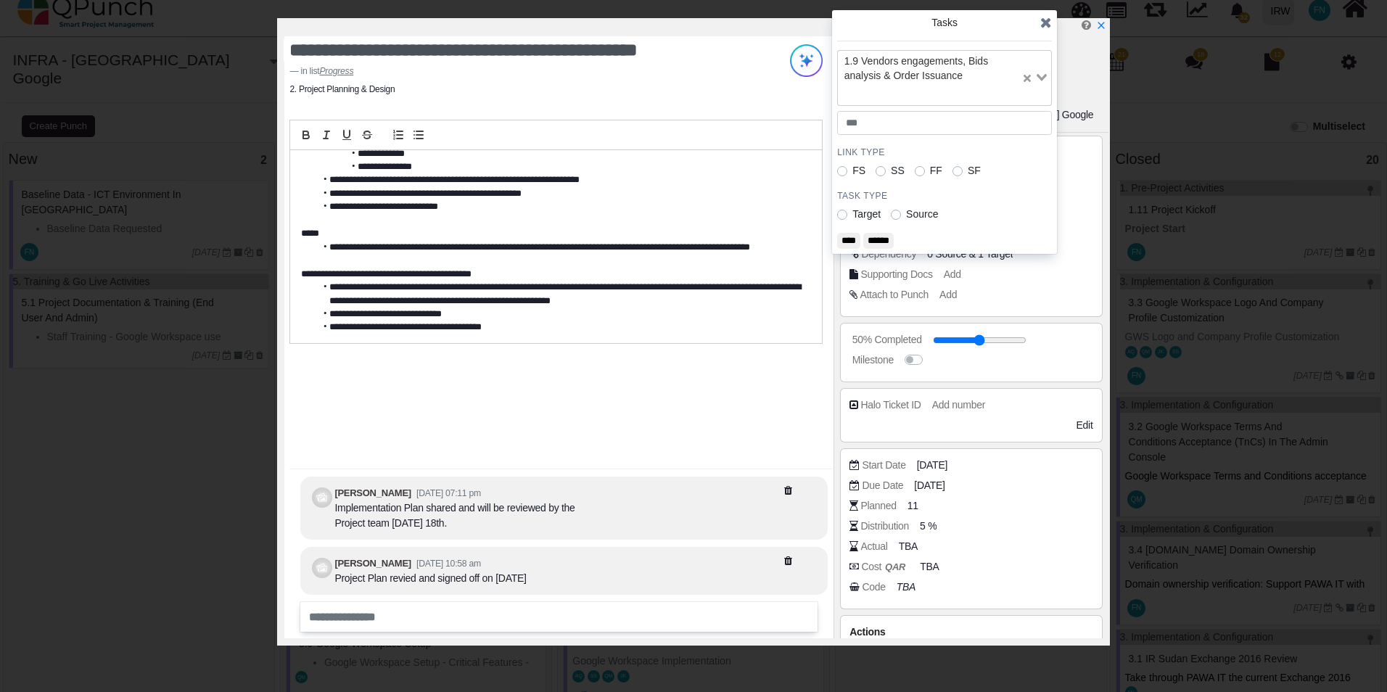
click at [1048, 19] on icon at bounding box center [1046, 22] width 12 height 15
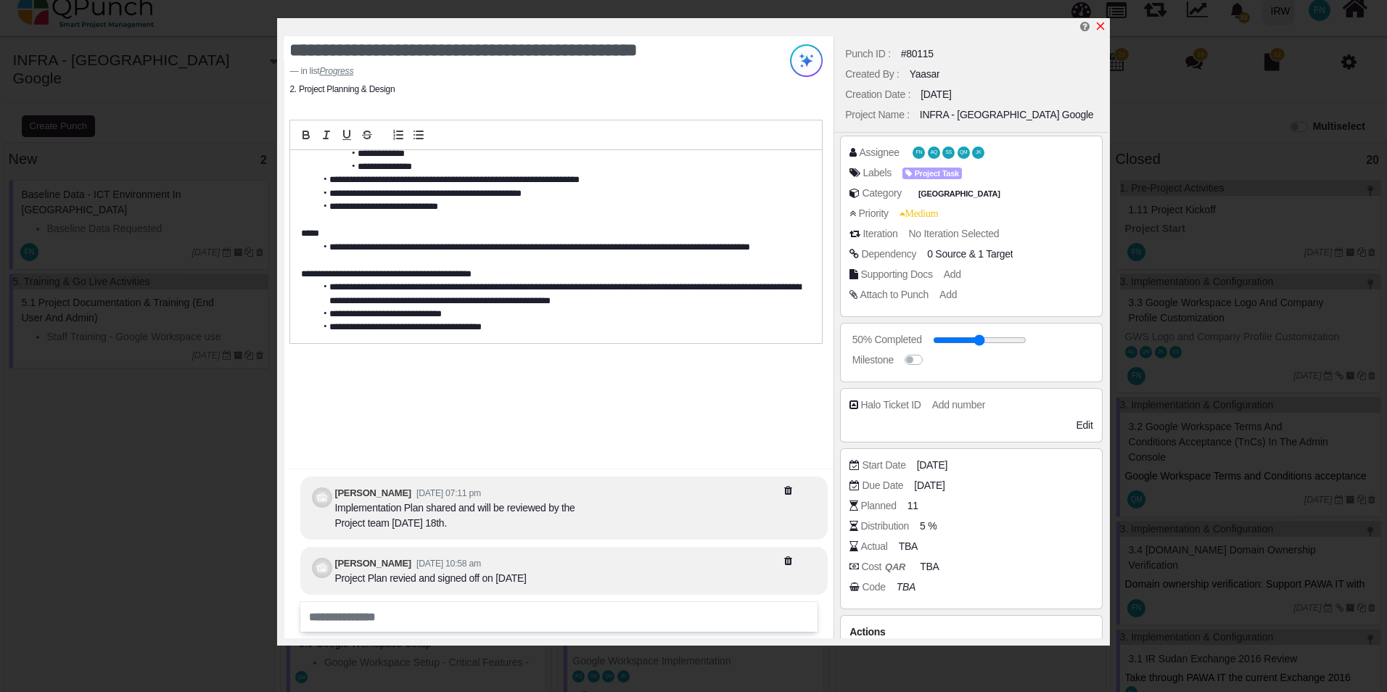
click at [1098, 26] on icon "x" at bounding box center [1101, 26] width 12 height 12
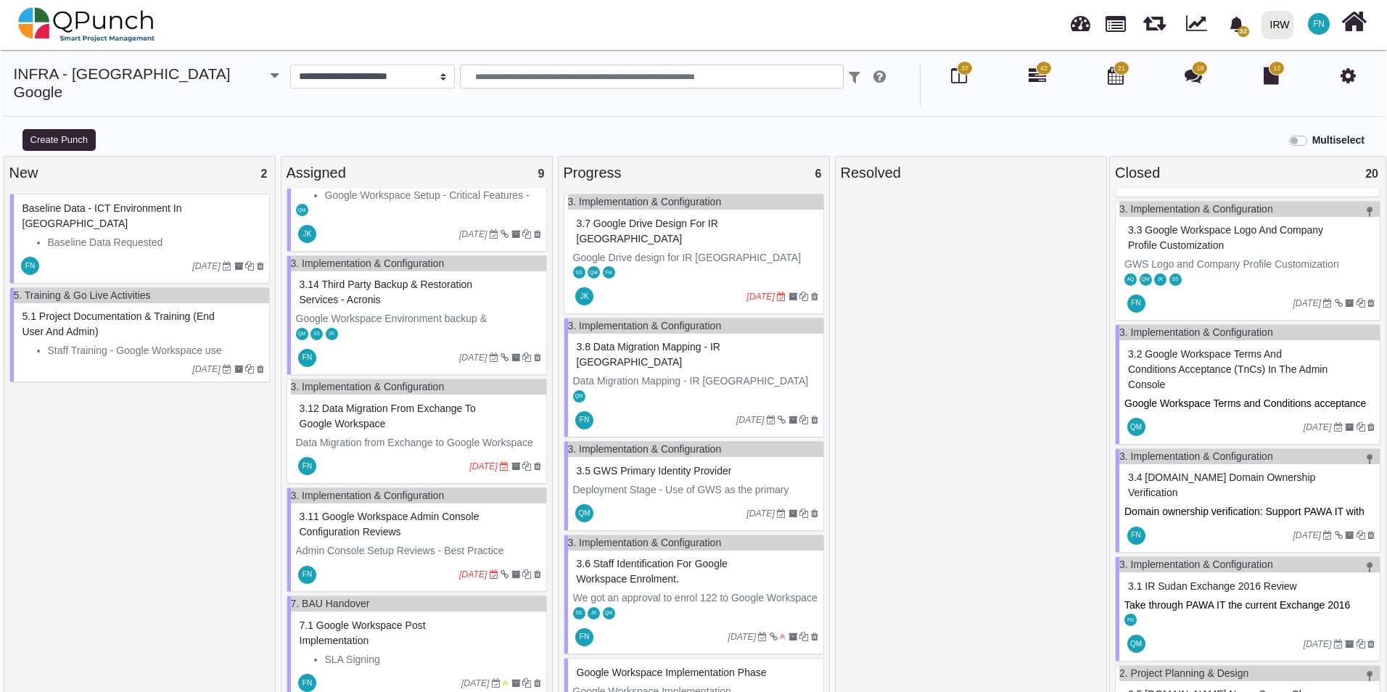
scroll to position [218, 0]
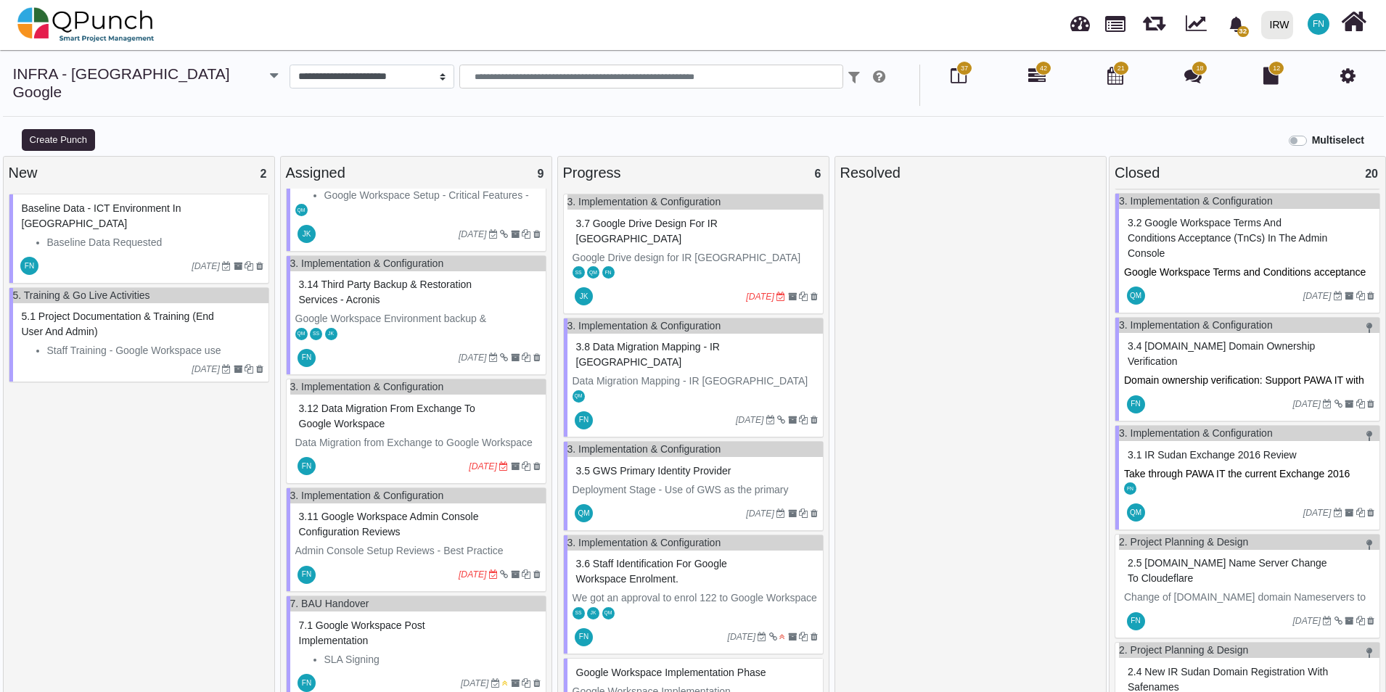
click at [1198, 449] on span "3.1 IR Sudan Exchange 2016 review" at bounding box center [1211, 455] width 169 height 12
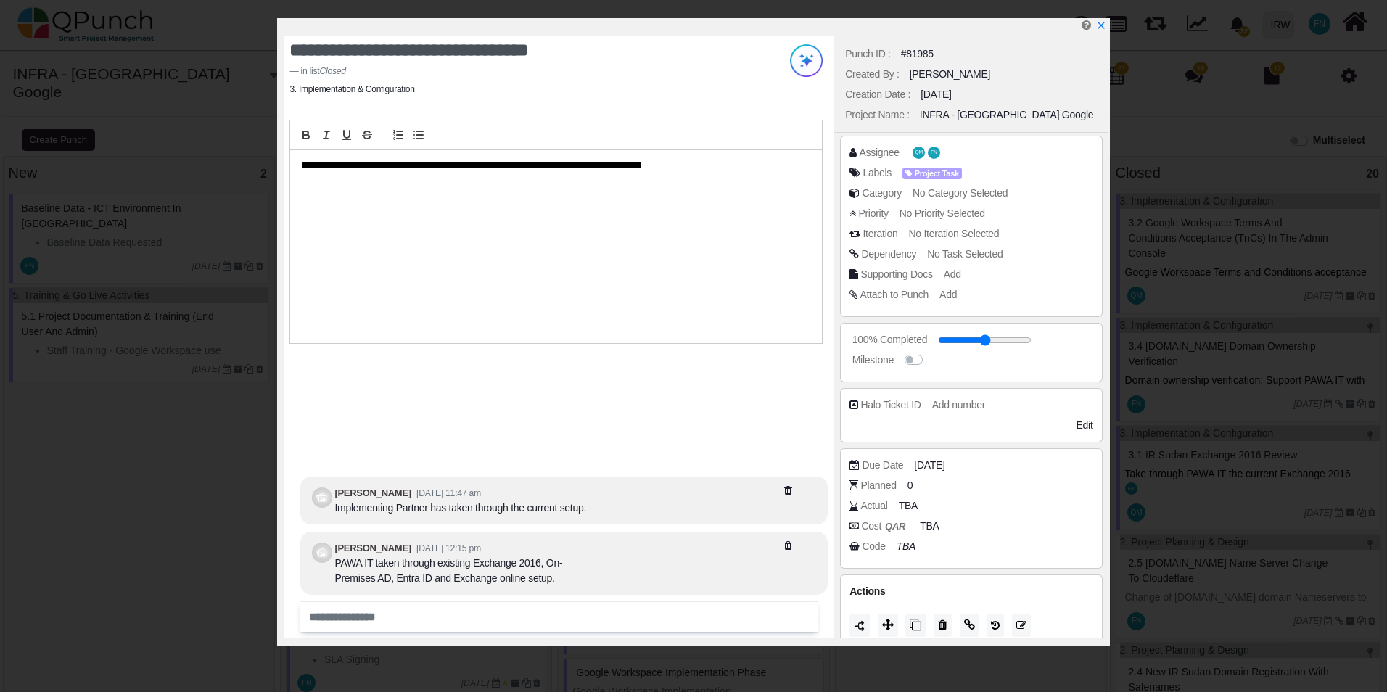
click at [973, 253] on span "No Task Selected" at bounding box center [964, 254] width 75 height 12
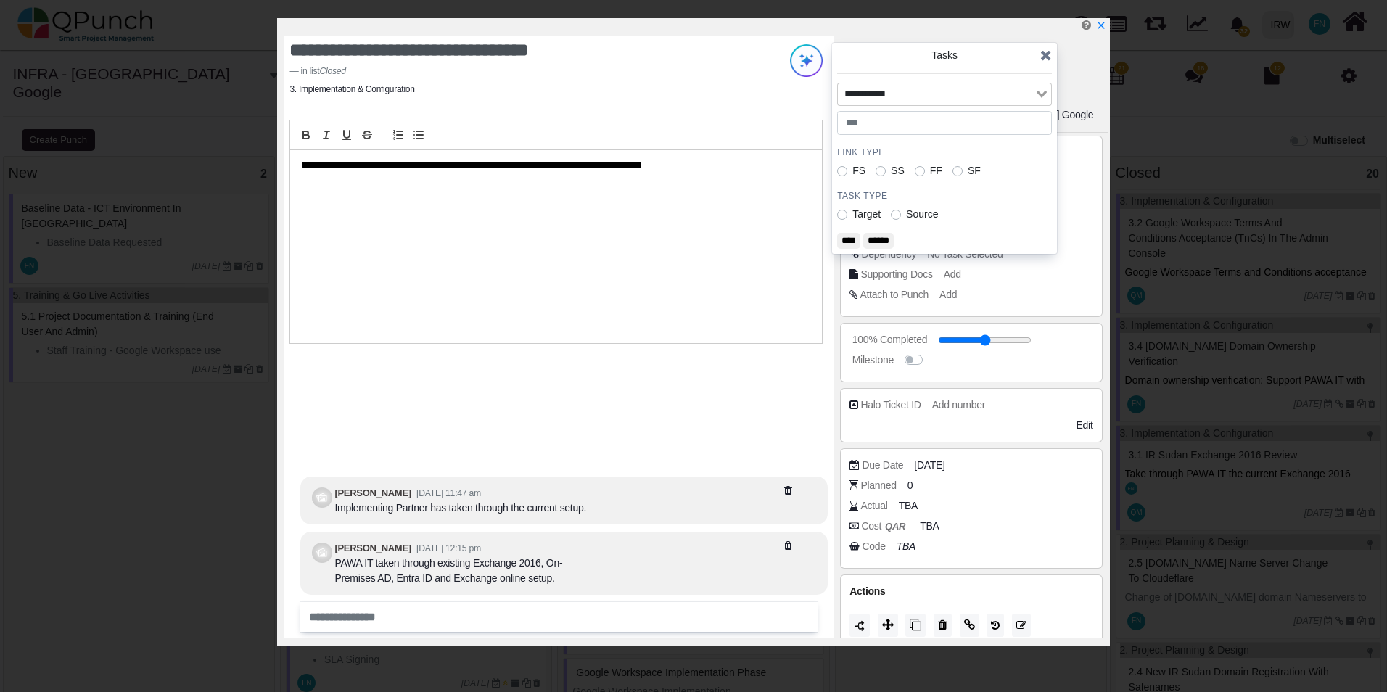
click at [1040, 88] on div "Loading..." at bounding box center [1042, 92] width 17 height 19
click at [953, 91] on input "Search for option" at bounding box center [936, 94] width 194 height 16
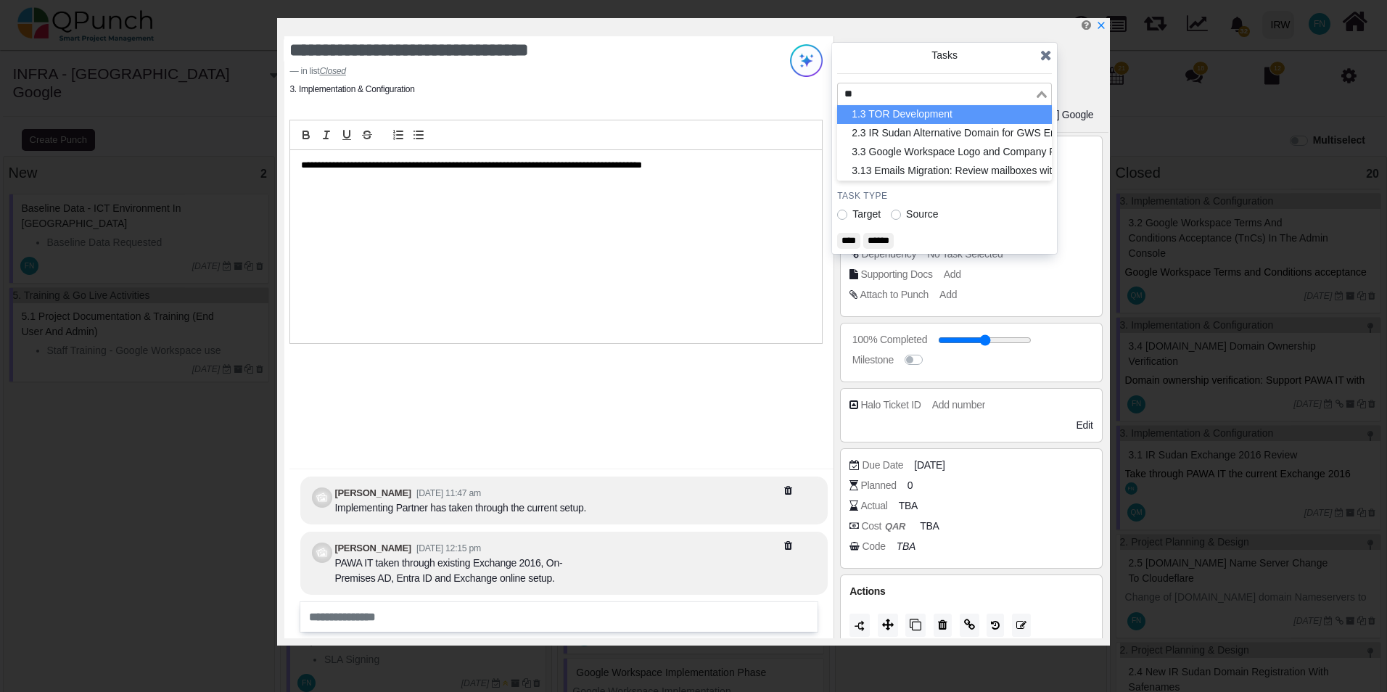
type input "*"
click at [1046, 49] on icon at bounding box center [1046, 55] width 12 height 15
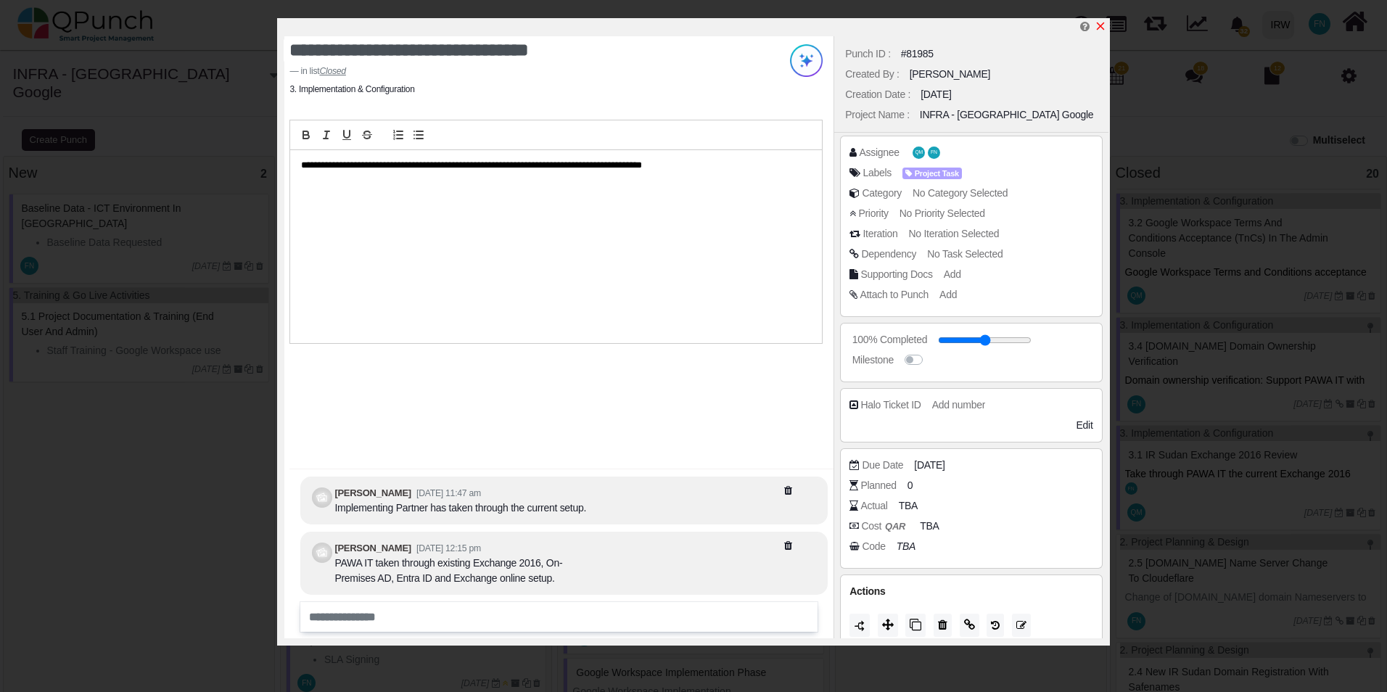
click at [1101, 22] on icon "x" at bounding box center [1101, 26] width 12 height 12
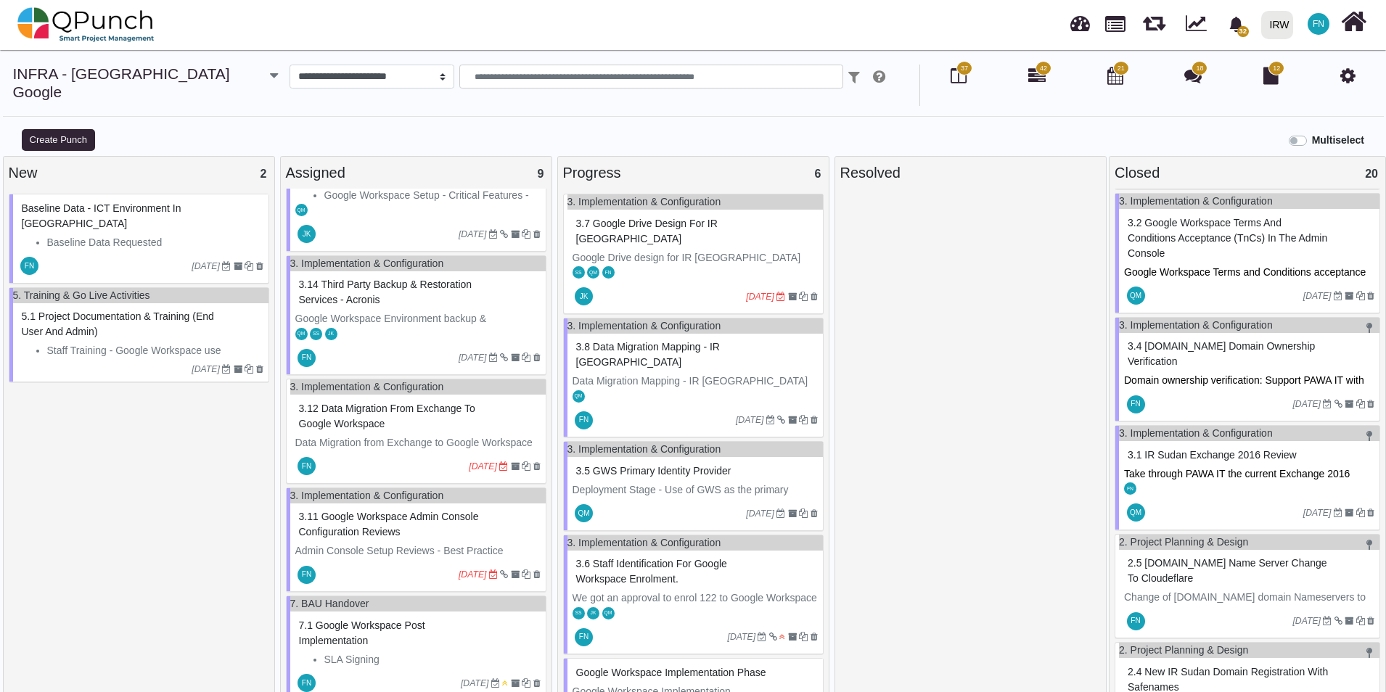
click at [1194, 217] on span "3.2 Google Workspace Terms and Conditions acceptance (TnCs) in the Admin Console" at bounding box center [1226, 238] width 199 height 42
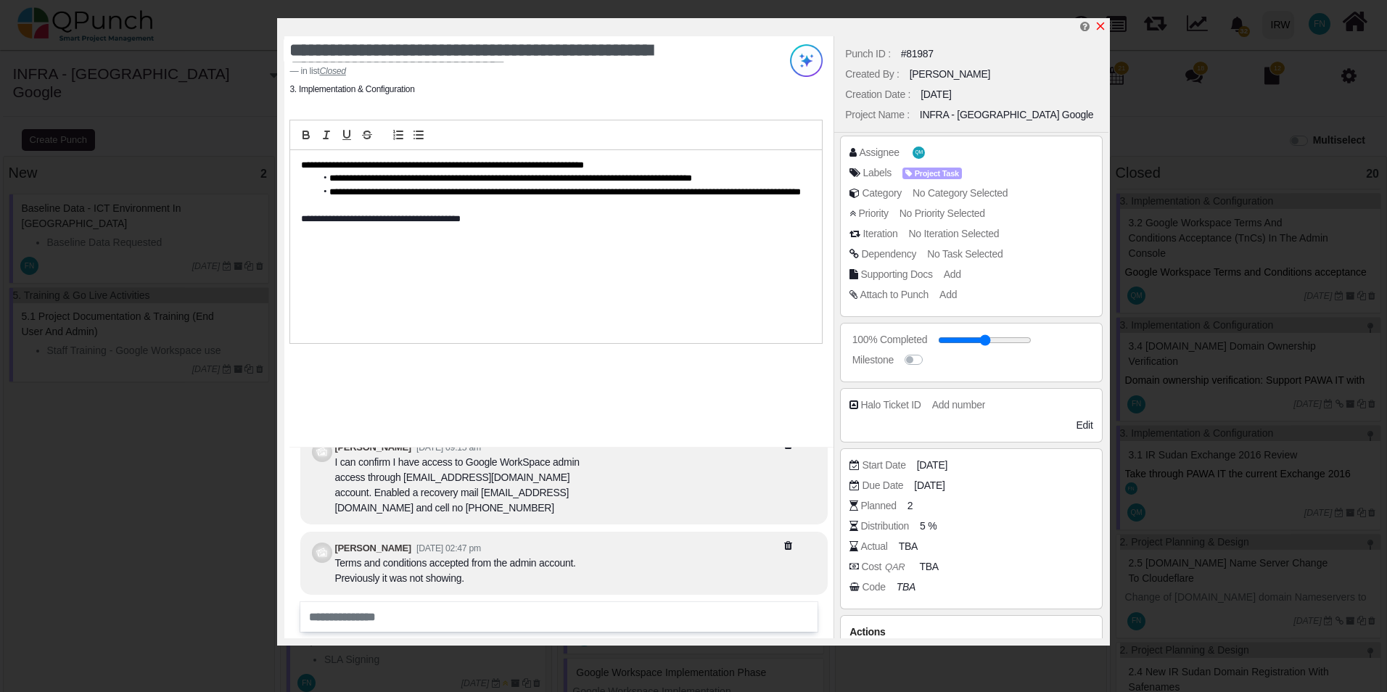
click at [1100, 24] on icon "x" at bounding box center [1101, 26] width 12 height 12
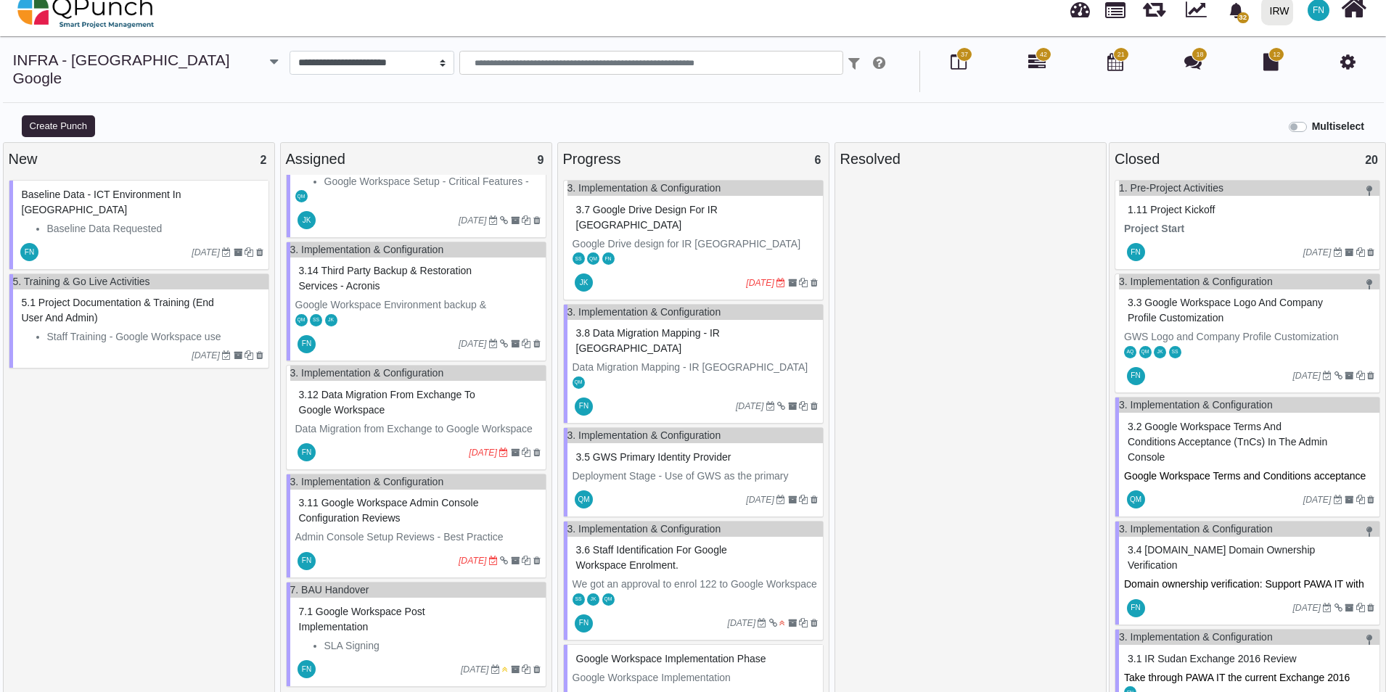
click at [1204, 297] on span "3.3 Google Workspace Logo and Company Profile Customization" at bounding box center [1224, 310] width 195 height 27
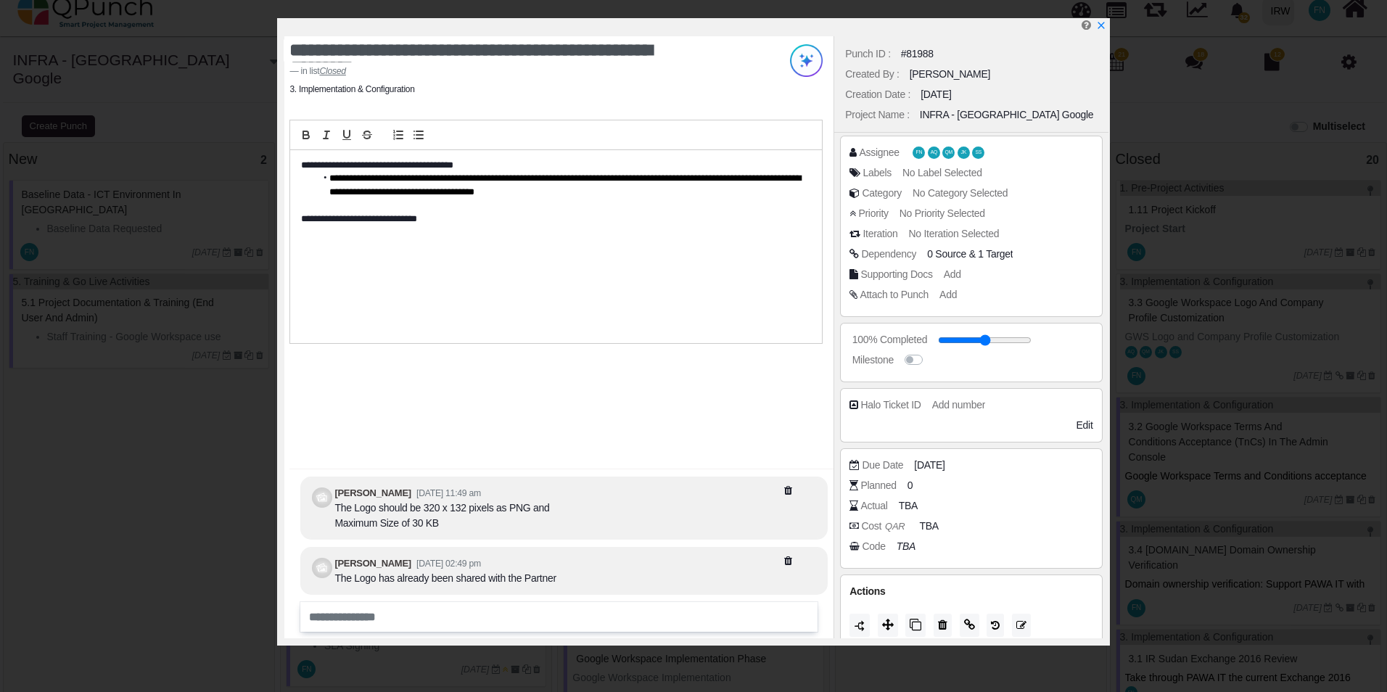
drag, startPoint x: 1101, startPoint y: 25, endPoint x: 1111, endPoint y: 30, distance: 12.3
click at [1101, 25] on icon "x" at bounding box center [1101, 25] width 10 height 10
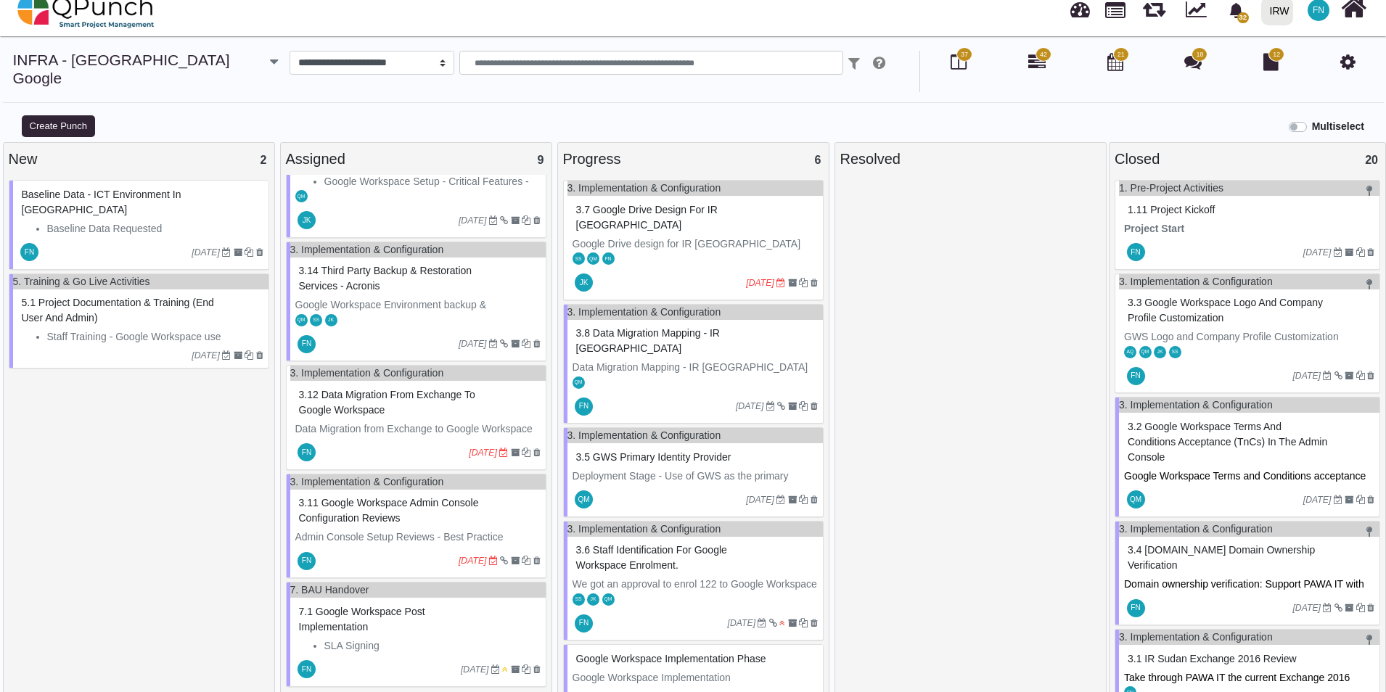
click at [1198, 422] on span "3.2 Google Workspace Terms and Conditions acceptance (TnCs) in the Admin Console" at bounding box center [1226, 442] width 199 height 42
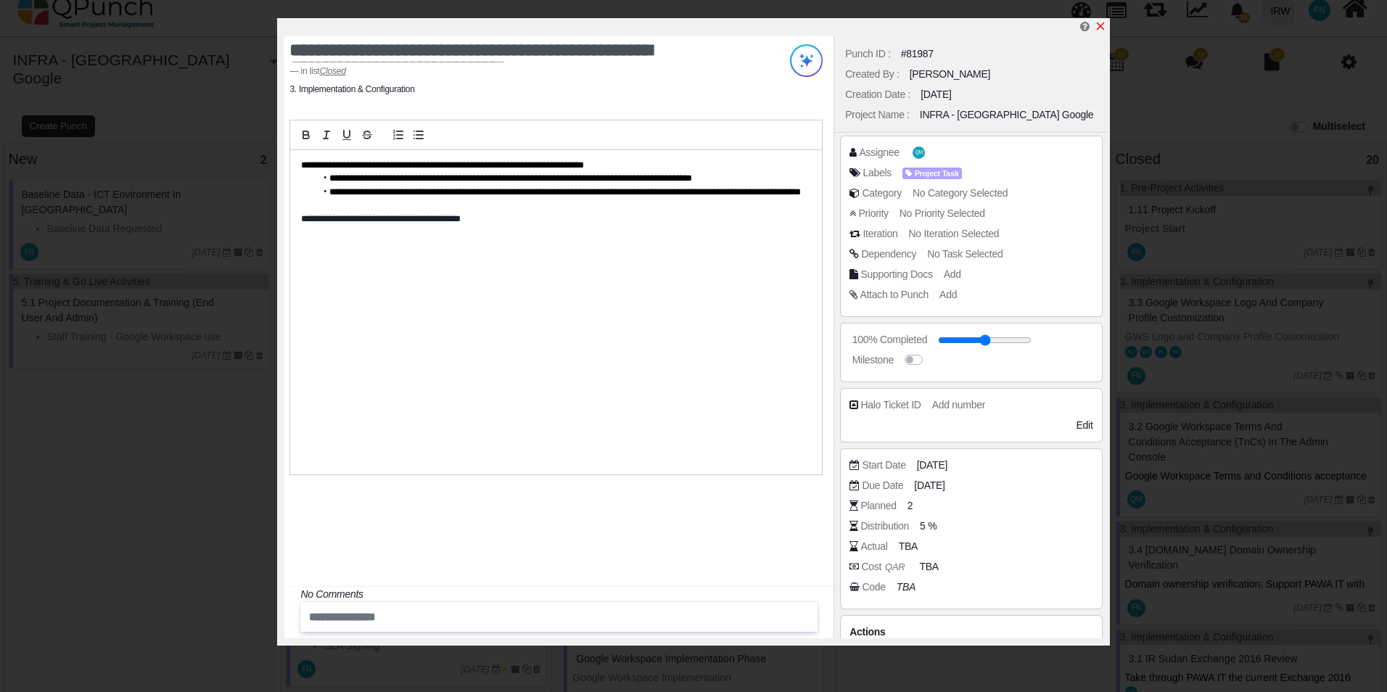
click at [1101, 27] on icon "x" at bounding box center [1100, 26] width 8 height 8
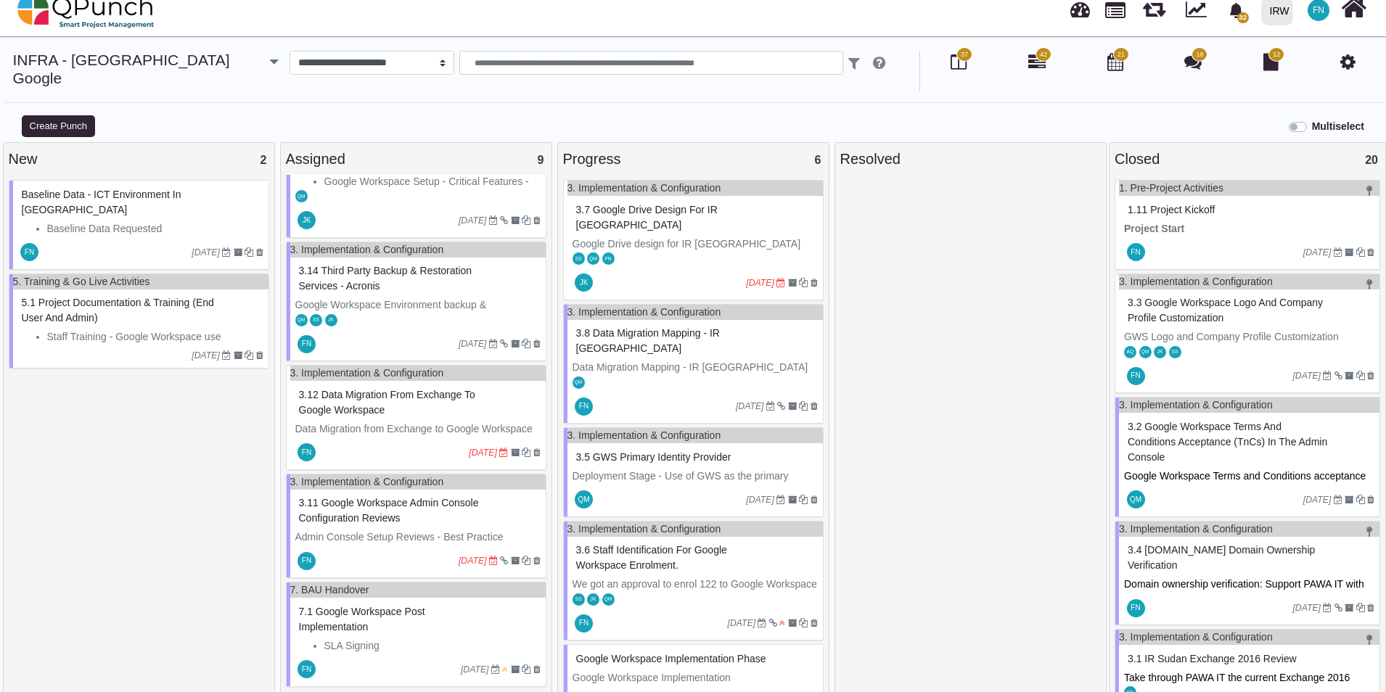
click at [1172, 544] on span "3.4 [DOMAIN_NAME] Domain Ownership Verification" at bounding box center [1220, 557] width 187 height 27
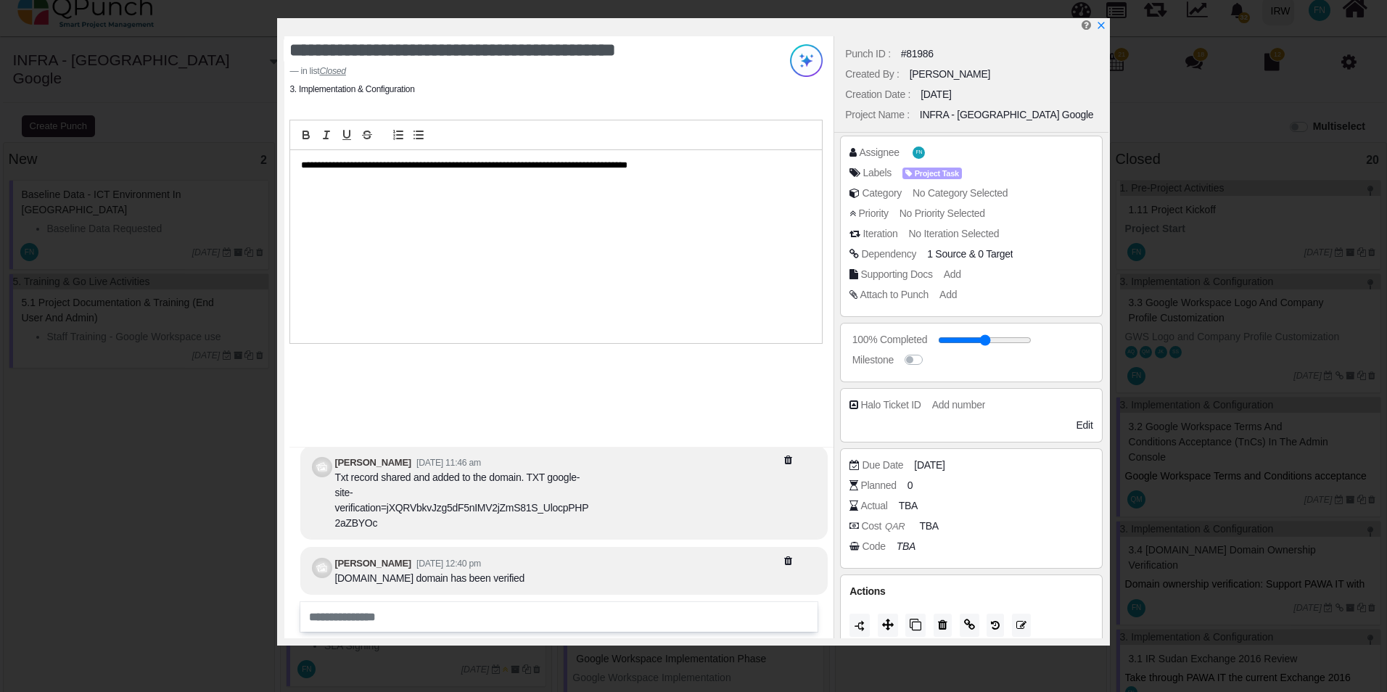
click at [982, 251] on span "0 Target" at bounding box center [995, 254] width 35 height 12
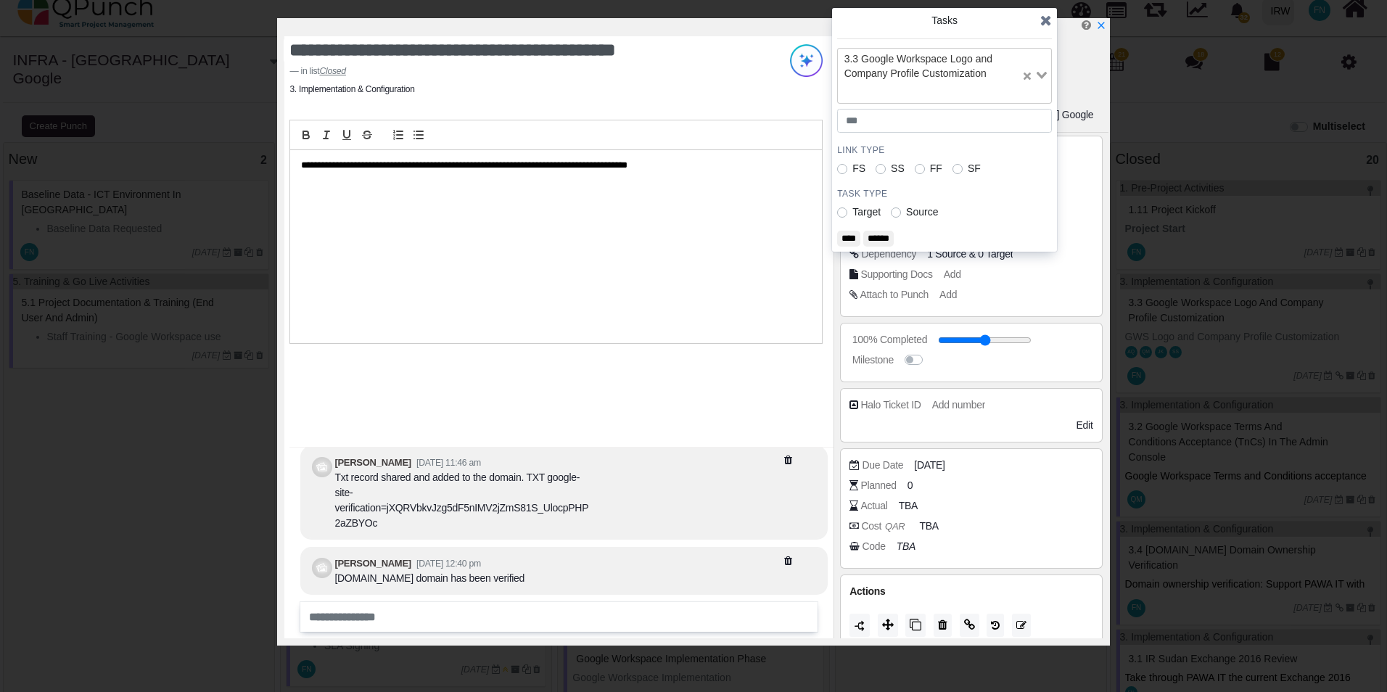
click at [1045, 15] on icon at bounding box center [1046, 20] width 12 height 15
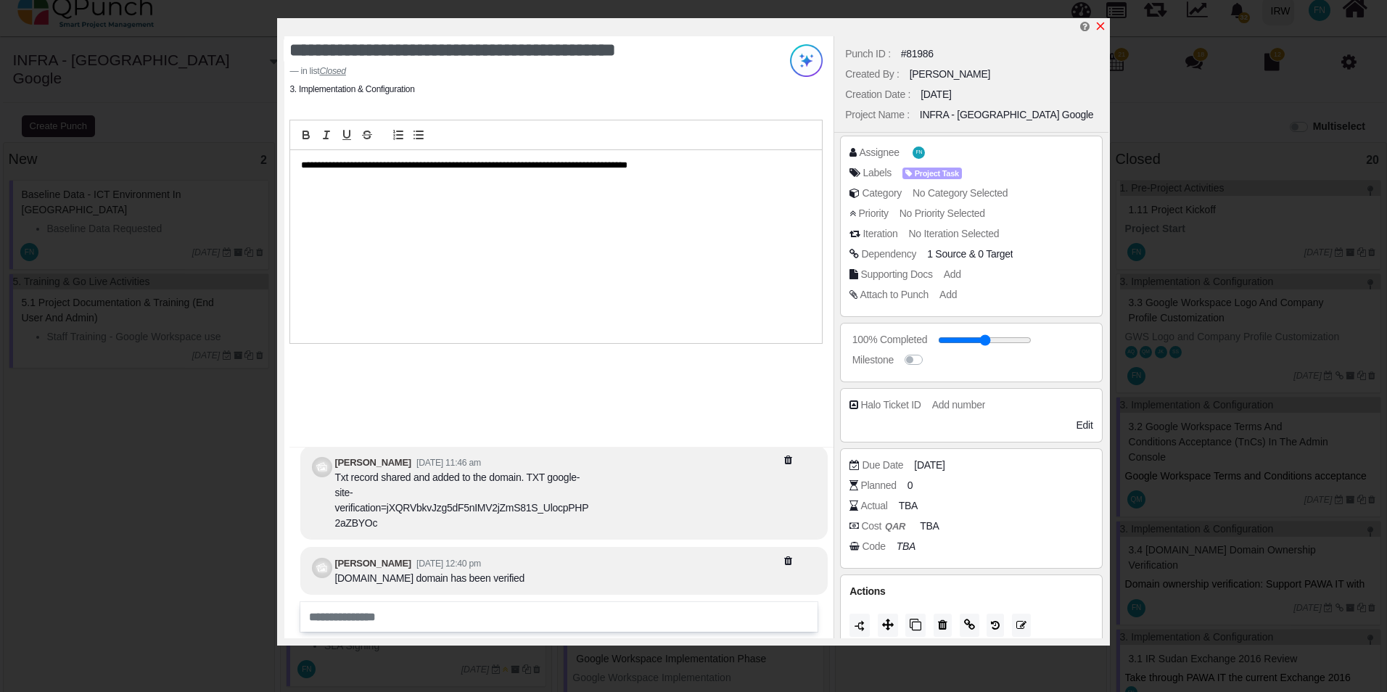
click at [1101, 24] on icon "x" at bounding box center [1101, 26] width 12 height 12
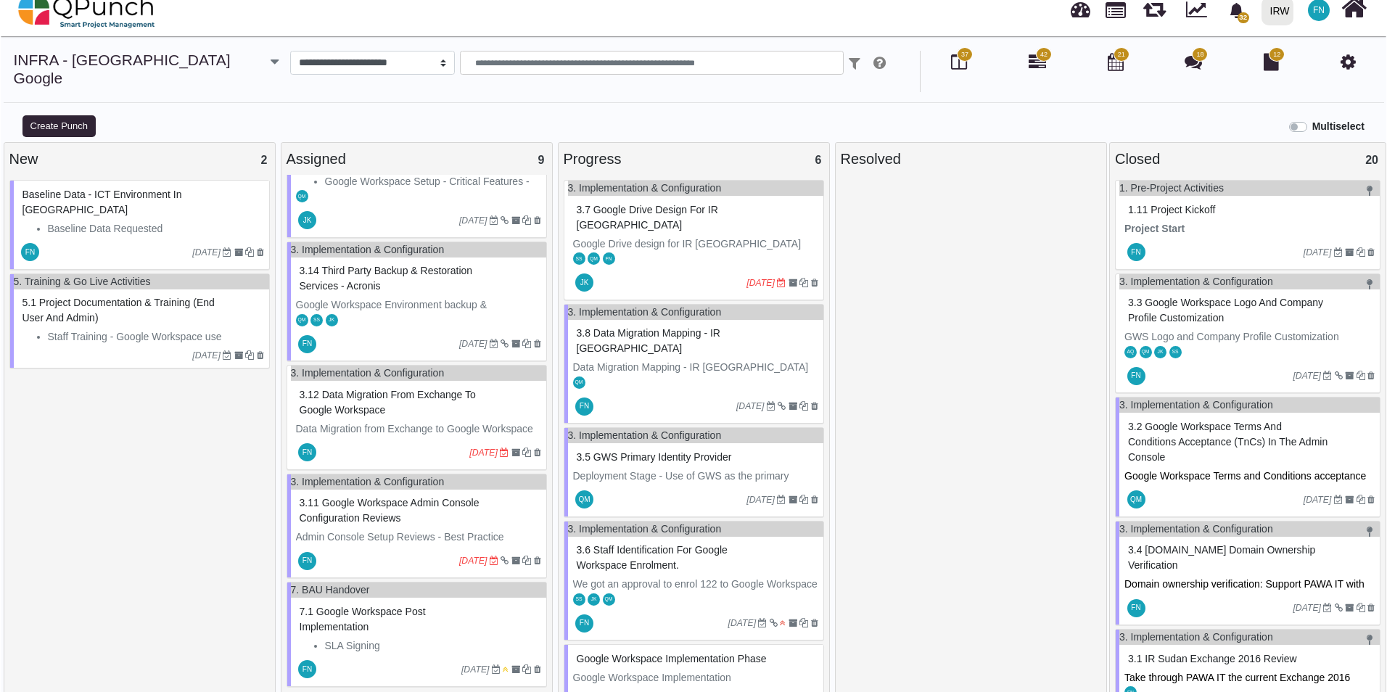
scroll to position [508, 0]
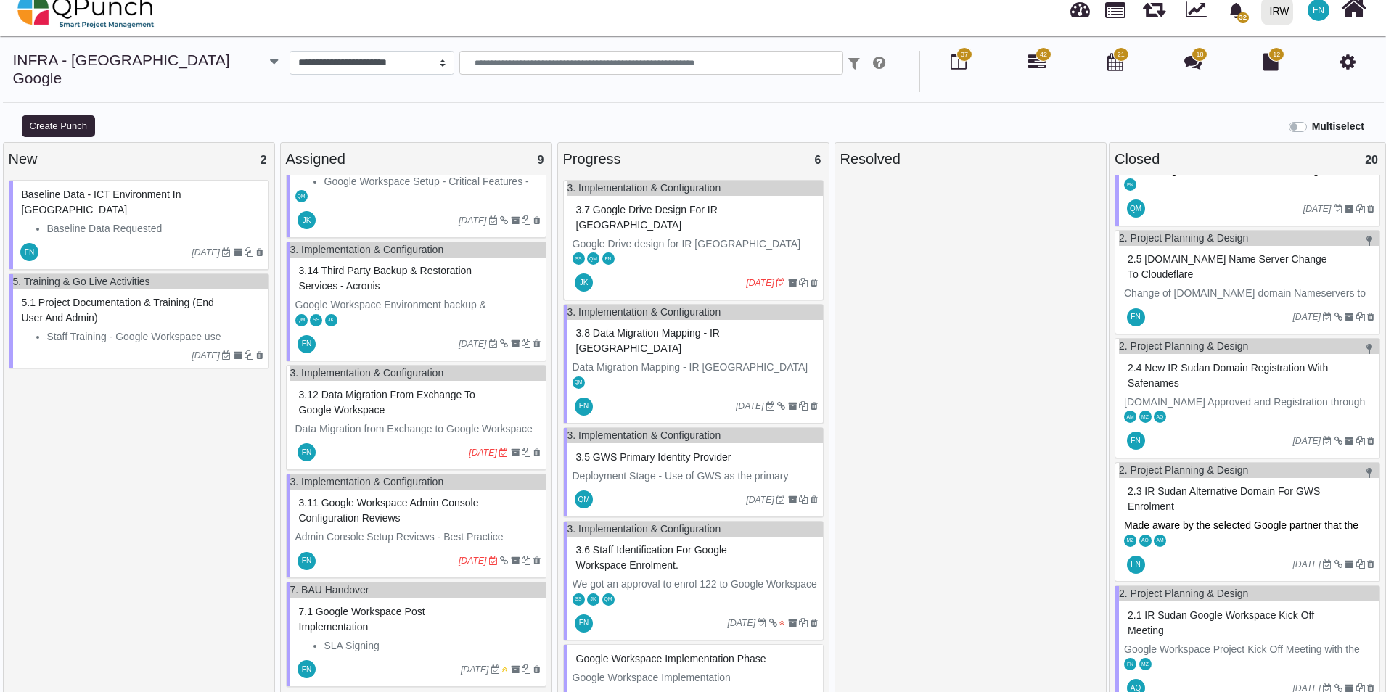
click at [675, 451] on span "3.5 GWS Primary Identity provider" at bounding box center [653, 457] width 155 height 12
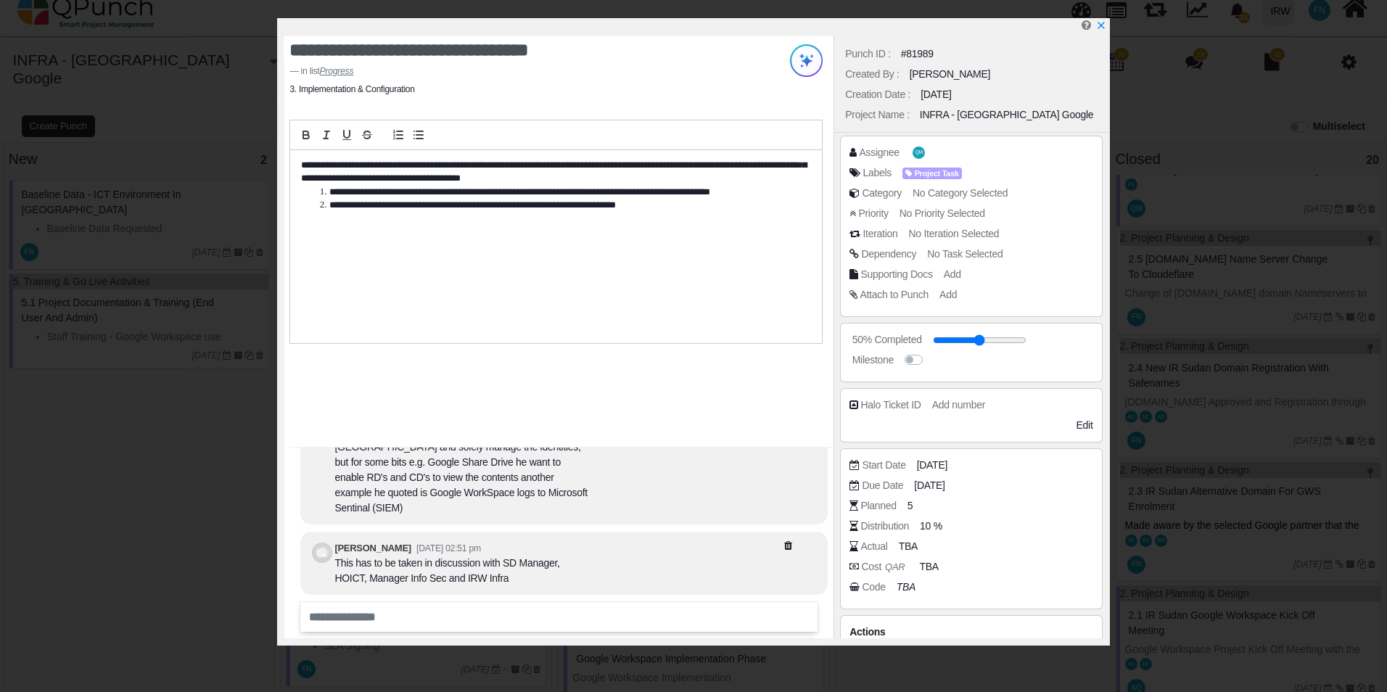
scroll to position [1, 0]
click at [1096, 24] on icon "x" at bounding box center [1101, 26] width 12 height 12
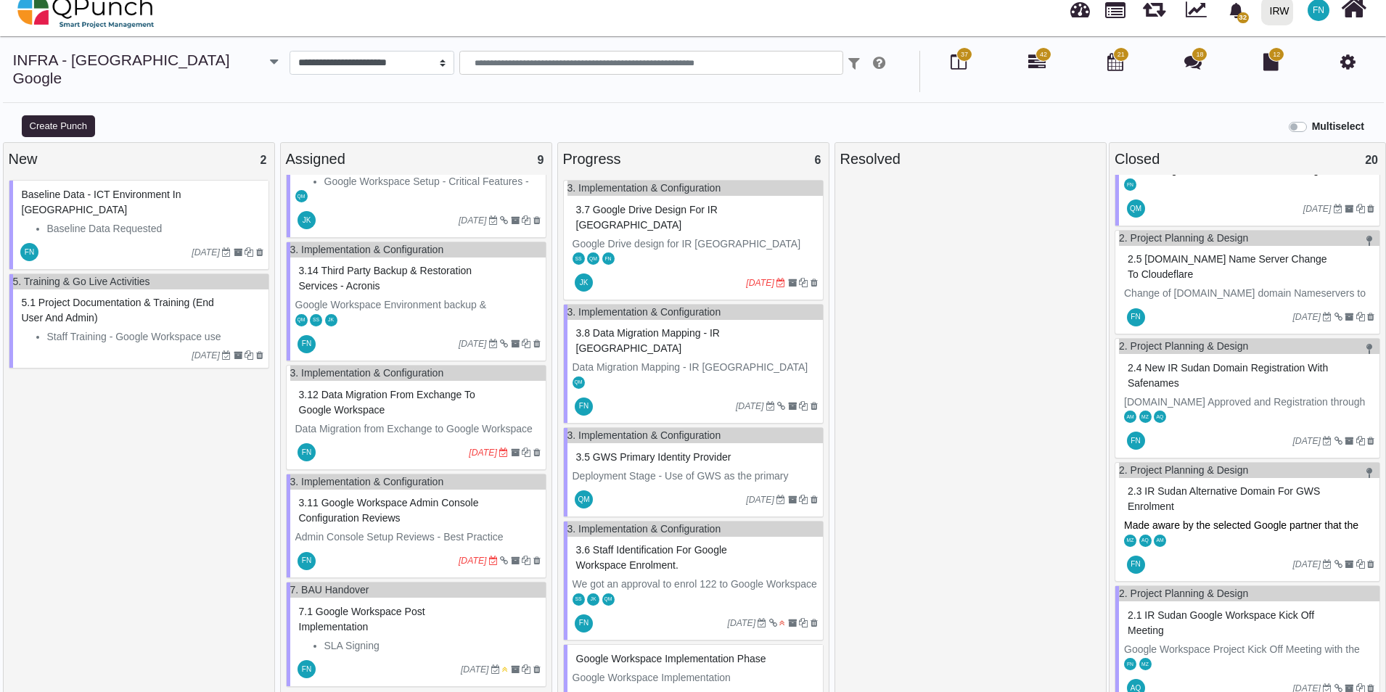
click at [633, 544] on span "3.6 Staff identification for Google Workspace Enrolment." at bounding box center [651, 557] width 151 height 27
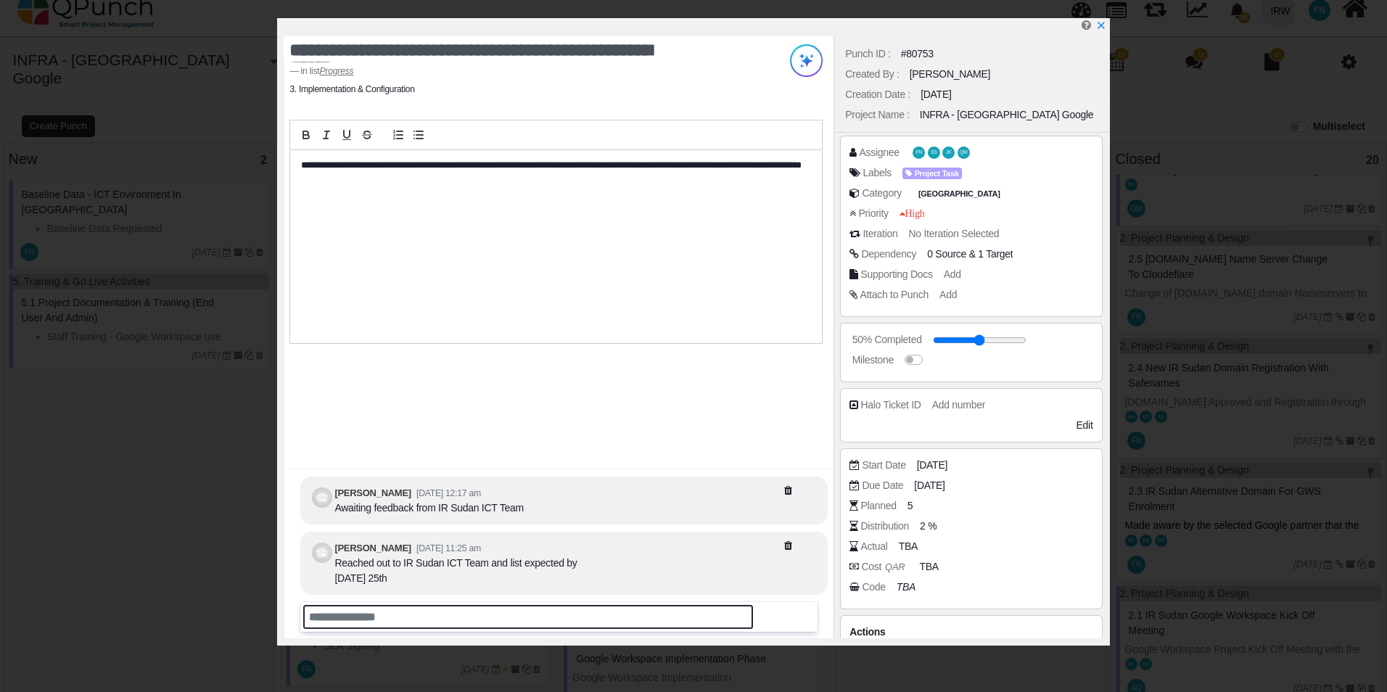
click at [403, 618] on input "text" at bounding box center [527, 617] width 449 height 24
type input "**********"
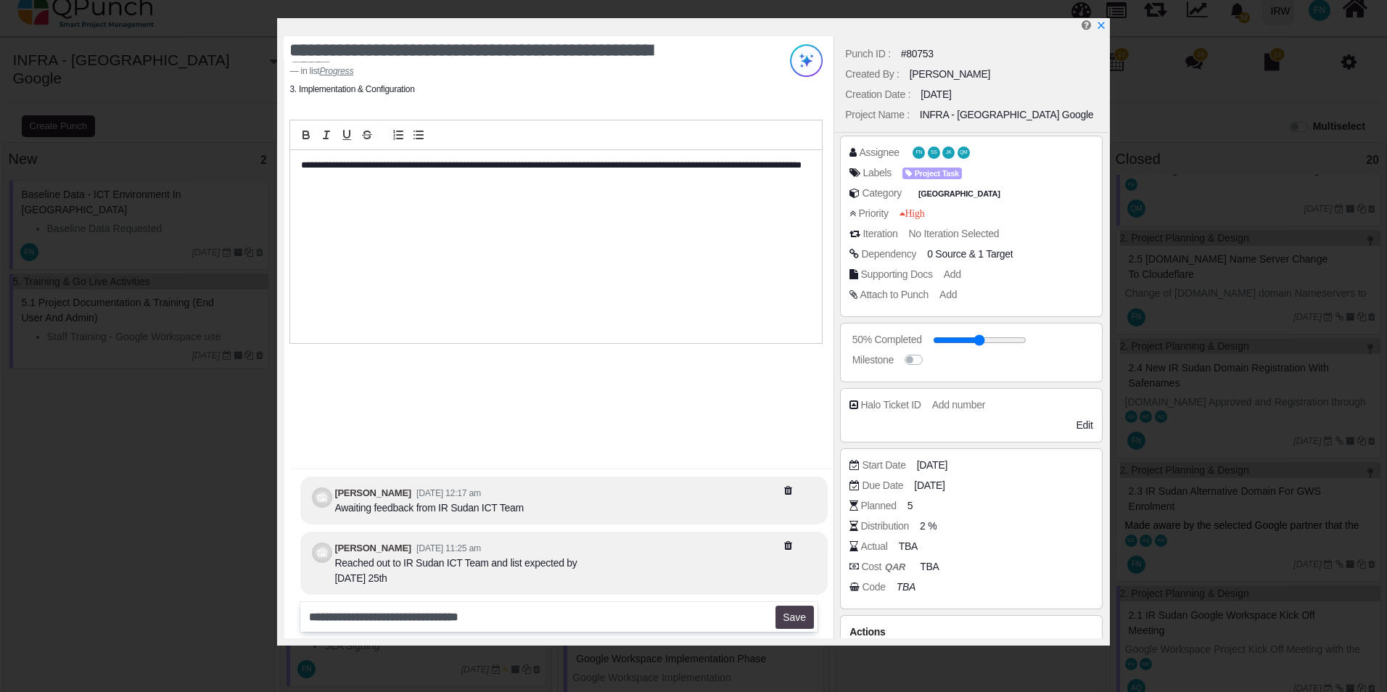
click at [797, 613] on button "Save" at bounding box center [795, 617] width 38 height 23
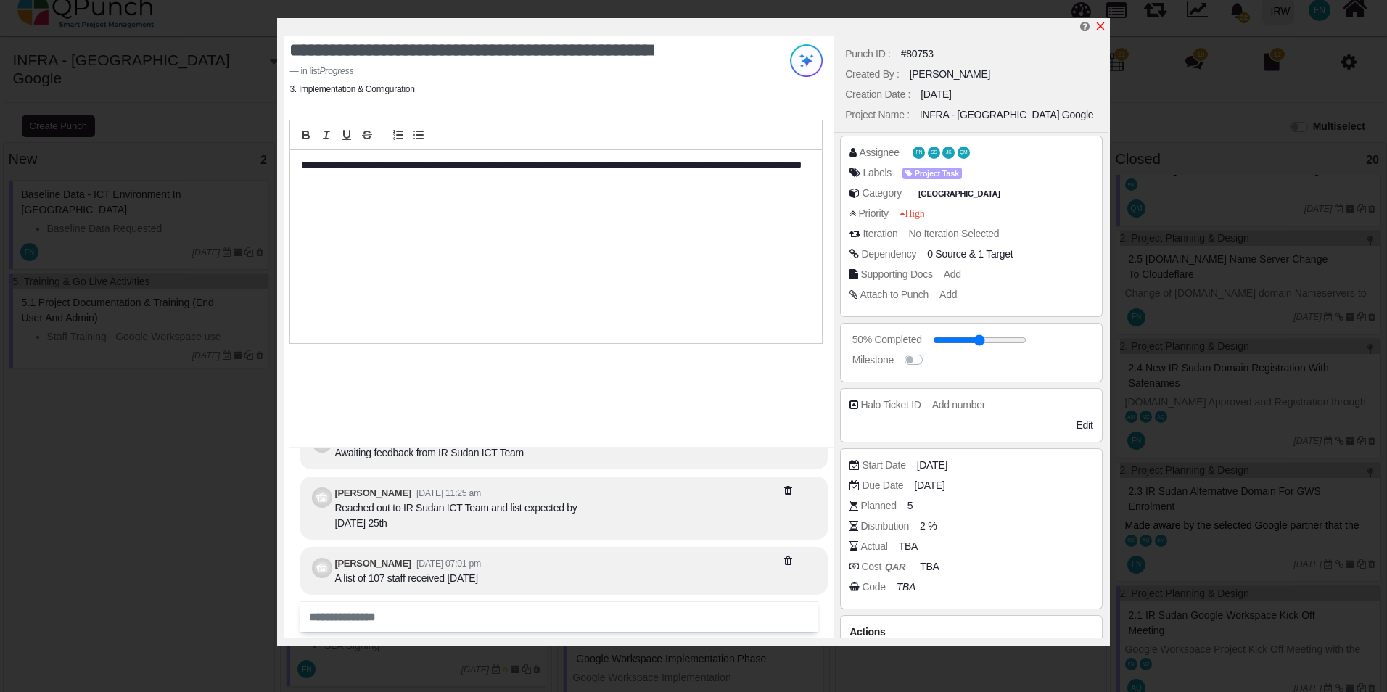
click at [1099, 24] on icon "x" at bounding box center [1101, 26] width 12 height 12
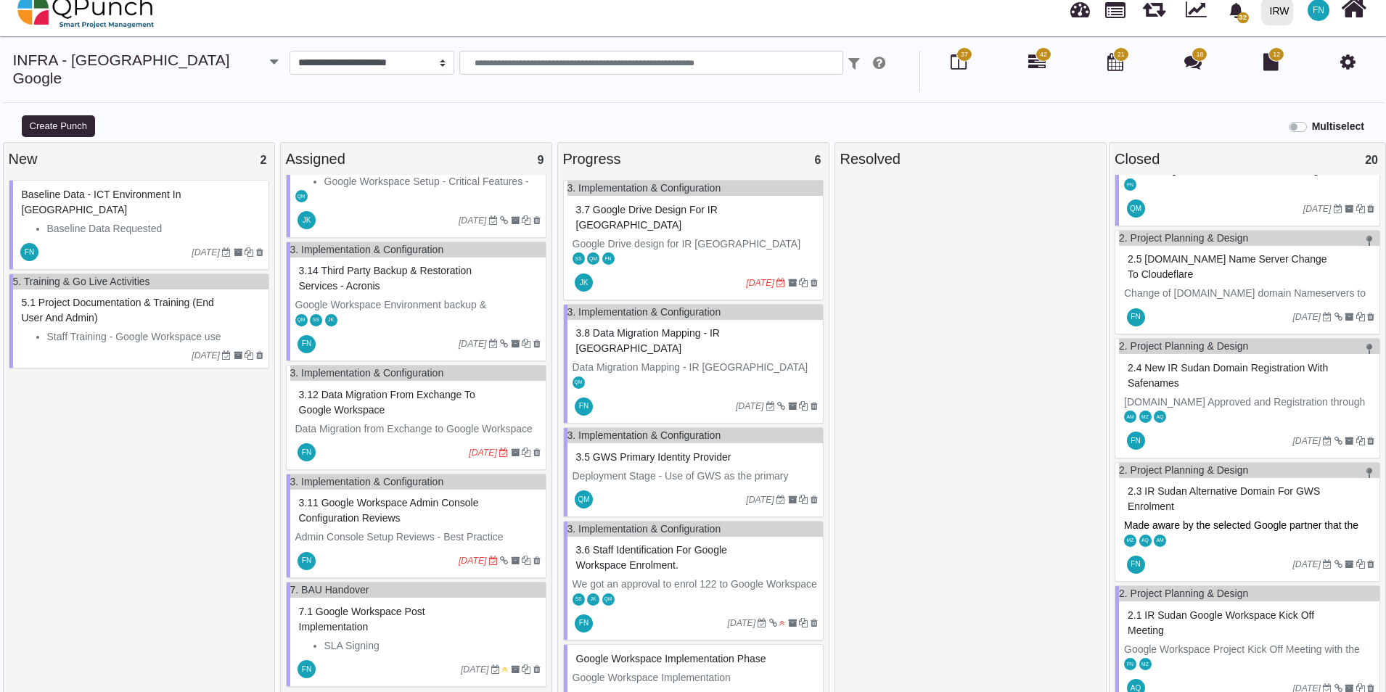
click at [664, 327] on span "3.8 Data Migration Mapping - IR [GEOGRAPHIC_DATA]" at bounding box center [648, 340] width 144 height 27
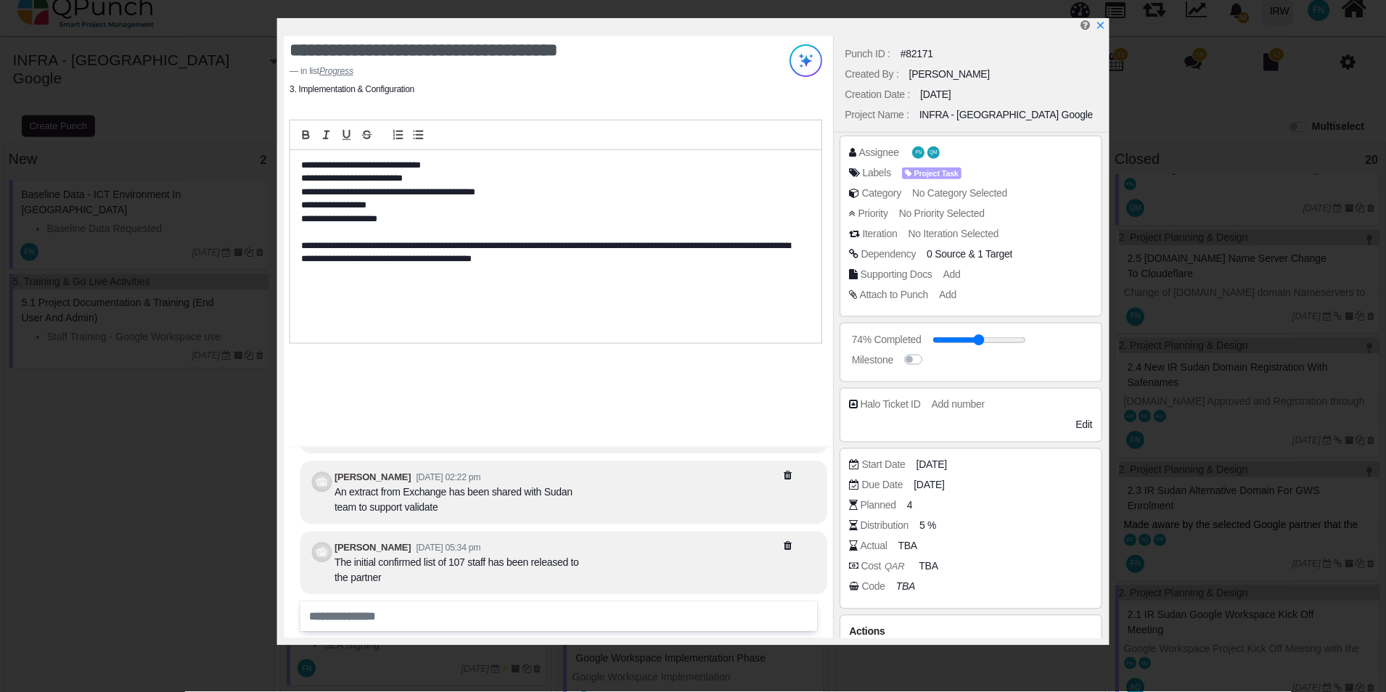
scroll to position [1, 0]
click at [1101, 22] on icon "x" at bounding box center [1101, 26] width 12 height 12
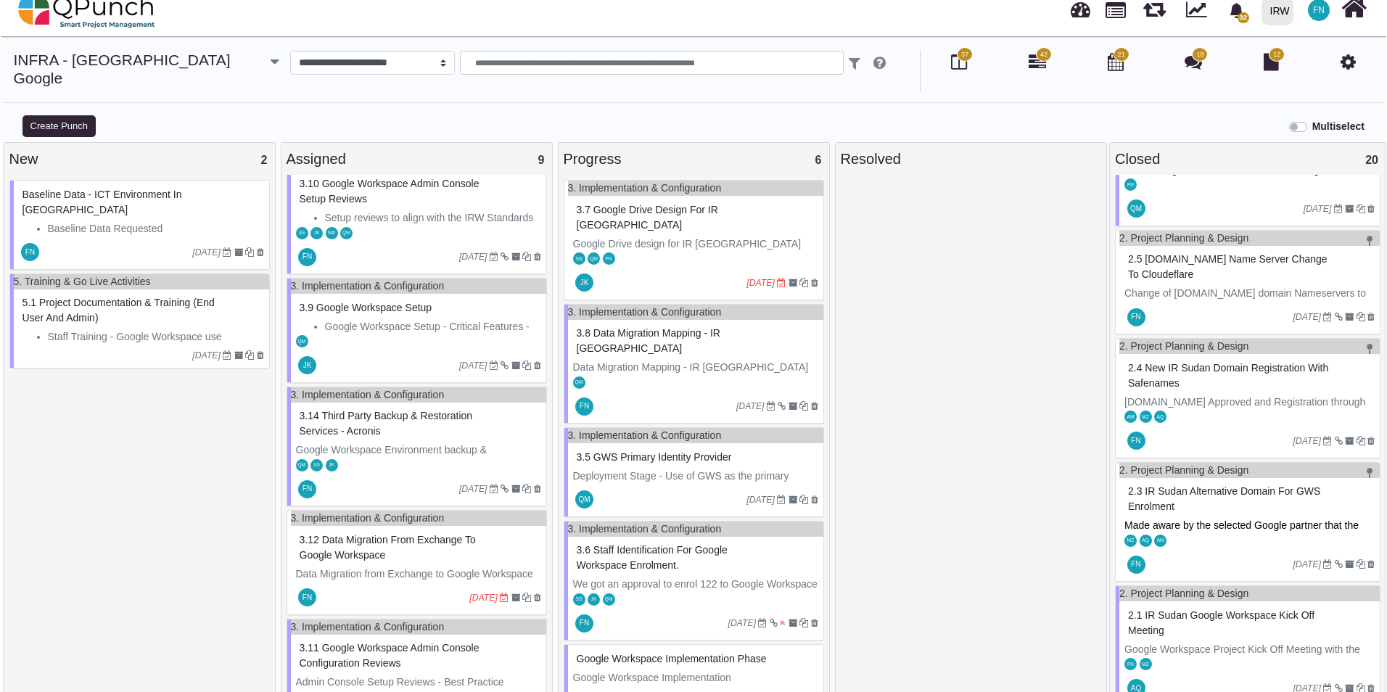
scroll to position [191, 0]
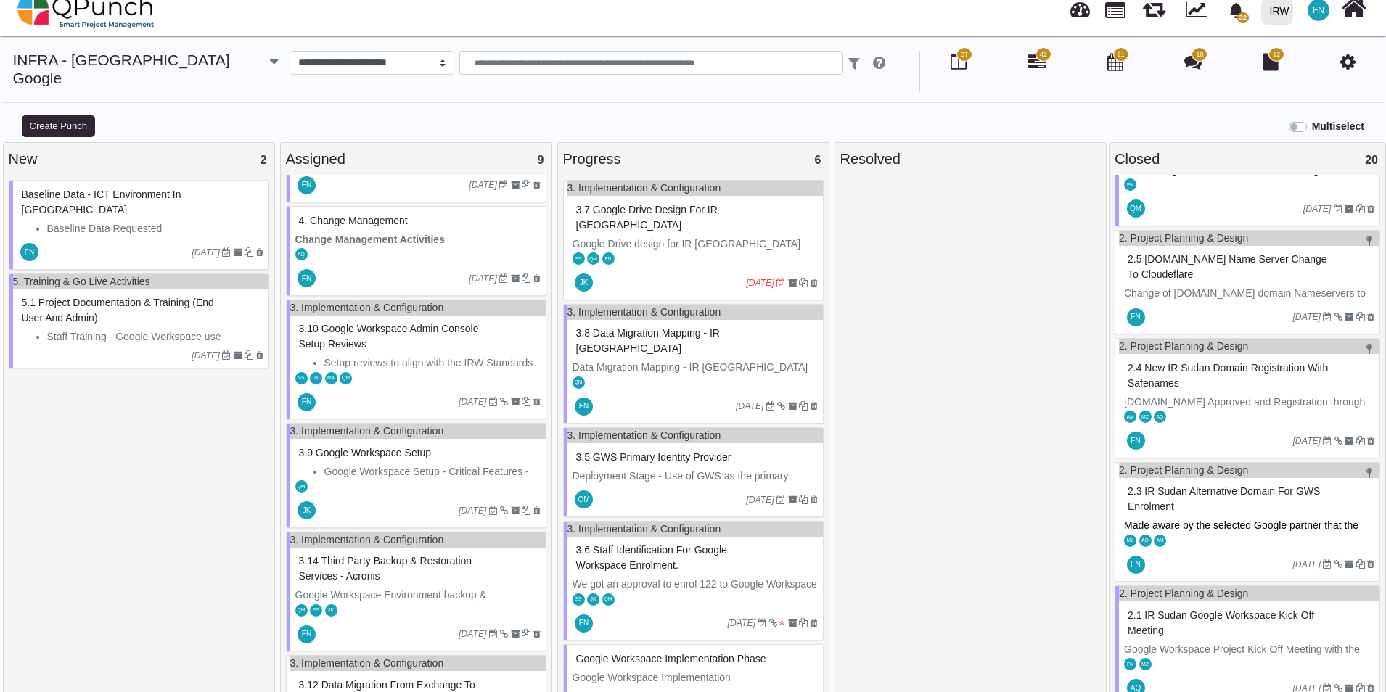
click at [405, 447] on span "3.9 Google Workspace Setup" at bounding box center [365, 453] width 133 height 12
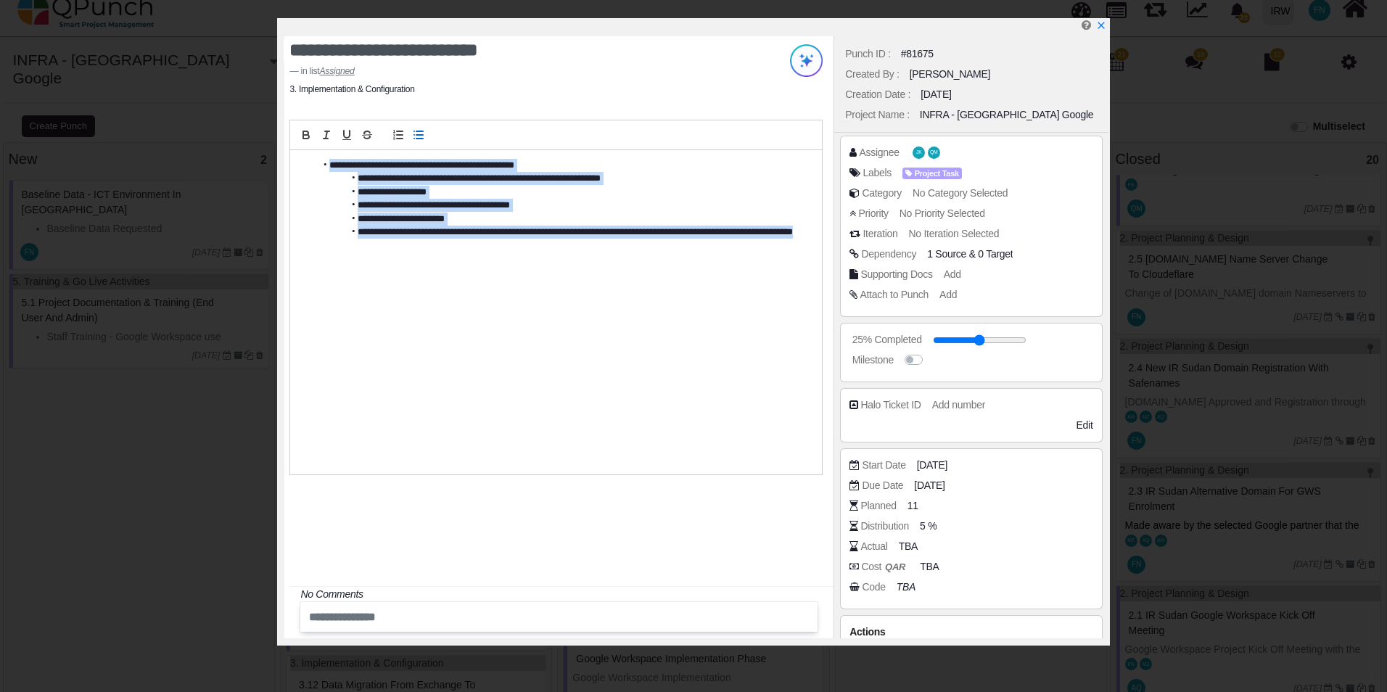
drag, startPoint x: 399, startPoint y: 247, endPoint x: 387, endPoint y: 184, distance: 64.3
click at [308, 159] on ul "**********" at bounding box center [552, 206] width 502 height 94
copy ul "**********"
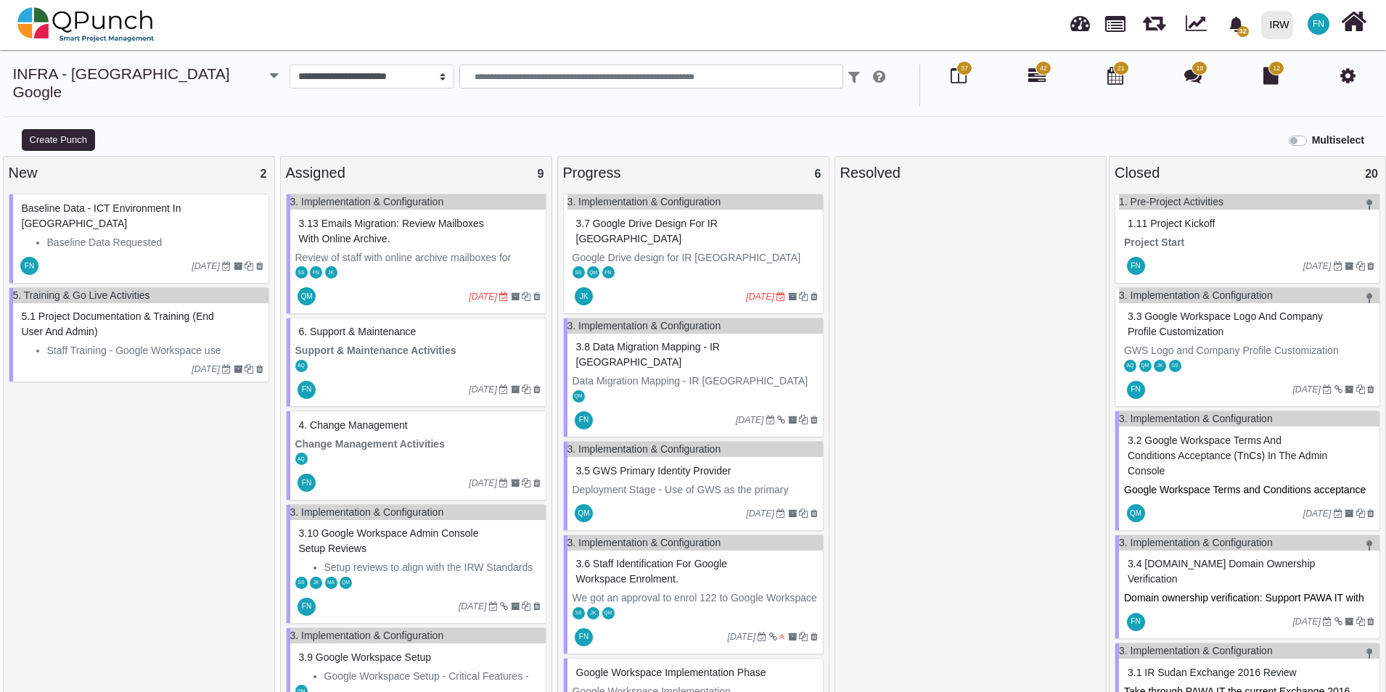
click at [1031, 75] on icon at bounding box center [1036, 75] width 17 height 17
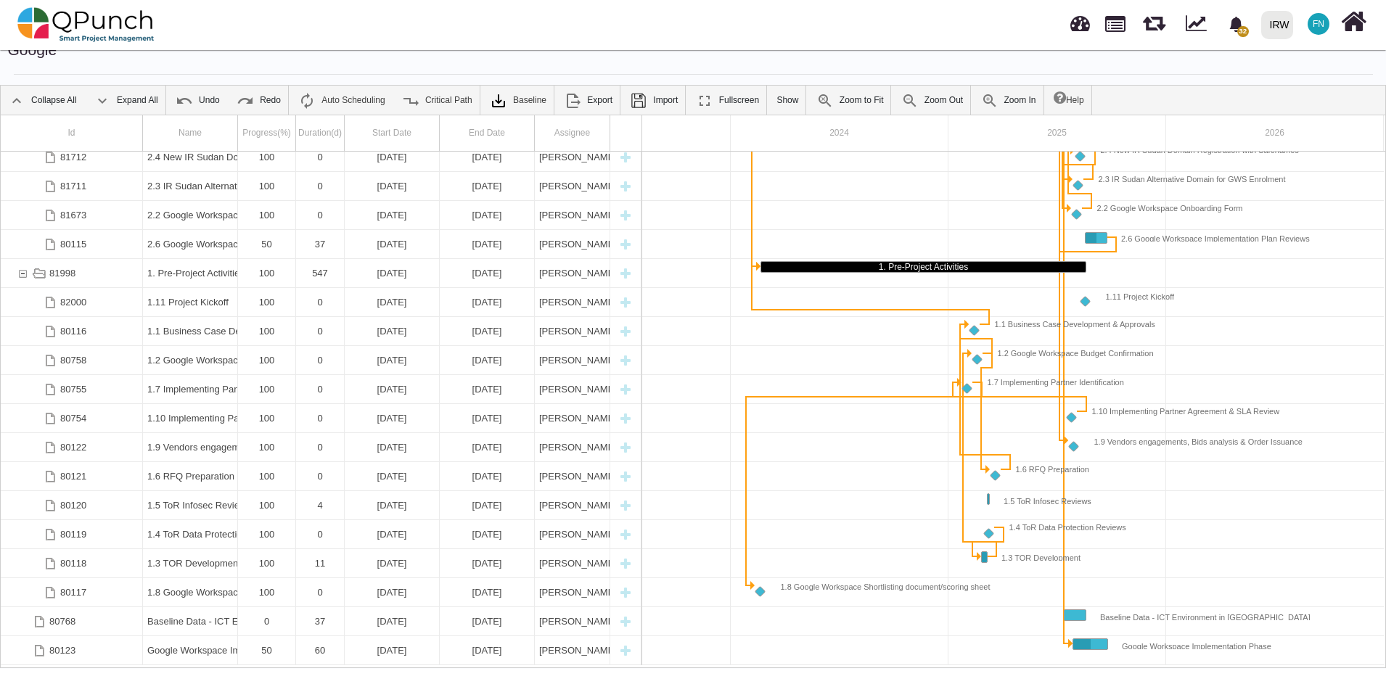
scroll to position [46, 0]
